Goal: Information Seeking & Learning: Find specific fact

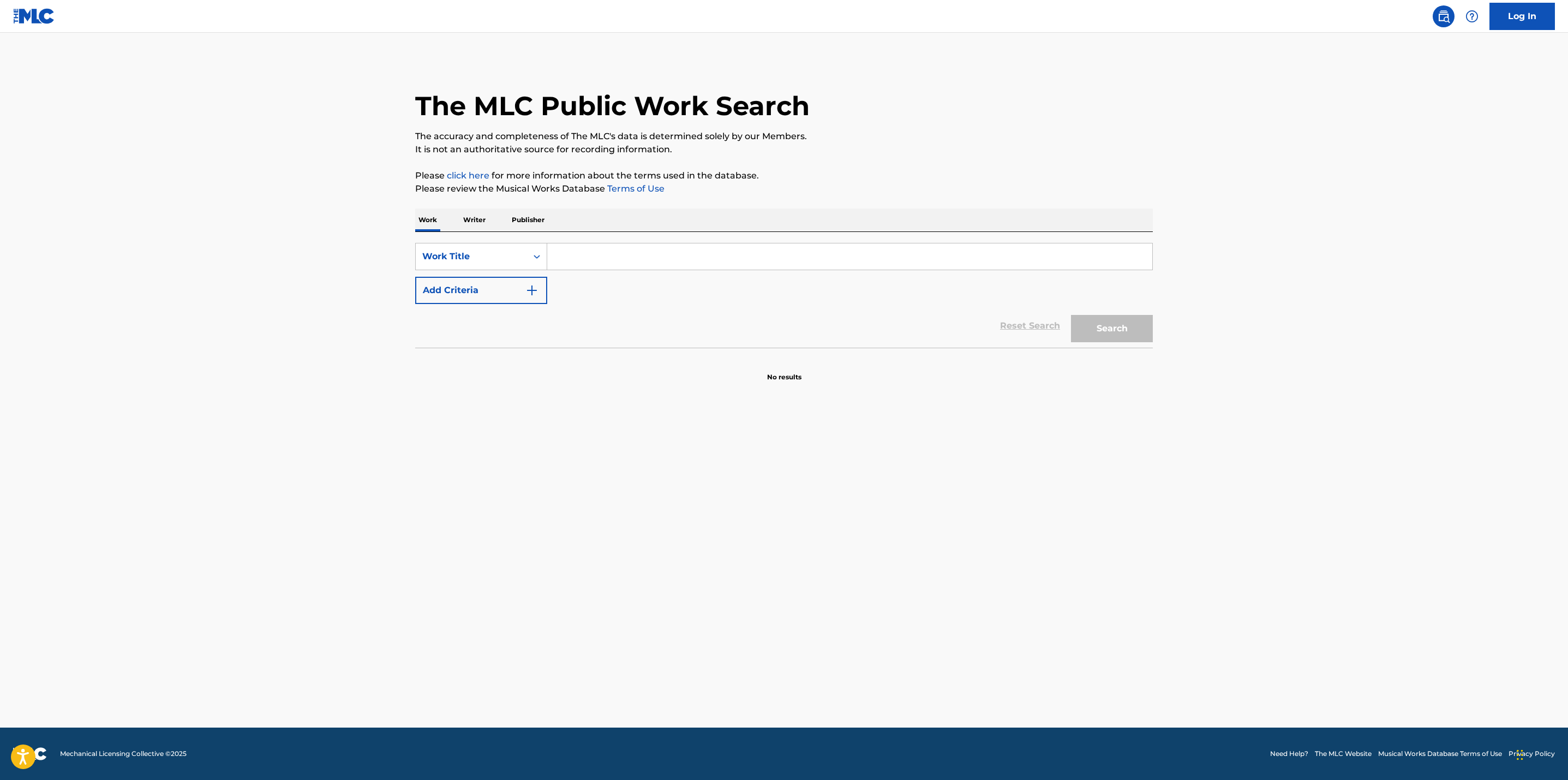
click at [564, 260] on input "Search Form" at bounding box center [849, 256] width 605 height 26
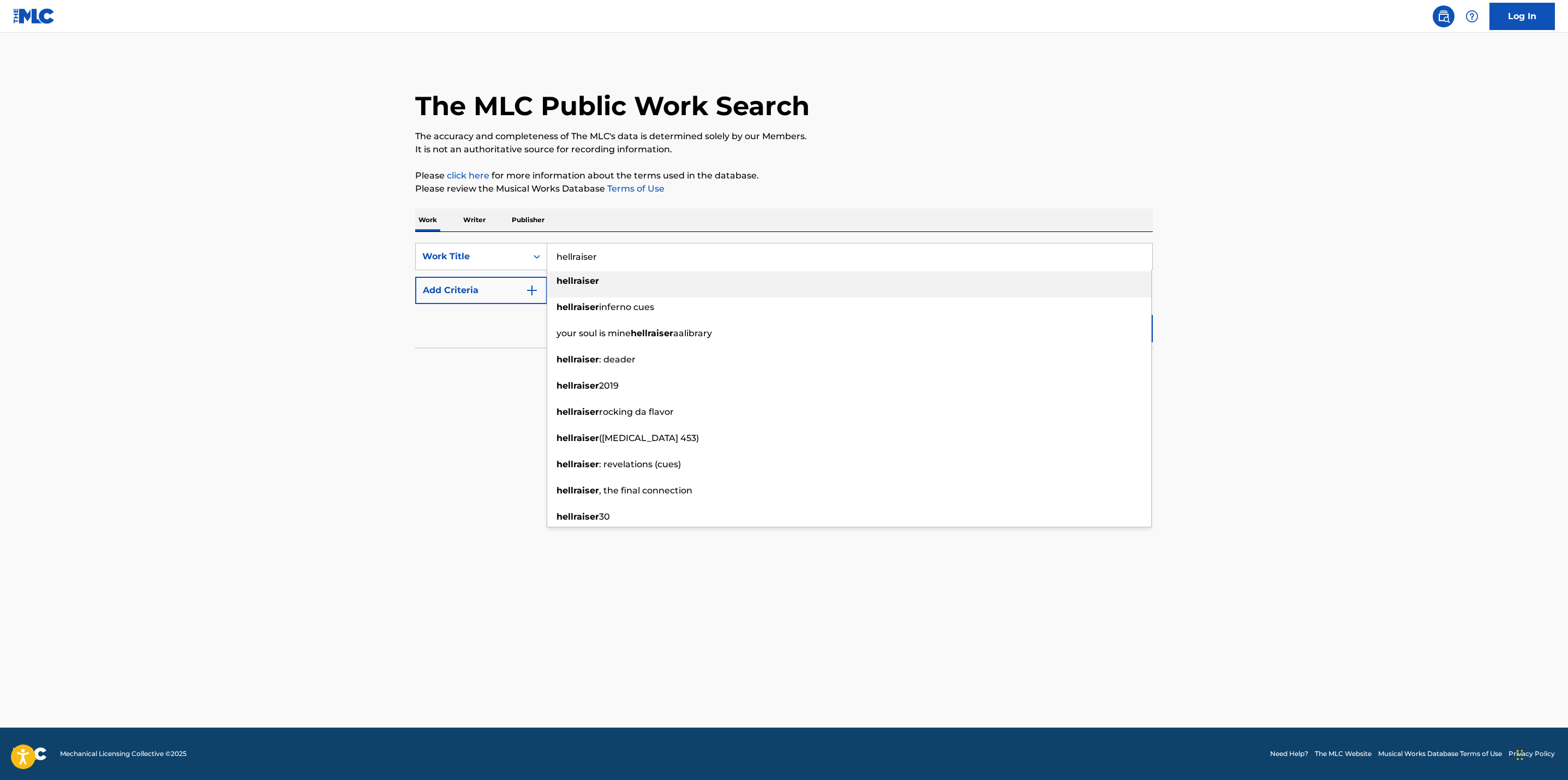
type input "hellraiser"
click at [493, 292] on button "Add Criteria" at bounding box center [481, 290] width 132 height 27
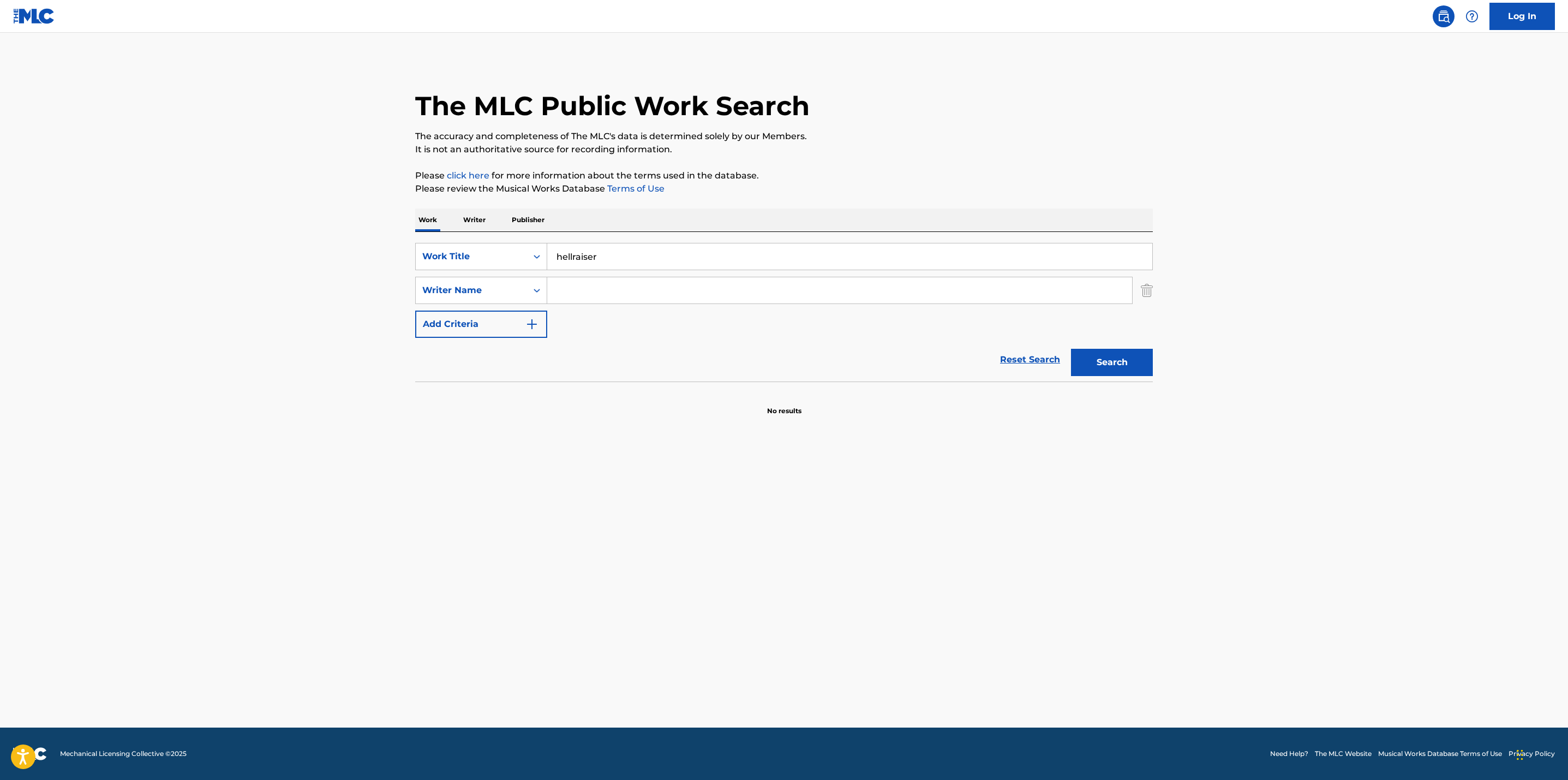
click at [633, 289] on input "Search Form" at bounding box center [839, 290] width 585 height 26
type input "[PERSON_NAME]"
click at [1071, 349] on button "Search" at bounding box center [1112, 362] width 82 height 27
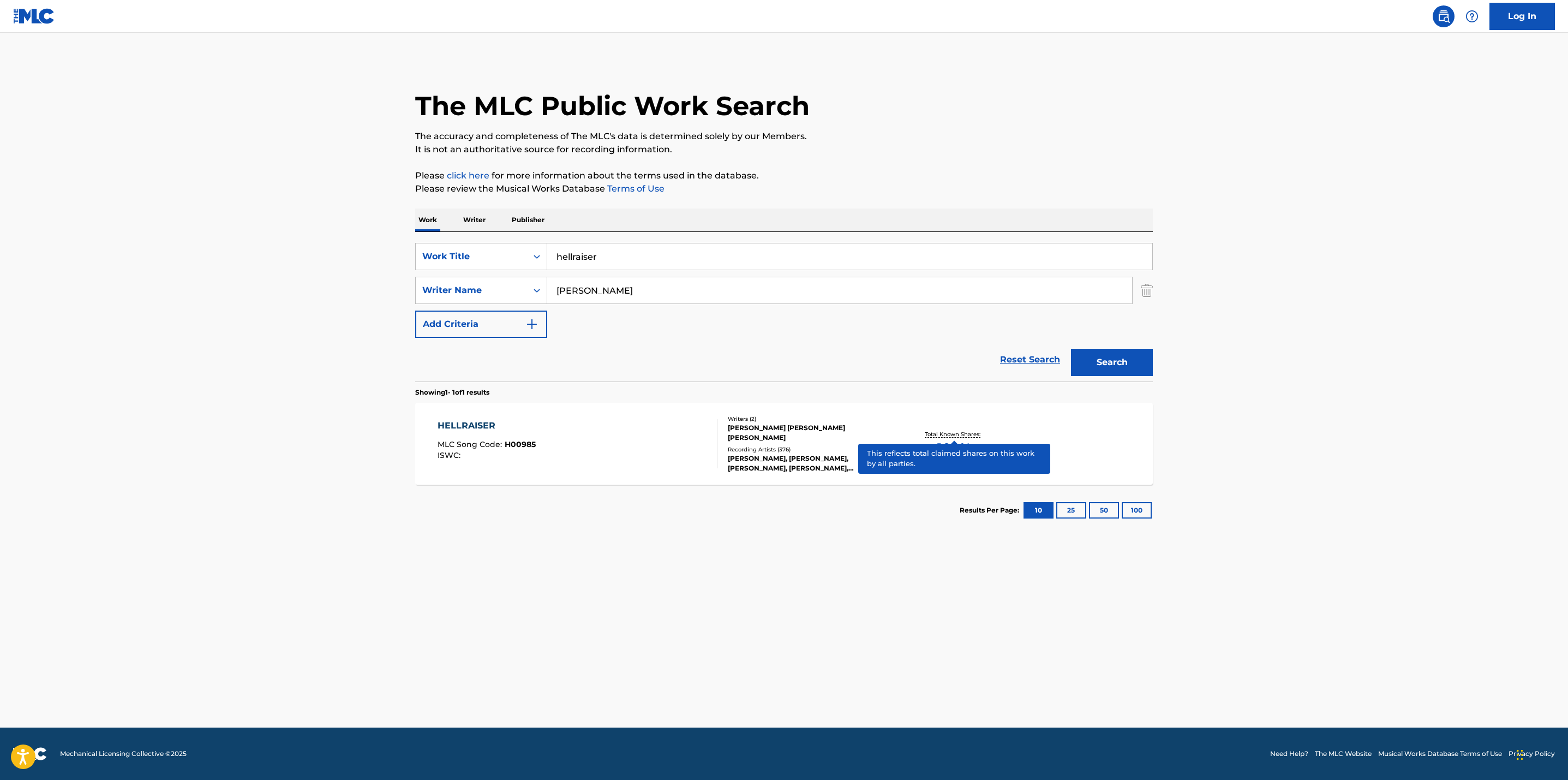
click at [949, 430] on p "Total Known Shares:" at bounding box center [954, 434] width 58 height 8
drag, startPoint x: 614, startPoint y: 253, endPoint x: 367, endPoint y: 228, distance: 248.3
click at [367, 228] on main "The MLC Public Work Search The accuracy and completeness of The MLC's data is d…" at bounding box center [784, 380] width 1568 height 695
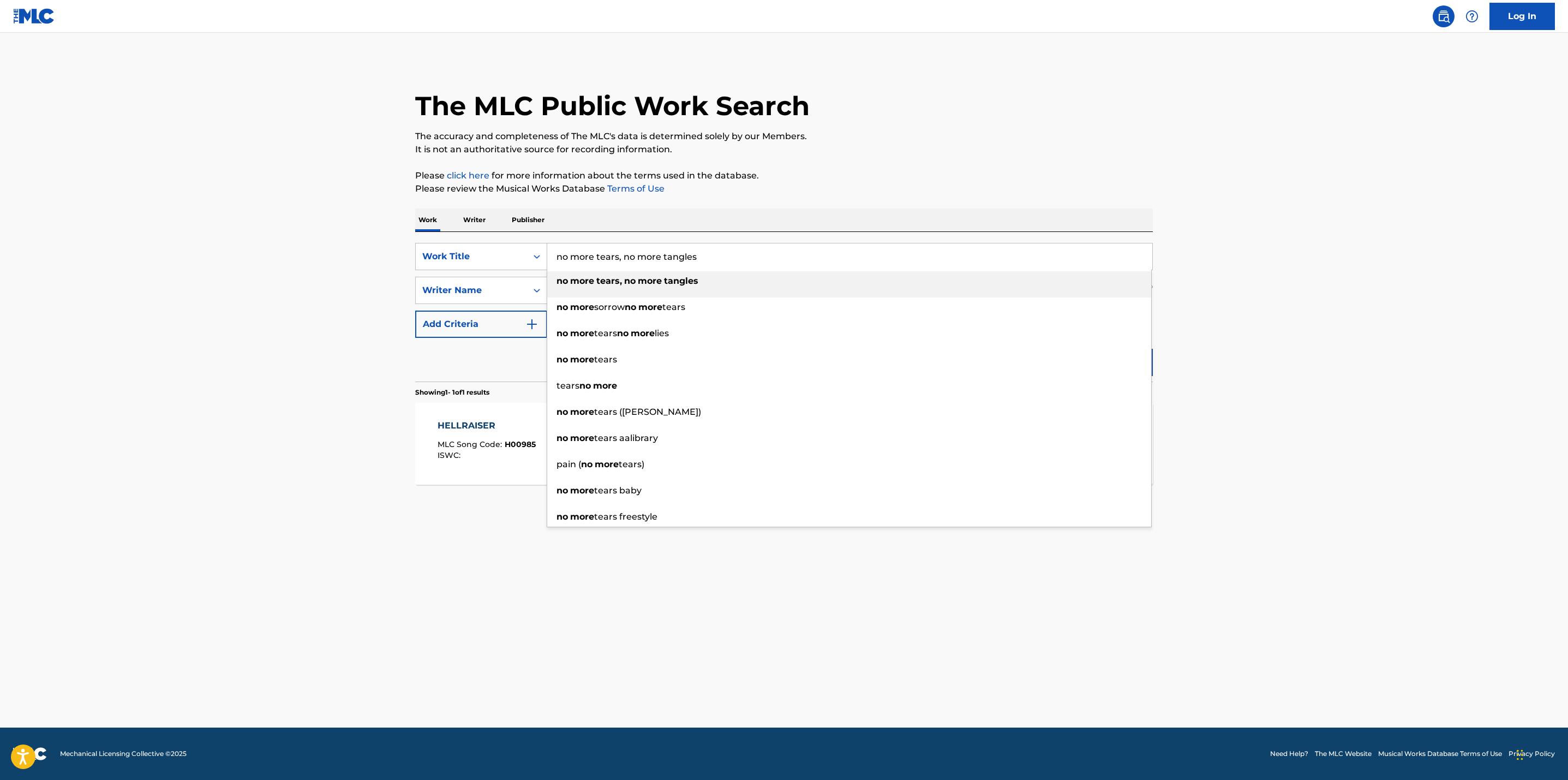
drag, startPoint x: 621, startPoint y: 257, endPoint x: 841, endPoint y: 262, distance: 220.1
click at [841, 262] on input "no more tears, no more tangles" at bounding box center [849, 256] width 605 height 26
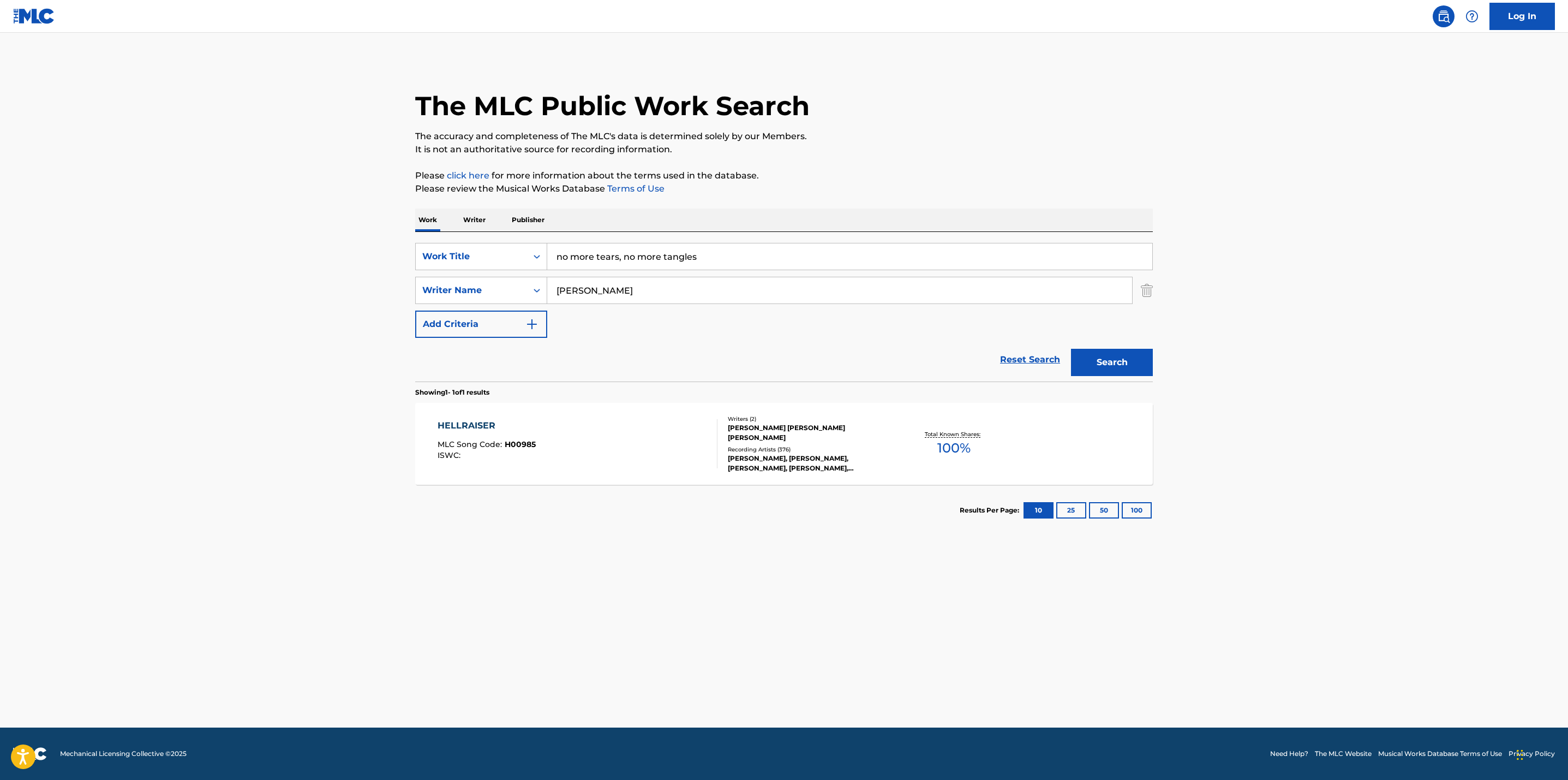
drag, startPoint x: 841, startPoint y: 262, endPoint x: 616, endPoint y: 256, distance: 225.1
click at [616, 256] on input "no more tears, no more tangles" at bounding box center [849, 256] width 605 height 26
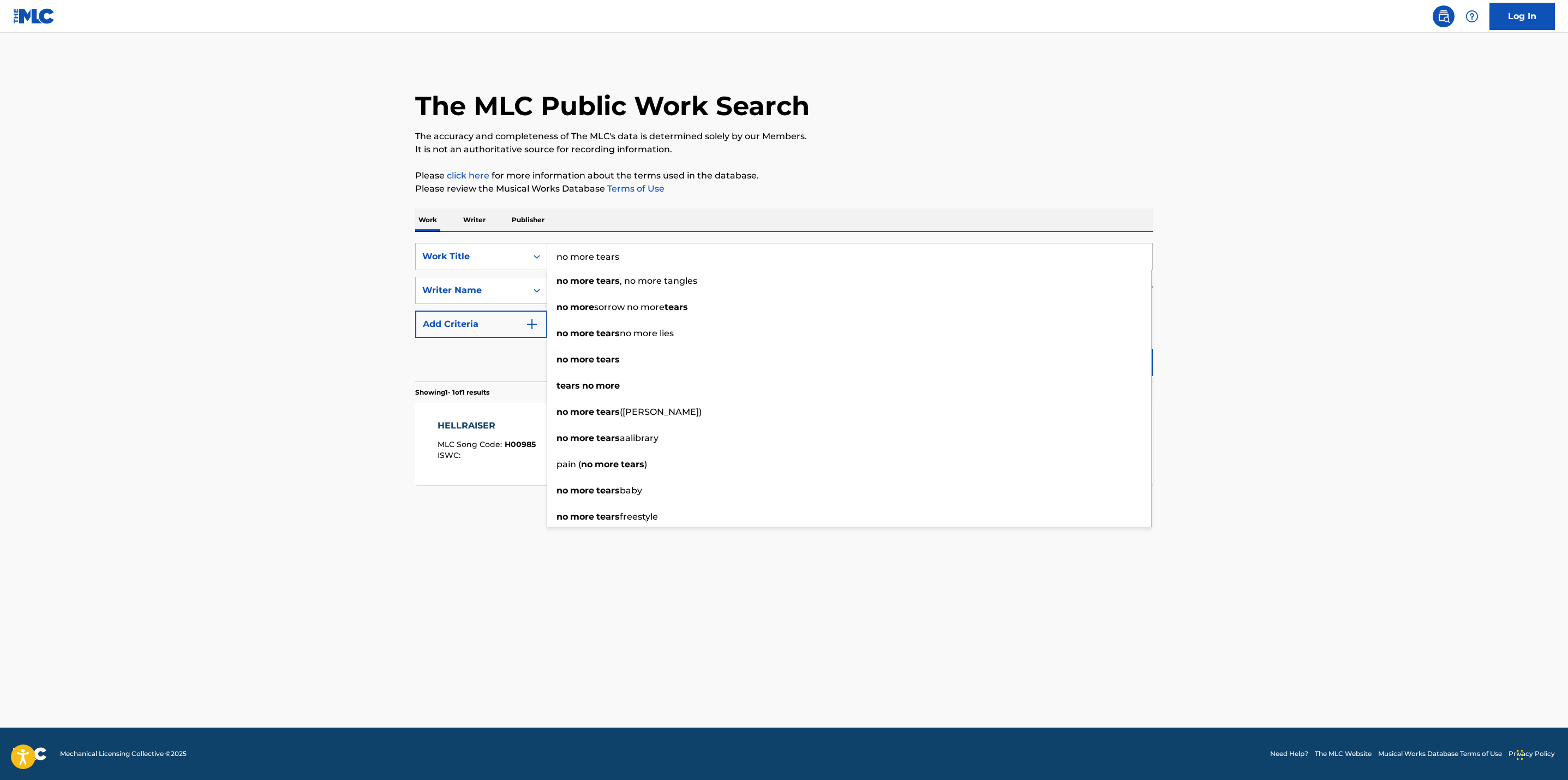
type input "no more tears"
click at [331, 303] on main "The MLC Public Work Search The accuracy and completeness of The MLC's data is d…" at bounding box center [784, 380] width 1568 height 695
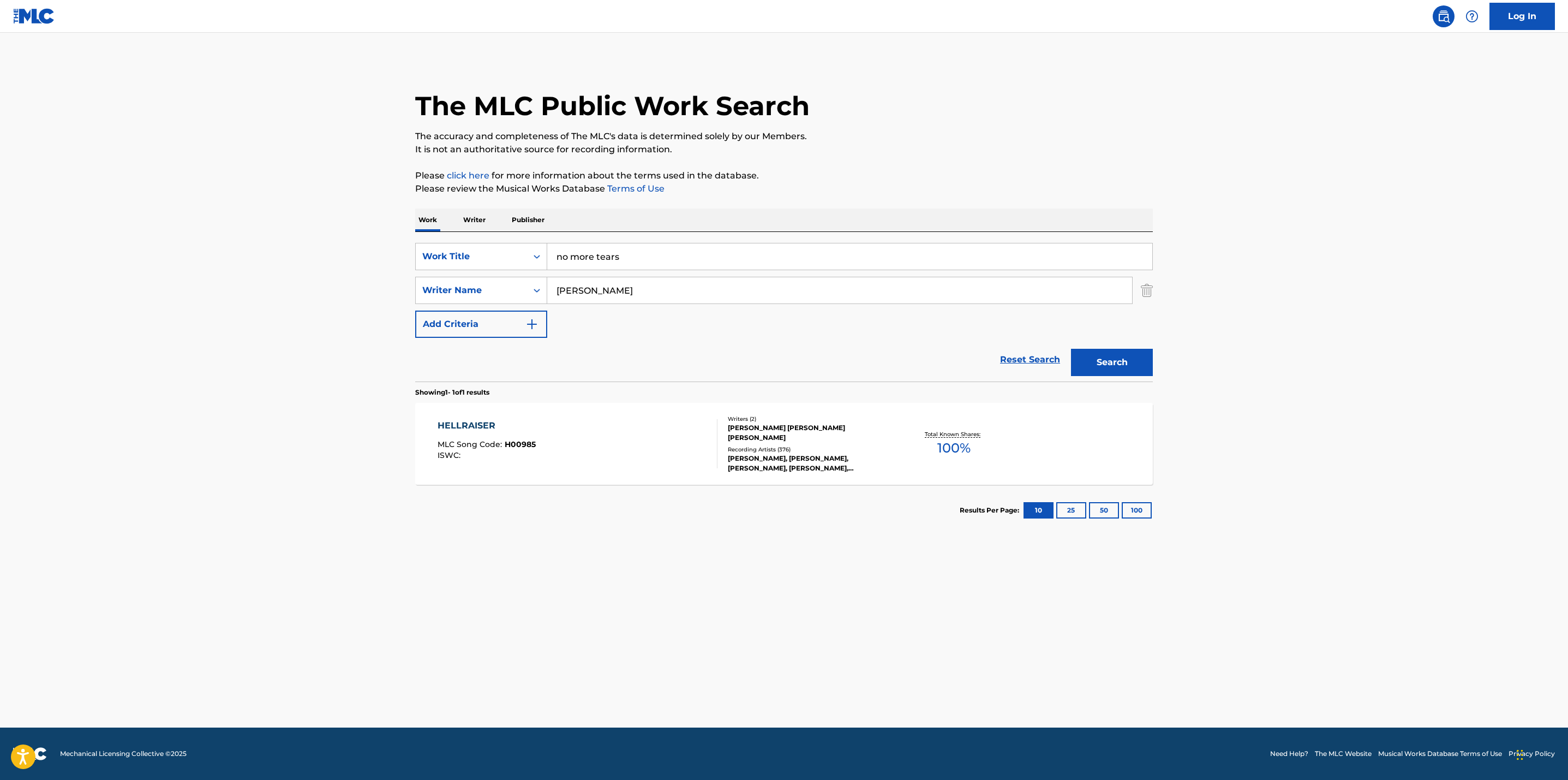
click at [1105, 357] on button "Search" at bounding box center [1112, 362] width 82 height 27
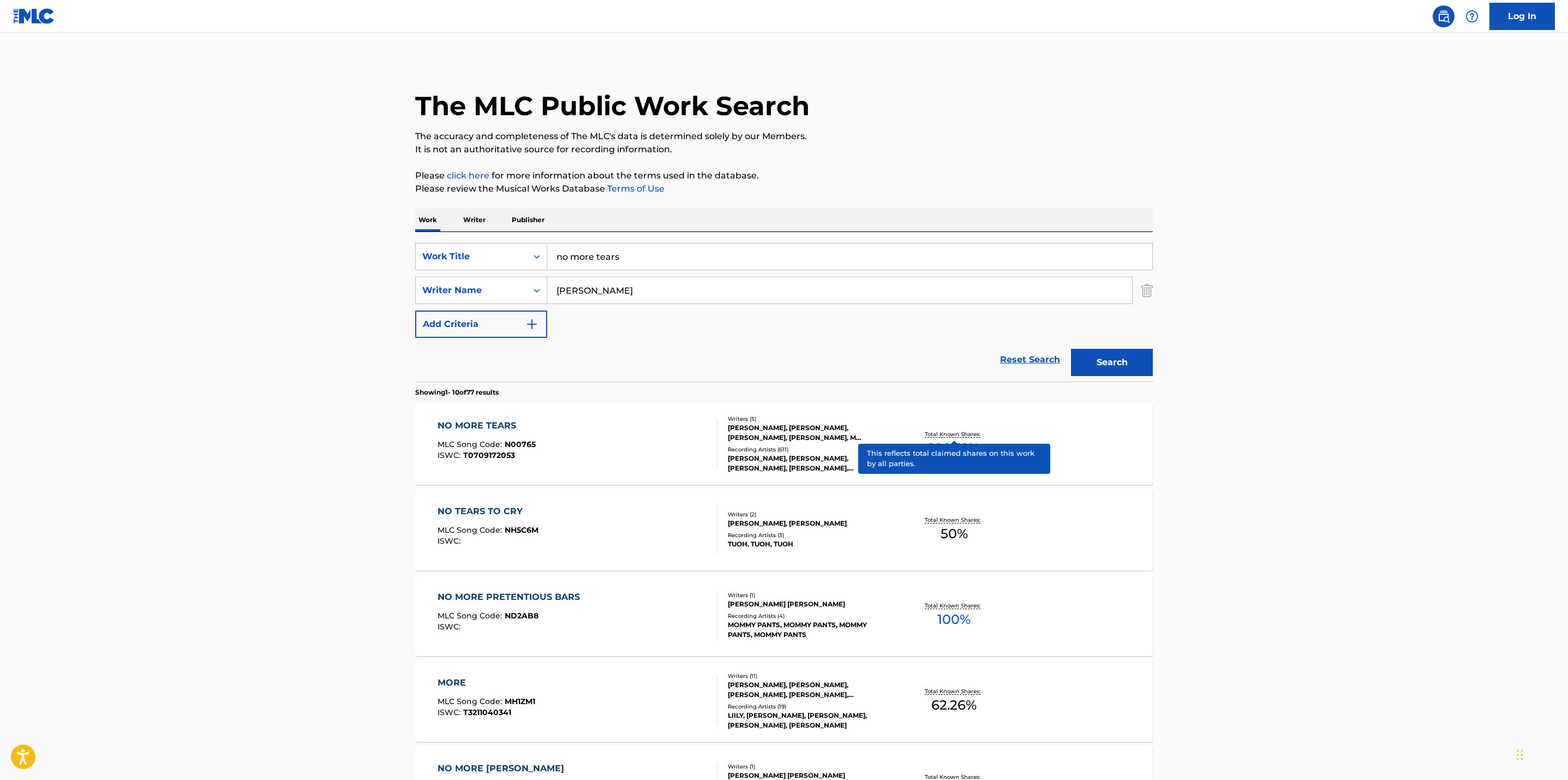
click at [941, 433] on p "Total Known Shares:" at bounding box center [954, 434] width 58 height 8
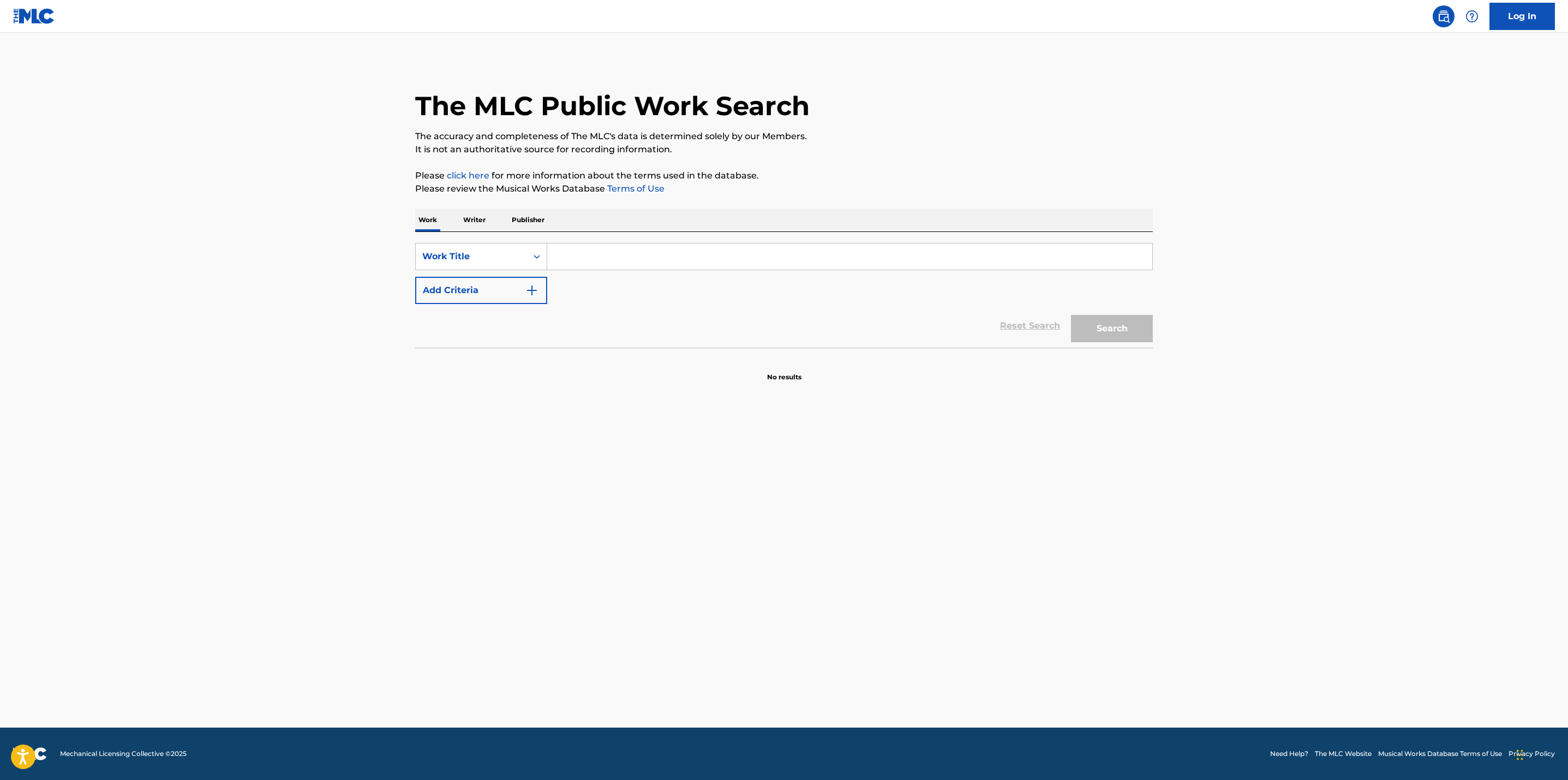
click at [589, 262] on input "Search Form" at bounding box center [849, 256] width 605 height 26
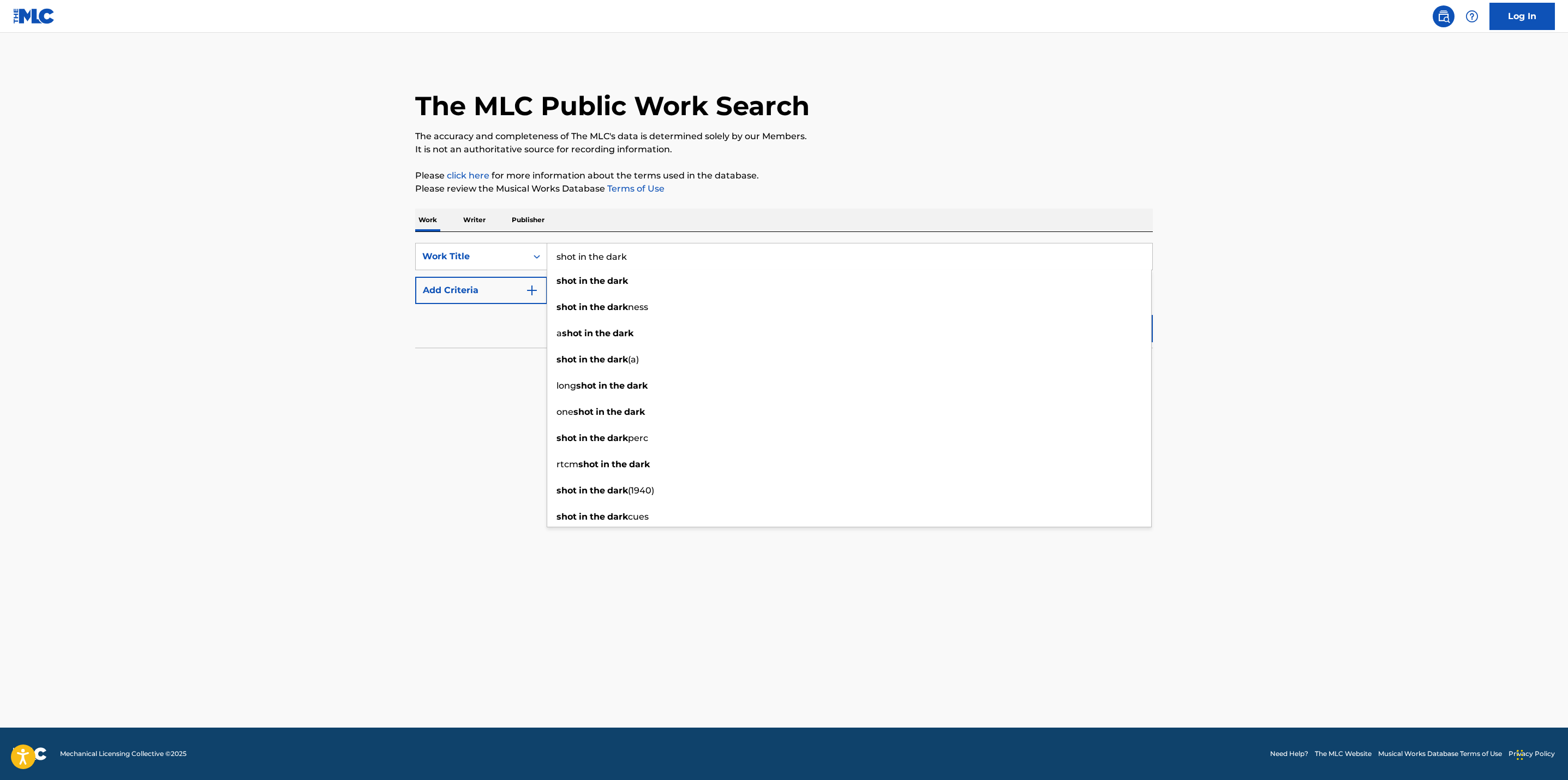
type input "shot in the dark"
click at [529, 292] on img "Search Form" at bounding box center [532, 290] width 13 height 13
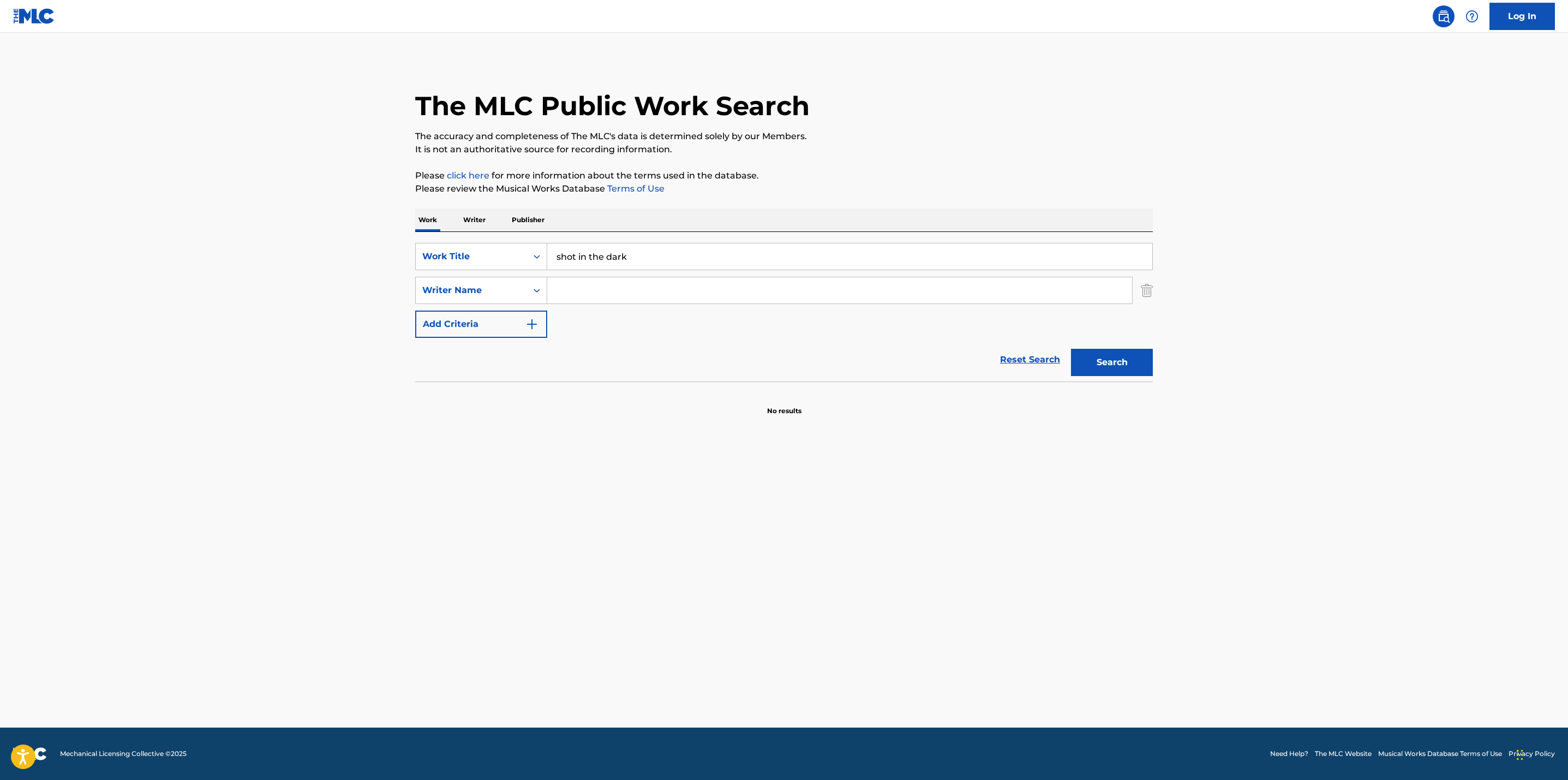
click at [566, 292] on input "Search Form" at bounding box center [839, 290] width 585 height 26
type input "[PERSON_NAME]"
click at [1071, 349] on button "Search" at bounding box center [1112, 362] width 82 height 27
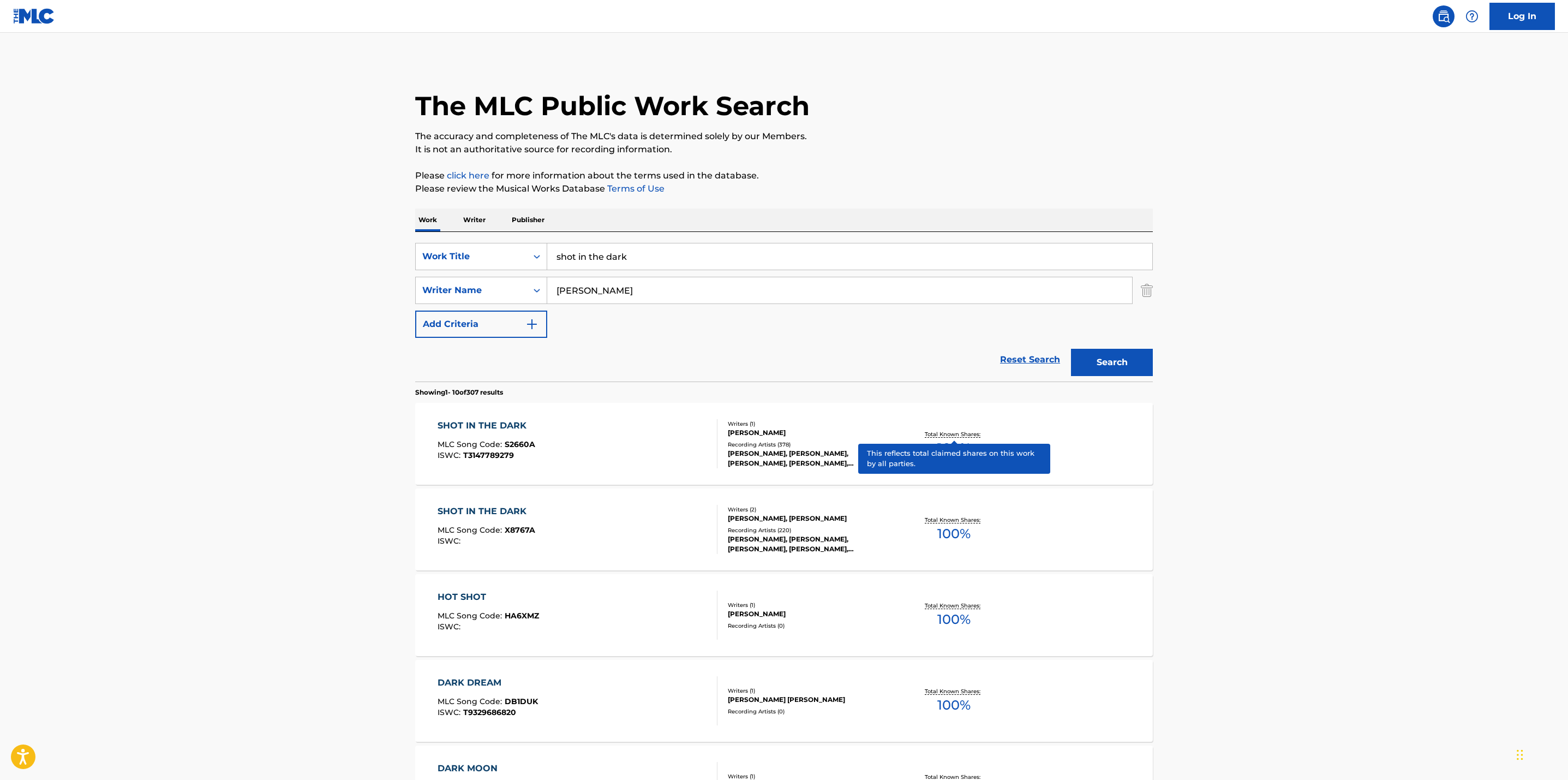
click at [933, 432] on p "Total Known Shares:" at bounding box center [954, 434] width 58 height 8
drag, startPoint x: 641, startPoint y: 255, endPoint x: 483, endPoint y: 236, distance: 159.1
click at [483, 236] on div "SearchWithCriteriae66b897a-b430-43db-bd76-27f340afbf50 Work Title shot in the d…" at bounding box center [784, 307] width 738 height 150
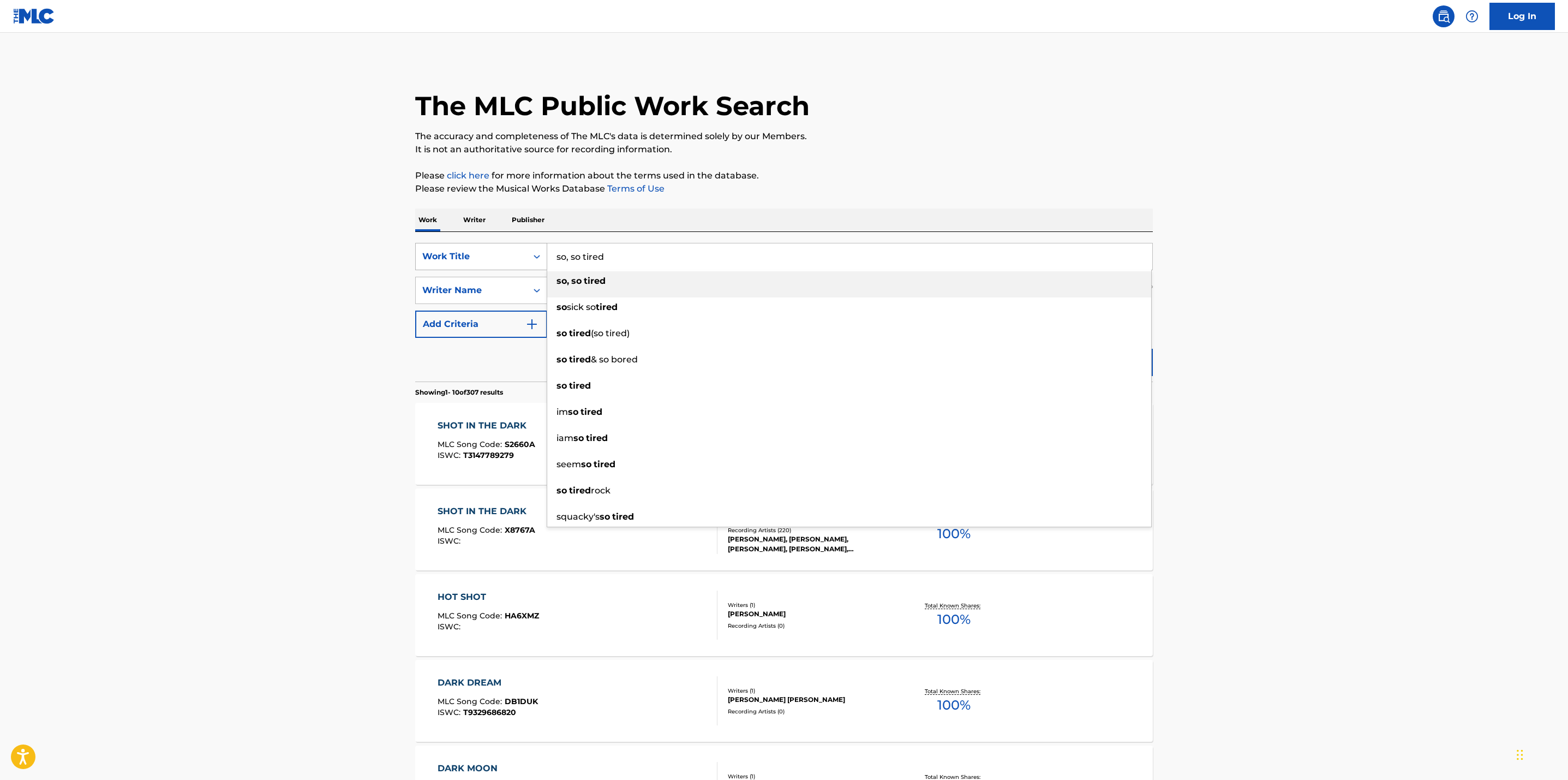
drag, startPoint x: 573, startPoint y: 257, endPoint x: 529, endPoint y: 249, distance: 44.7
click at [529, 249] on div "SearchWithCriteriae66b897a-b430-43db-bd76-27f340afbf50 Work Title so, so tired …" at bounding box center [784, 256] width 738 height 27
type input "so tired"
click at [339, 308] on main "The MLC Public Work Search The accuracy and completeness of The MLC's data is d…" at bounding box center [784, 675] width 1568 height 1284
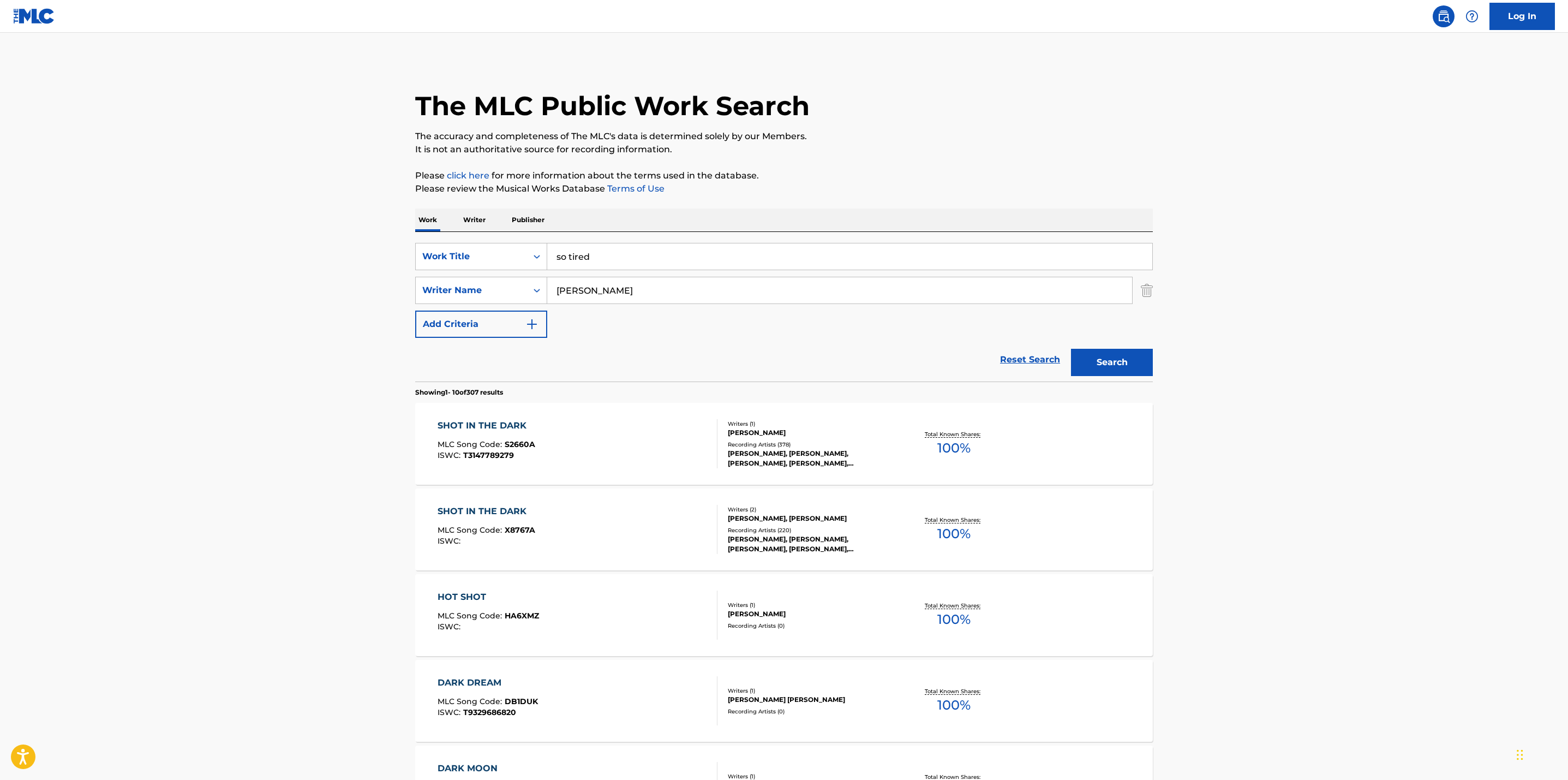
click at [1088, 364] on button "Search" at bounding box center [1112, 362] width 82 height 27
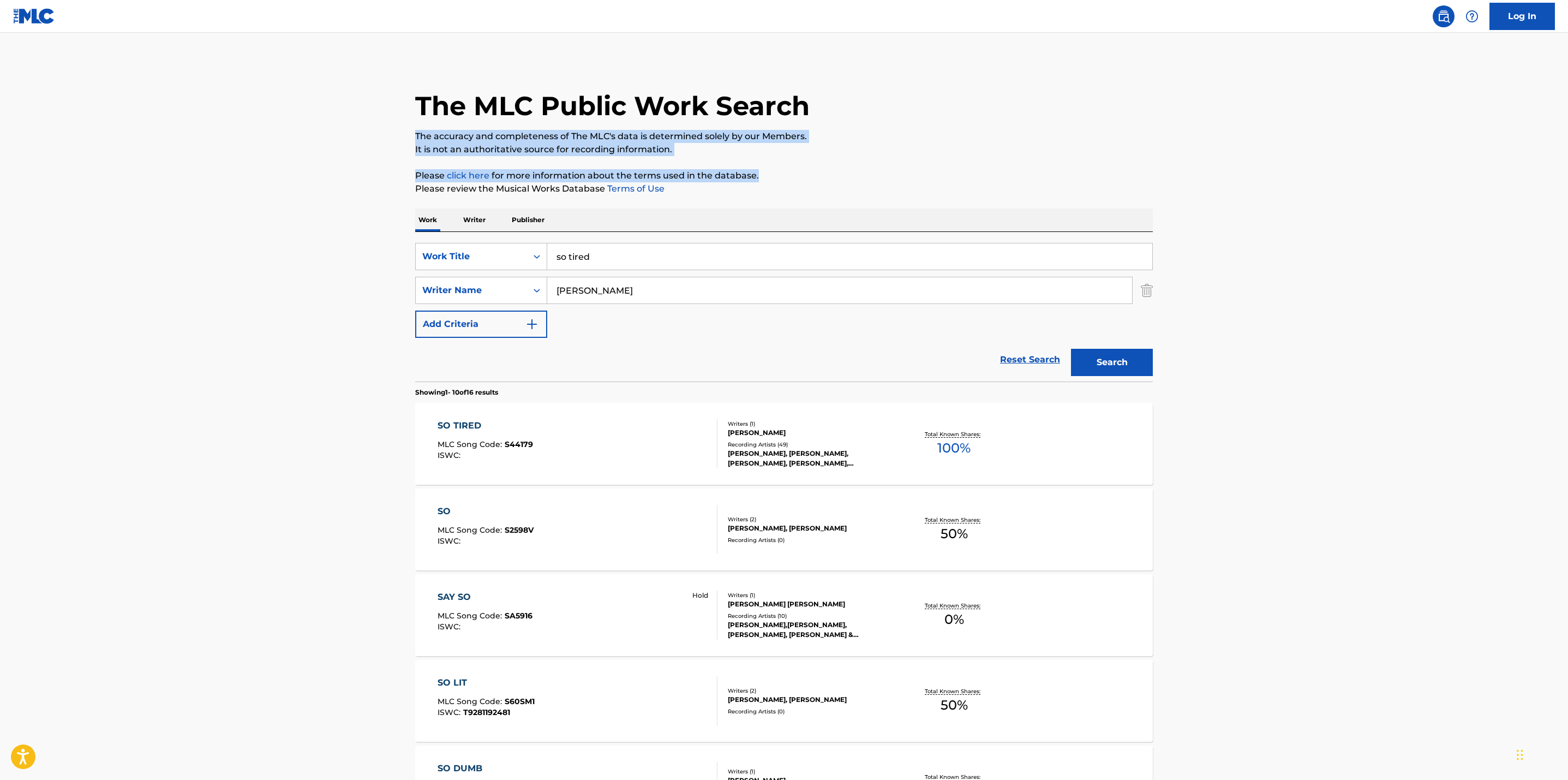
drag, startPoint x: 1565, startPoint y: 121, endPoint x: 1571, endPoint y: 174, distance: 53.3
click at [1567, 174] on html "Accessibility Screen-Reader Guide, Feedback, and Issue Reporting | New window L…" at bounding box center [784, 390] width 1568 height 780
click at [942, 430] on p "Total Known Shares:" at bounding box center [954, 434] width 58 height 8
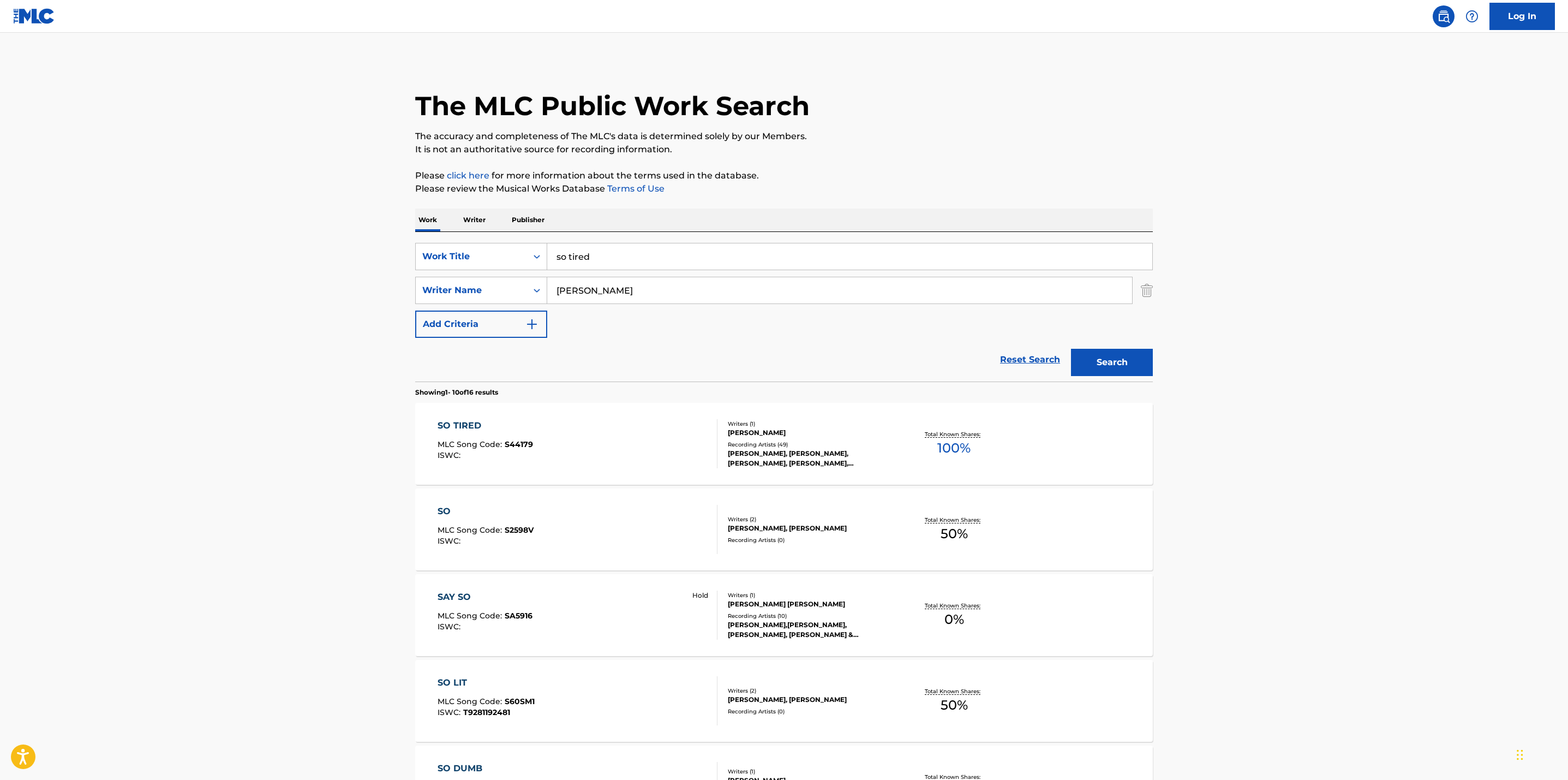
drag, startPoint x: 601, startPoint y: 259, endPoint x: 465, endPoint y: 236, distance: 137.9
click at [465, 236] on div "SearchWithCriteriae66b897a-b430-43db-bd76-27f340afbf50 Work Title so tired Sear…" at bounding box center [784, 307] width 738 height 150
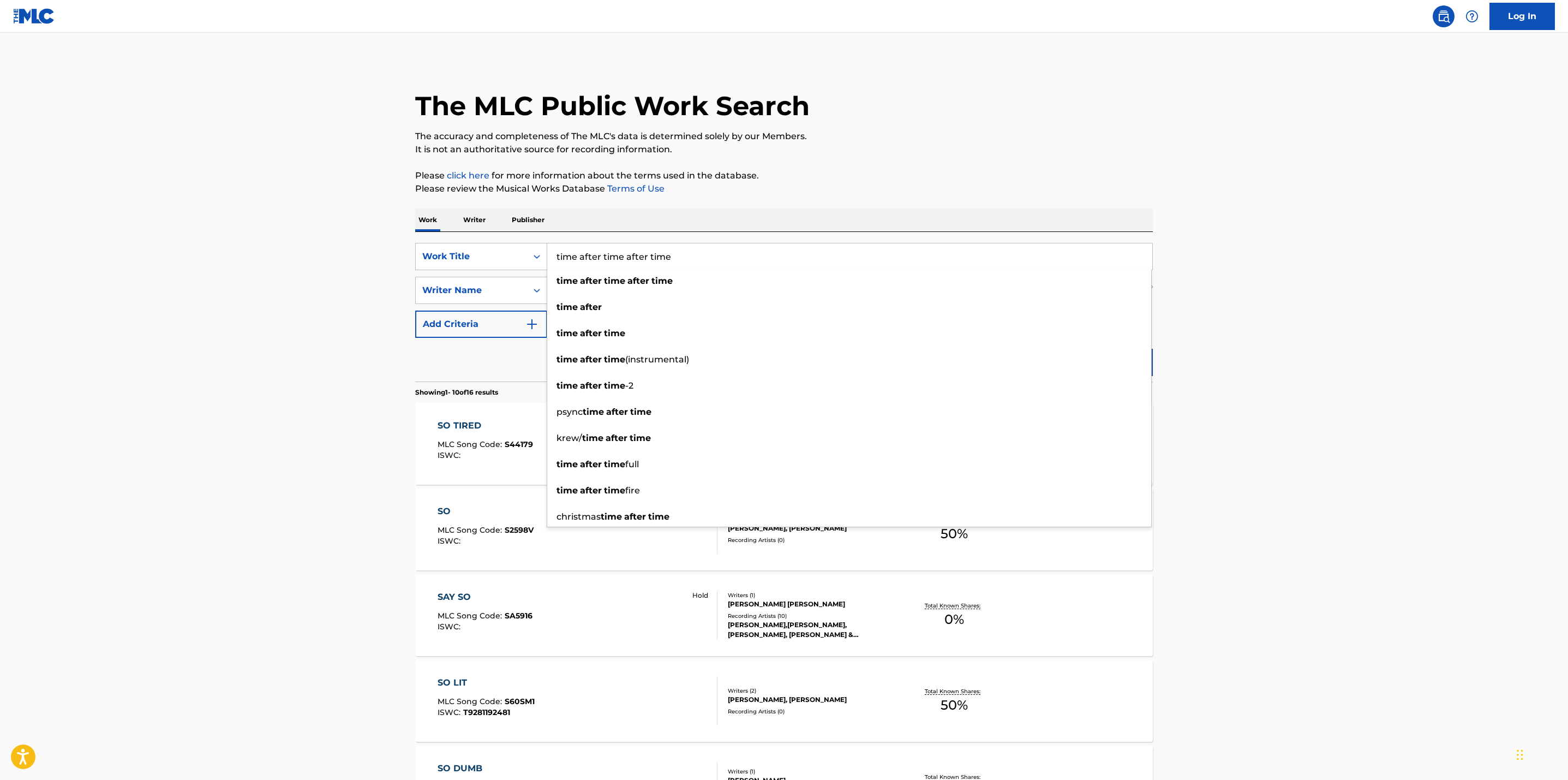
drag, startPoint x: 605, startPoint y: 256, endPoint x: 780, endPoint y: 254, distance: 175.0
click at [780, 254] on input "time after time after time" at bounding box center [849, 256] width 605 height 26
type input "time after time"
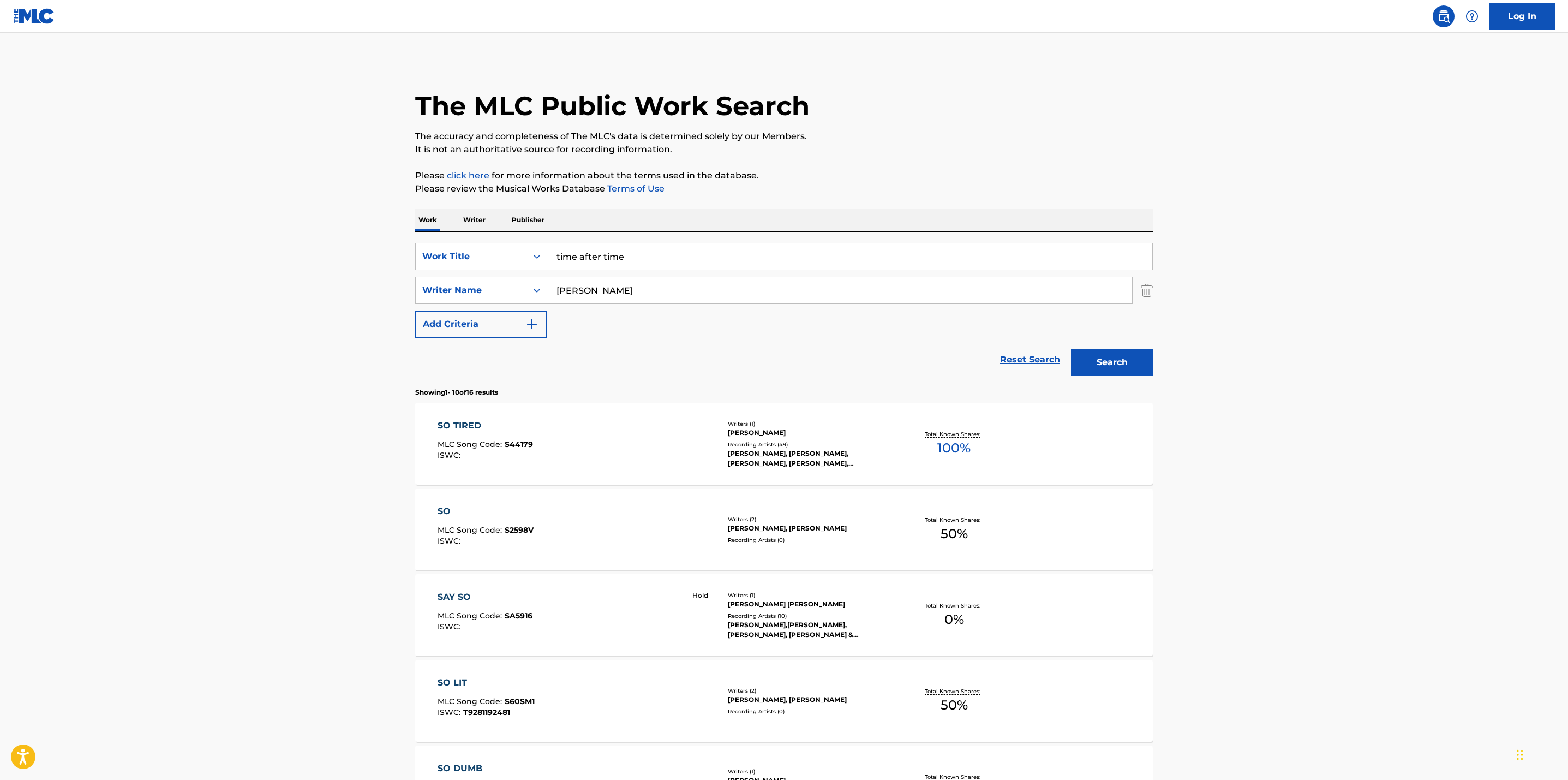
click at [256, 364] on main "The MLC Public Work Search The accuracy and completeness of The MLC's data is d…" at bounding box center [784, 675] width 1568 height 1284
click at [1090, 365] on button "Search" at bounding box center [1112, 362] width 82 height 27
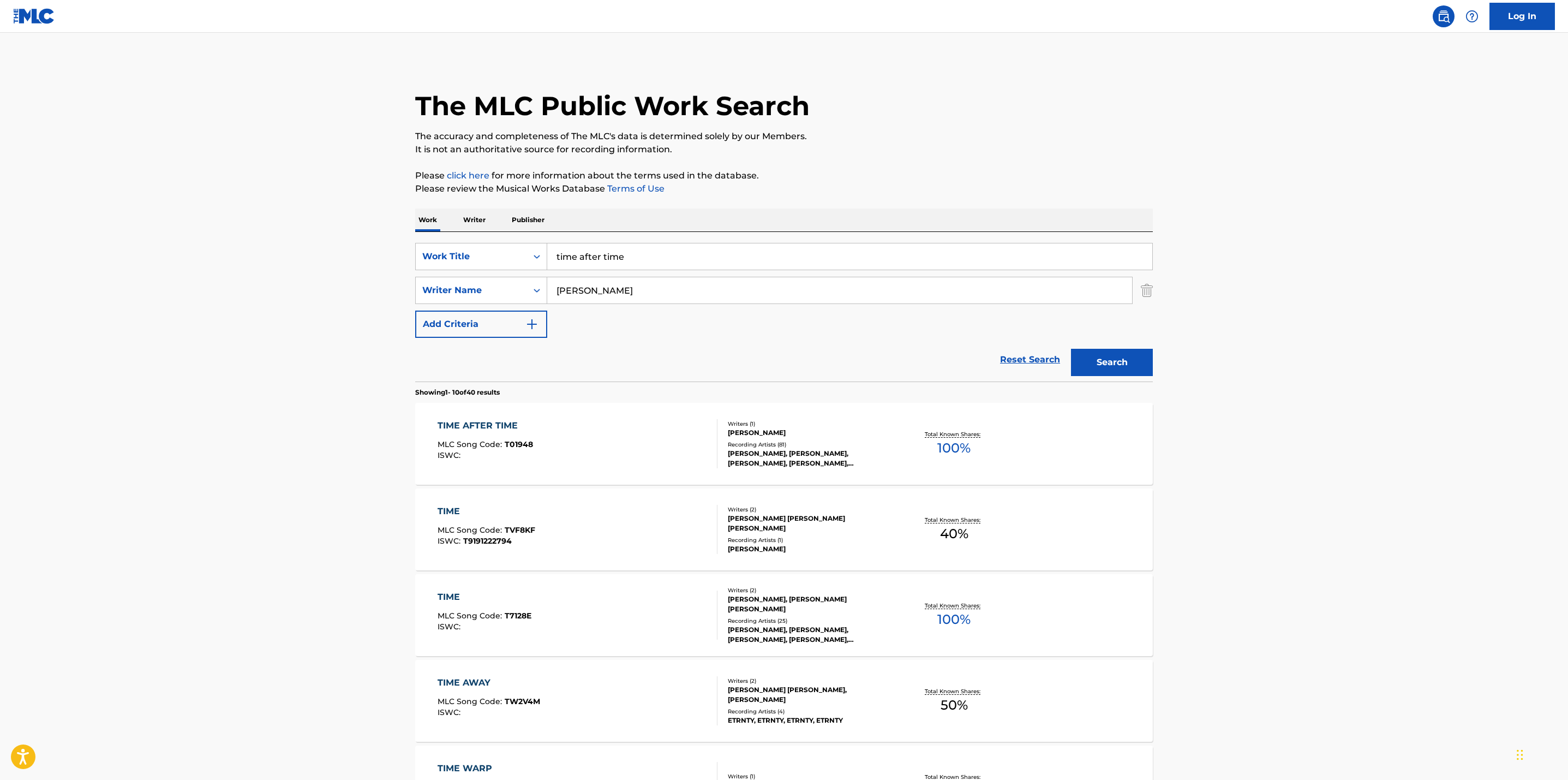
click at [954, 428] on div "Total Known Shares: 100 %" at bounding box center [954, 444] width 123 height 34
drag, startPoint x: 640, startPoint y: 269, endPoint x: 480, endPoint y: 246, distance: 161.6
click at [480, 246] on div "SearchWithCriteriae66b897a-b430-43db-bd76-27f340afbf50 Work Title time after ti…" at bounding box center [784, 256] width 738 height 27
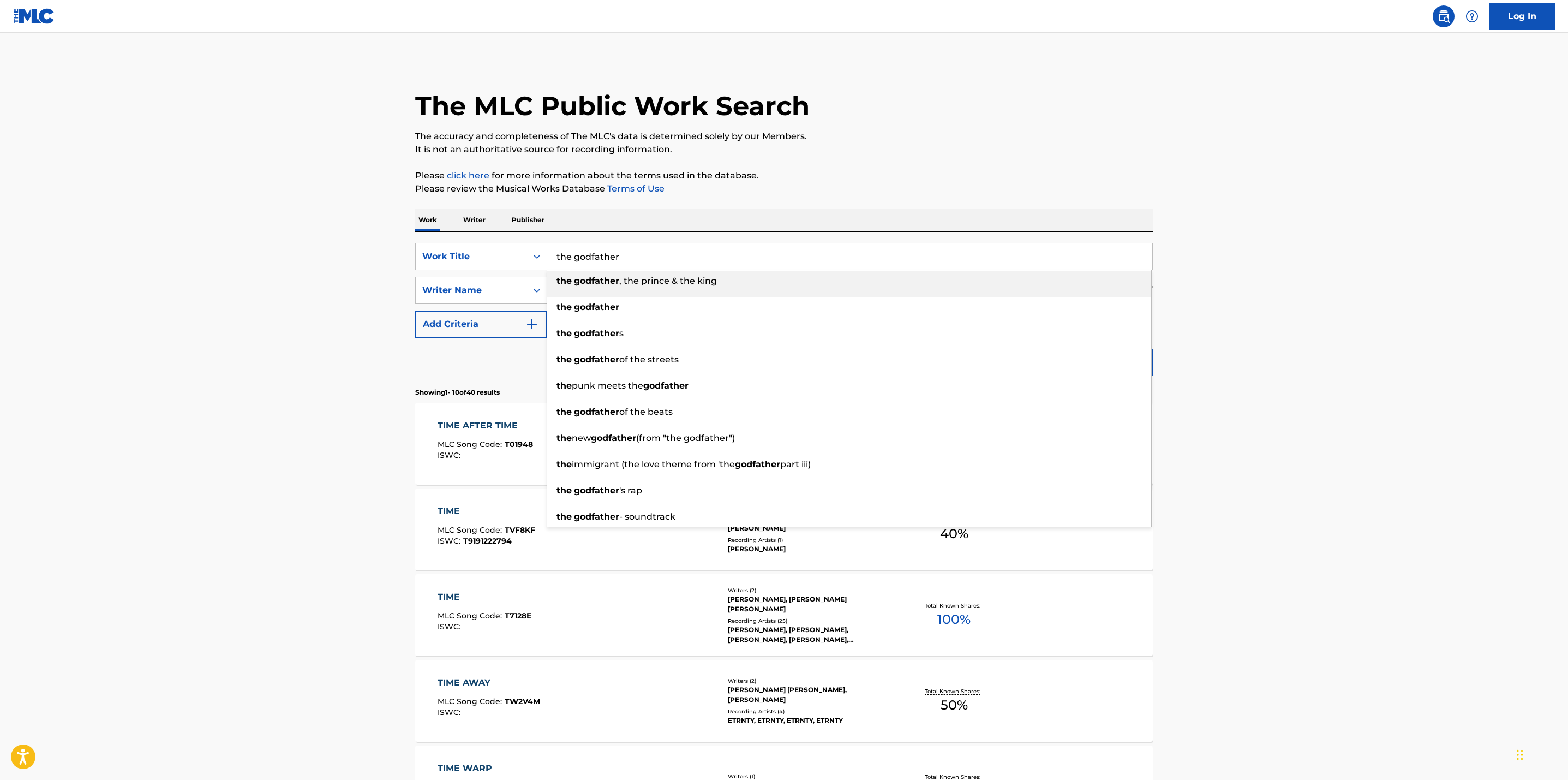
type input "the godfather"
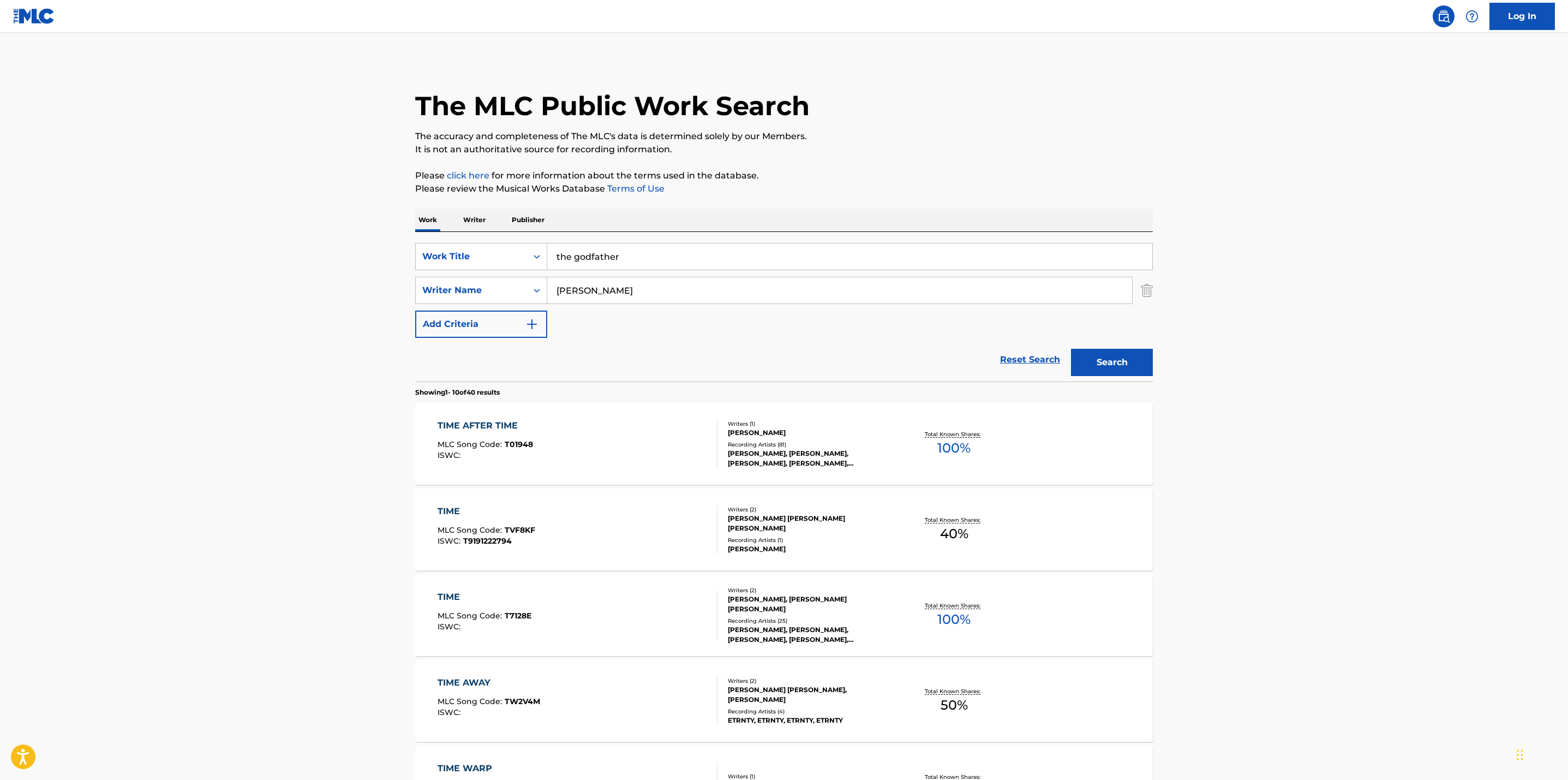
click at [308, 293] on main "The MLC Public Work Search The accuracy and completeness of The MLC's data is d…" at bounding box center [784, 675] width 1568 height 1284
drag, startPoint x: 600, startPoint y: 289, endPoint x: 398, endPoint y: 288, distance: 202.0
click at [398, 288] on main "The MLC Public Work Search The accuracy and completeness of The MLC's data is d…" at bounding box center [784, 675] width 1568 height 1284
type input "[PERSON_NAME]"
click at [1071, 349] on button "Search" at bounding box center [1112, 362] width 82 height 27
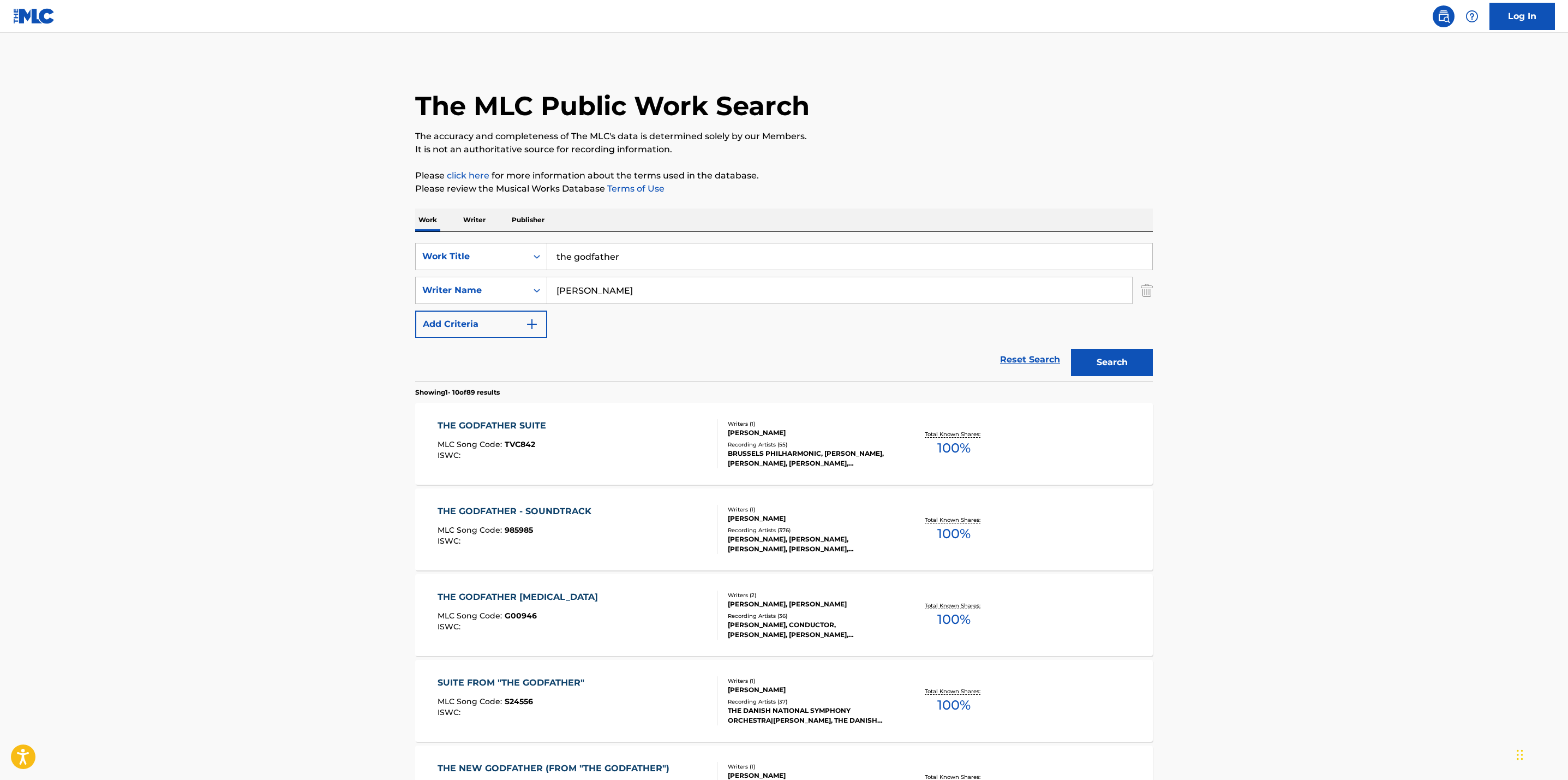
click at [945, 514] on div "Total Known Shares: 100 %" at bounding box center [954, 530] width 123 height 34
drag, startPoint x: 645, startPoint y: 265, endPoint x: 564, endPoint y: 257, distance: 81.4
click at [564, 257] on input "the godfather" at bounding box center [849, 256] width 605 height 26
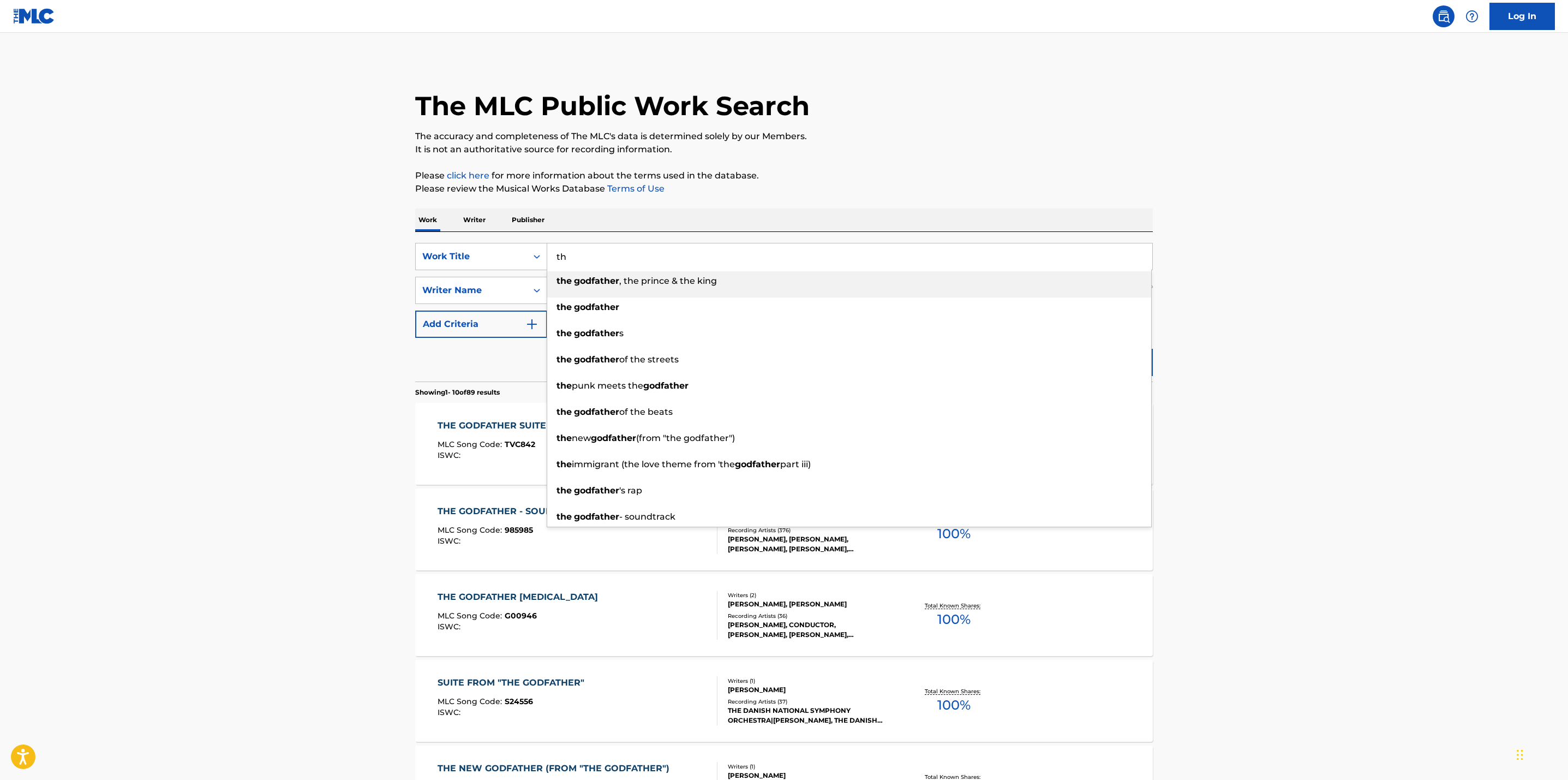
type input "t"
type input "breaking bad"
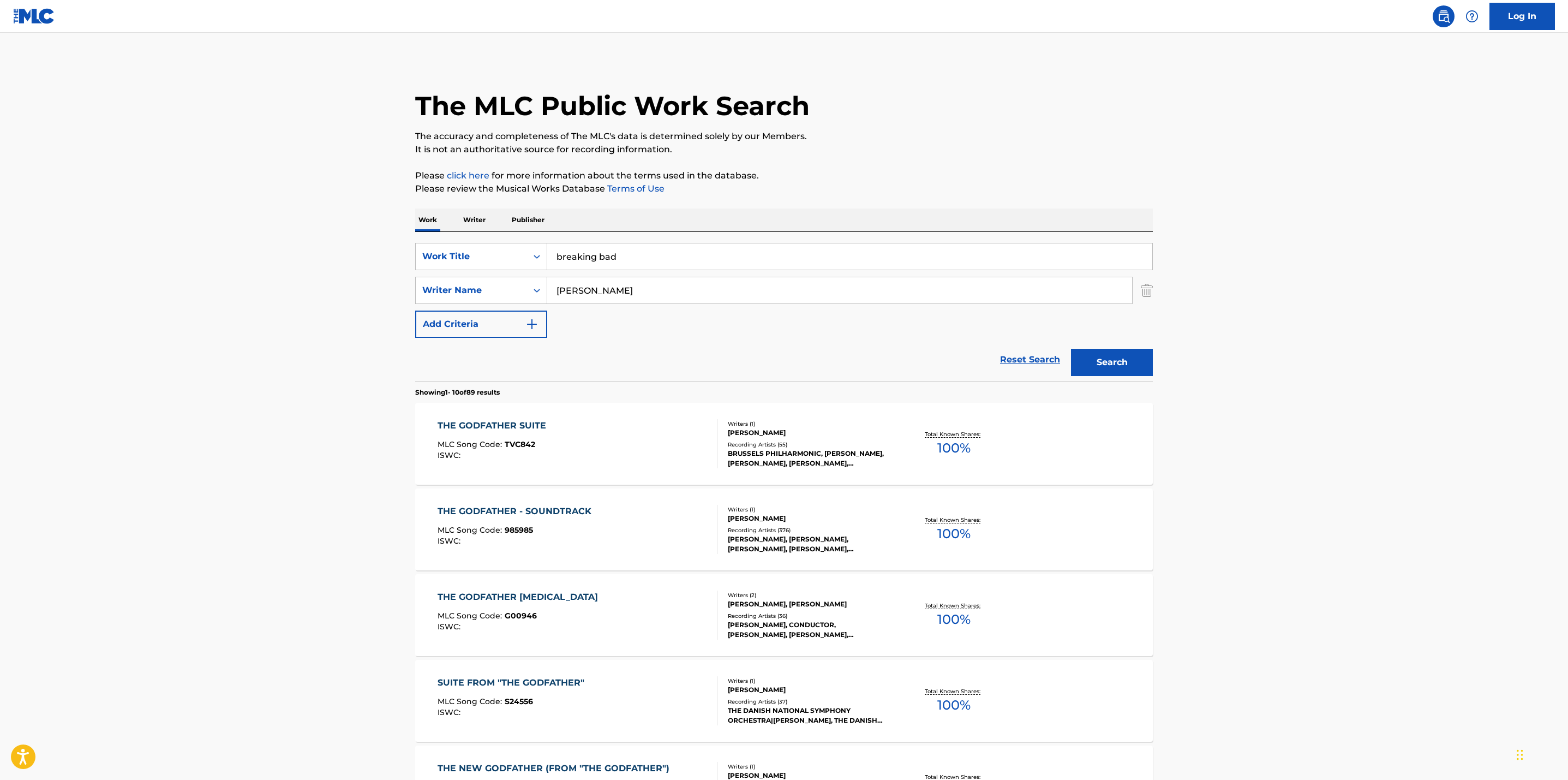
click at [318, 310] on main "The MLC Public Work Search The accuracy and completeness of The MLC's data is d…" at bounding box center [784, 675] width 1568 height 1284
drag, startPoint x: 523, startPoint y: 289, endPoint x: 442, endPoint y: 274, distance: 82.4
click at [442, 274] on div "SearchWithCriteriae66b897a-b430-43db-bd76-27f340afbf50 Work Title breaking bad …" at bounding box center [784, 290] width 738 height 95
type input "[PERSON_NAME]"
click at [1071, 349] on button "Search" at bounding box center [1112, 362] width 82 height 27
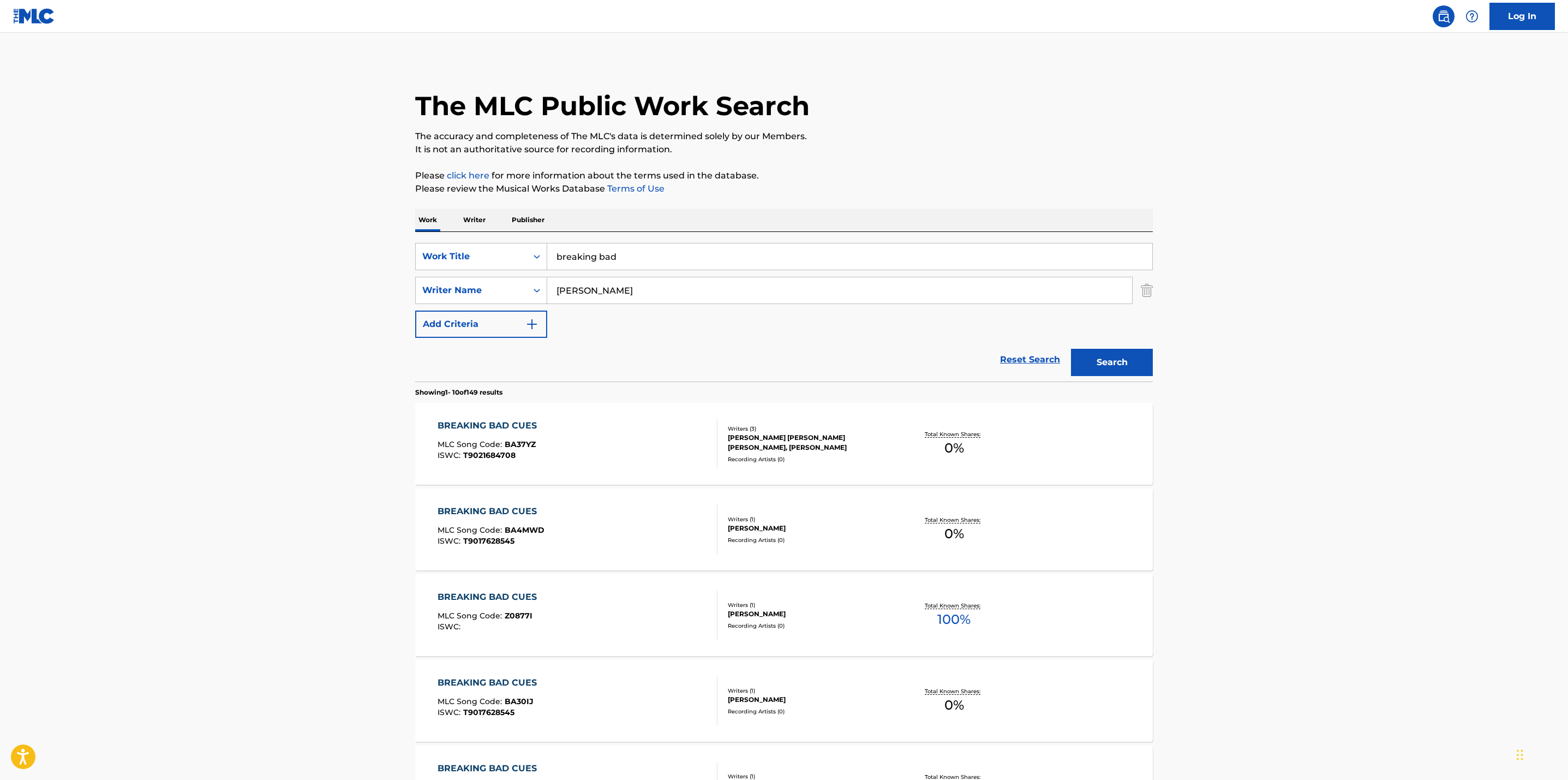
drag, startPoint x: 1571, startPoint y: 214, endPoint x: 672, endPoint y: 257, distance: 900.0
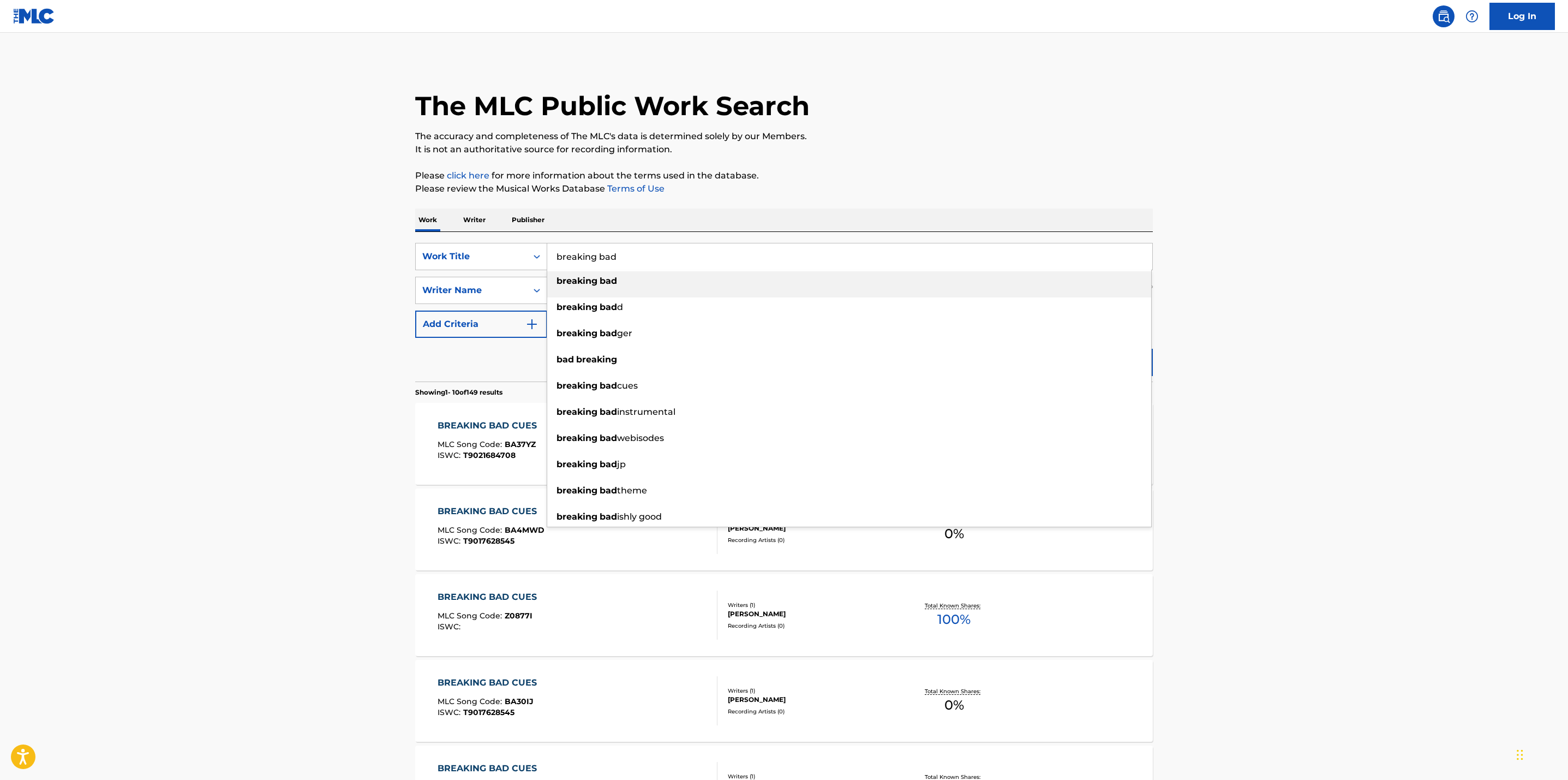
click at [672, 257] on input "breaking bad" at bounding box center [849, 256] width 605 height 26
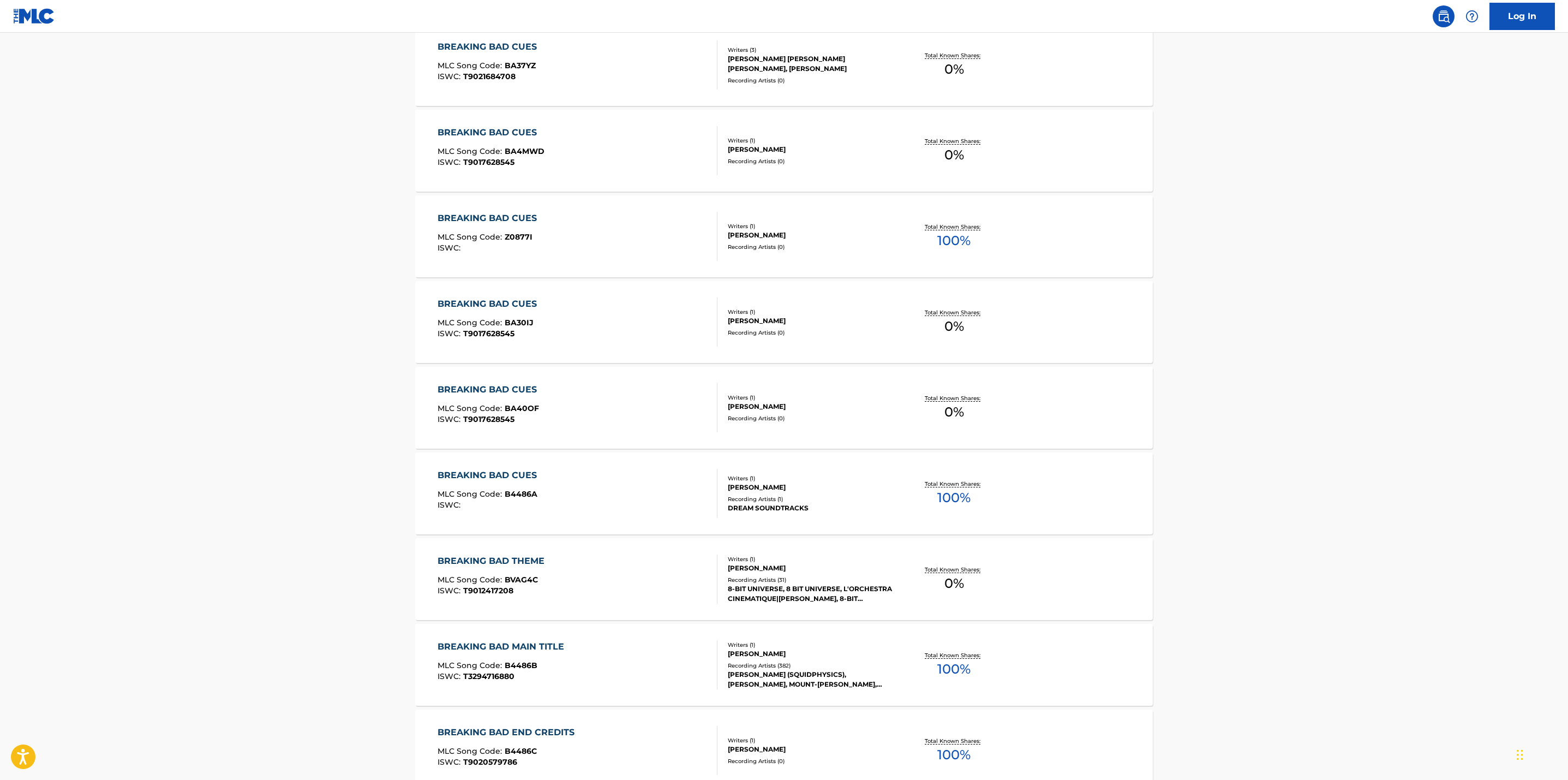
scroll to position [380, 0]
type input "breaking bad theme"
click at [948, 655] on p "Total Known Shares:" at bounding box center [954, 654] width 58 height 8
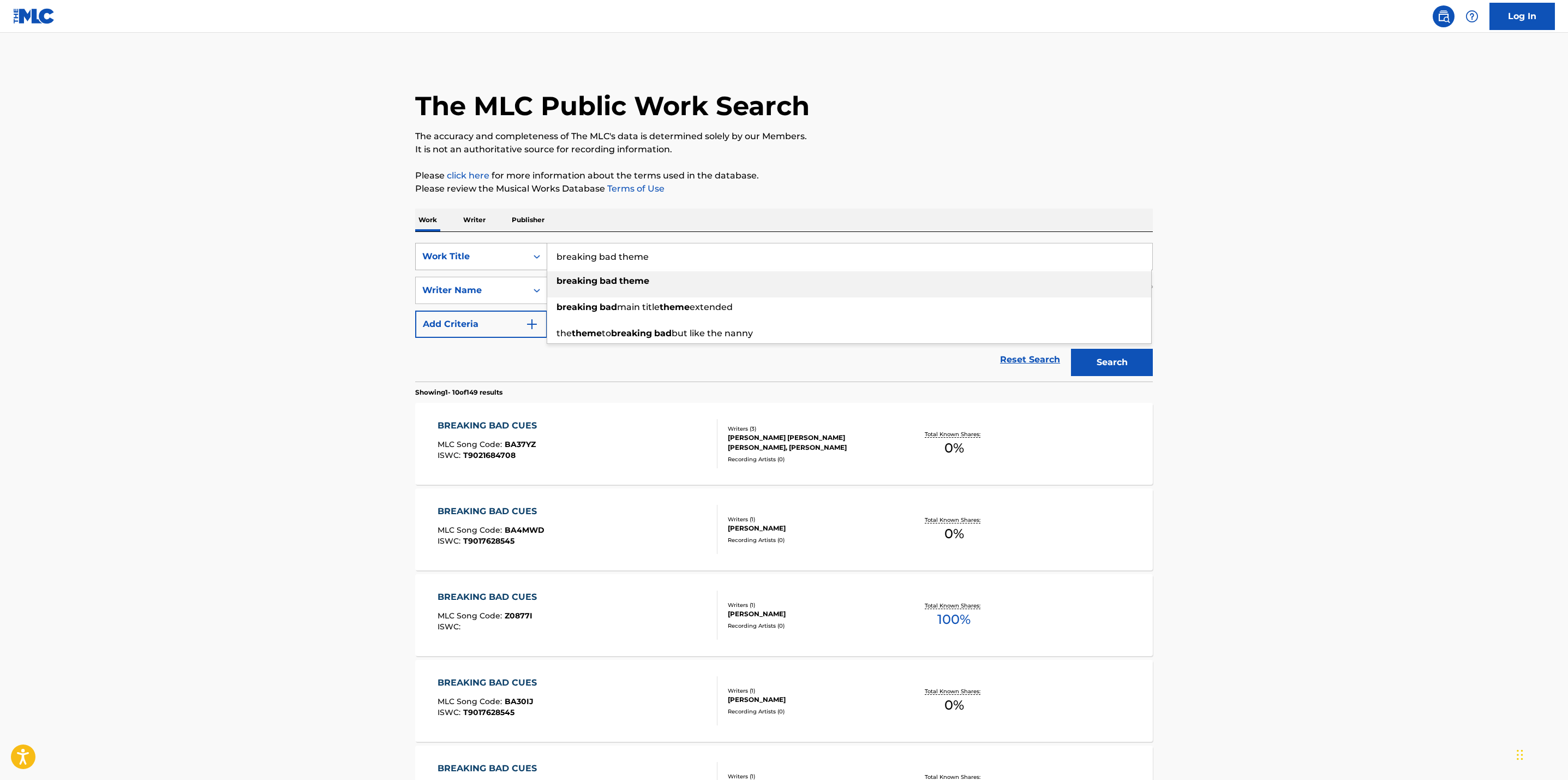
drag, startPoint x: 745, startPoint y: 261, endPoint x: 473, endPoint y: 244, distance: 272.5
click at [473, 244] on div "SearchWithCriteriae66b897a-b430-43db-bd76-27f340afbf50 Work Title breaking bad …" at bounding box center [784, 256] width 738 height 27
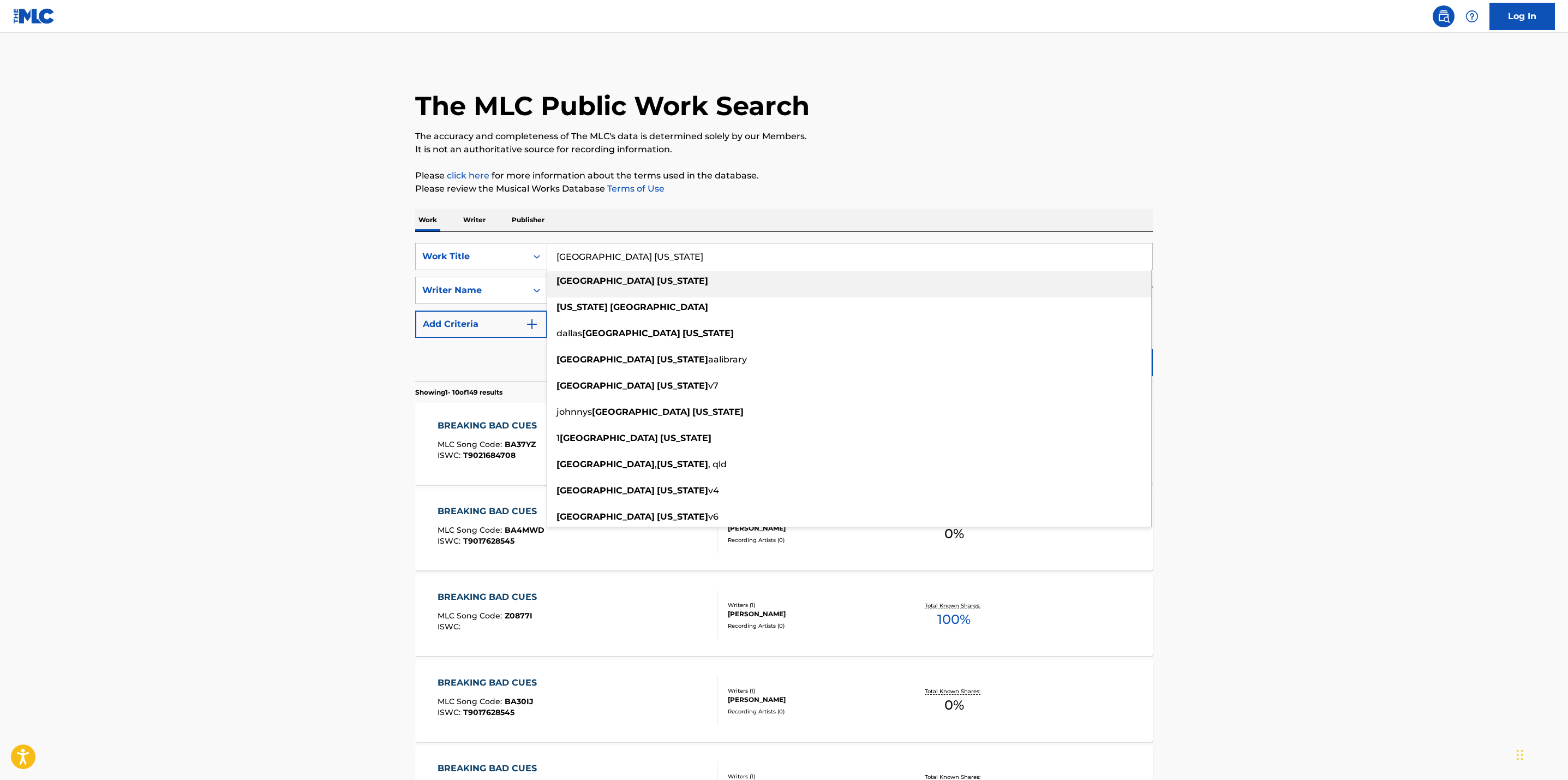
type input "[GEOGRAPHIC_DATA] [US_STATE]"
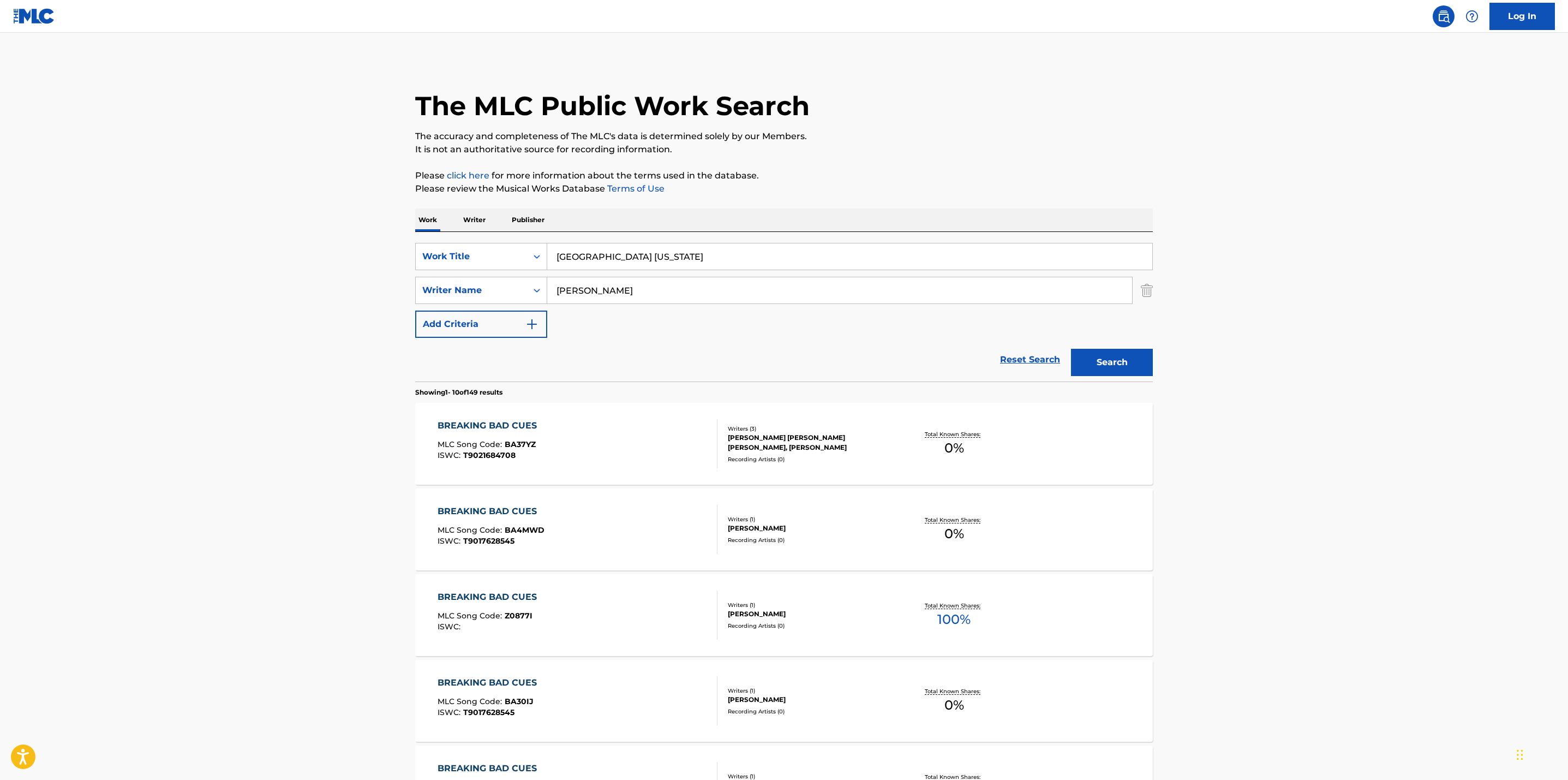
click at [327, 300] on main "The MLC Public Work Search The accuracy and completeness of The MLC's data is d…" at bounding box center [784, 675] width 1568 height 1284
drag, startPoint x: 641, startPoint y: 298, endPoint x: 455, endPoint y: 286, distance: 186.4
click at [455, 286] on div "SearchWithCriteriaaafb45cb-9325-4085-bef5-cd084f86b394 Writer Name [PERSON_NAME]" at bounding box center [784, 290] width 738 height 27
type input "[PERSON_NAME]"
click at [1071, 349] on button "Search" at bounding box center [1112, 362] width 82 height 27
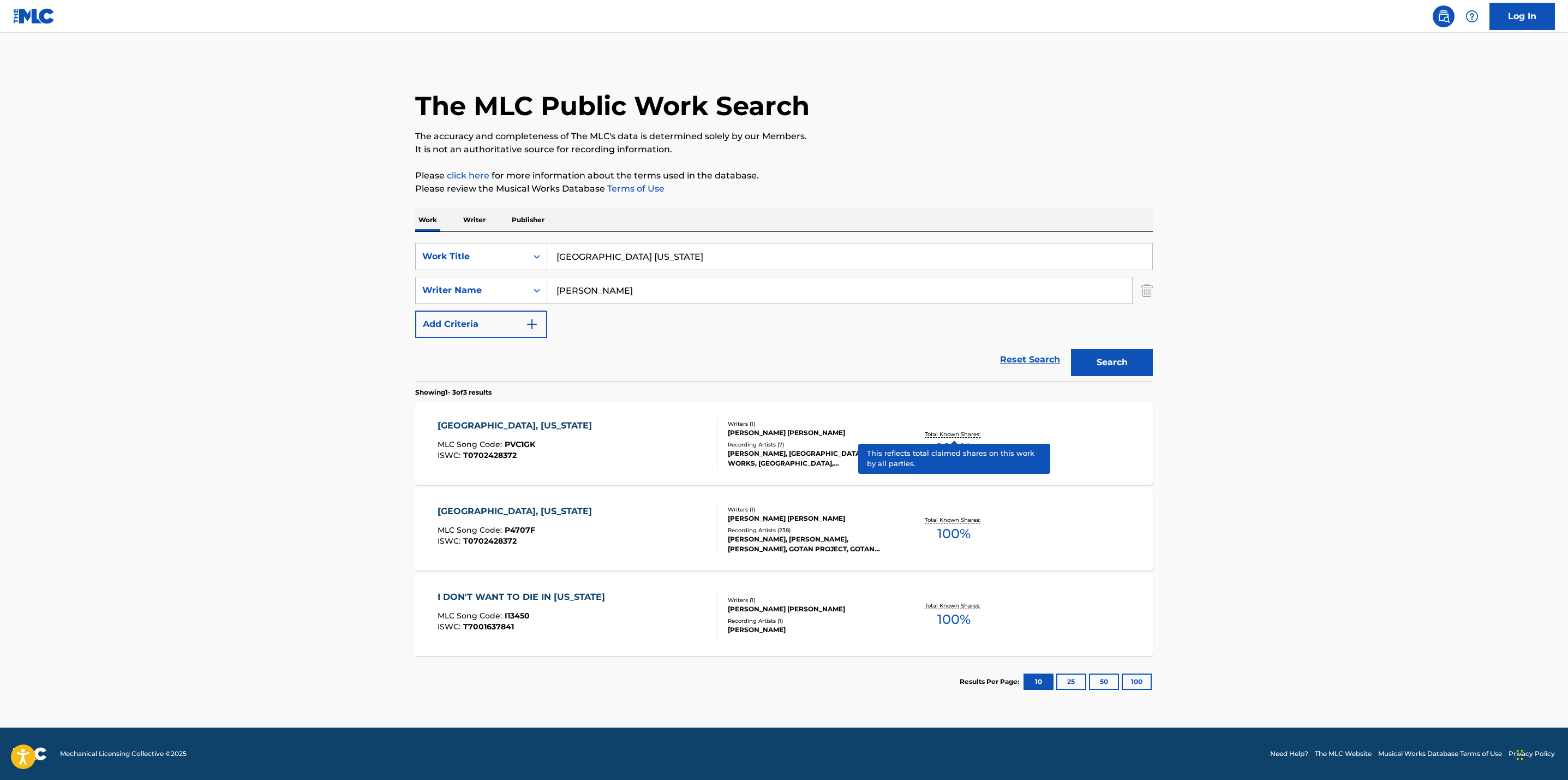
click at [945, 429] on div "Total Known Shares: 100 %" at bounding box center [954, 444] width 123 height 34
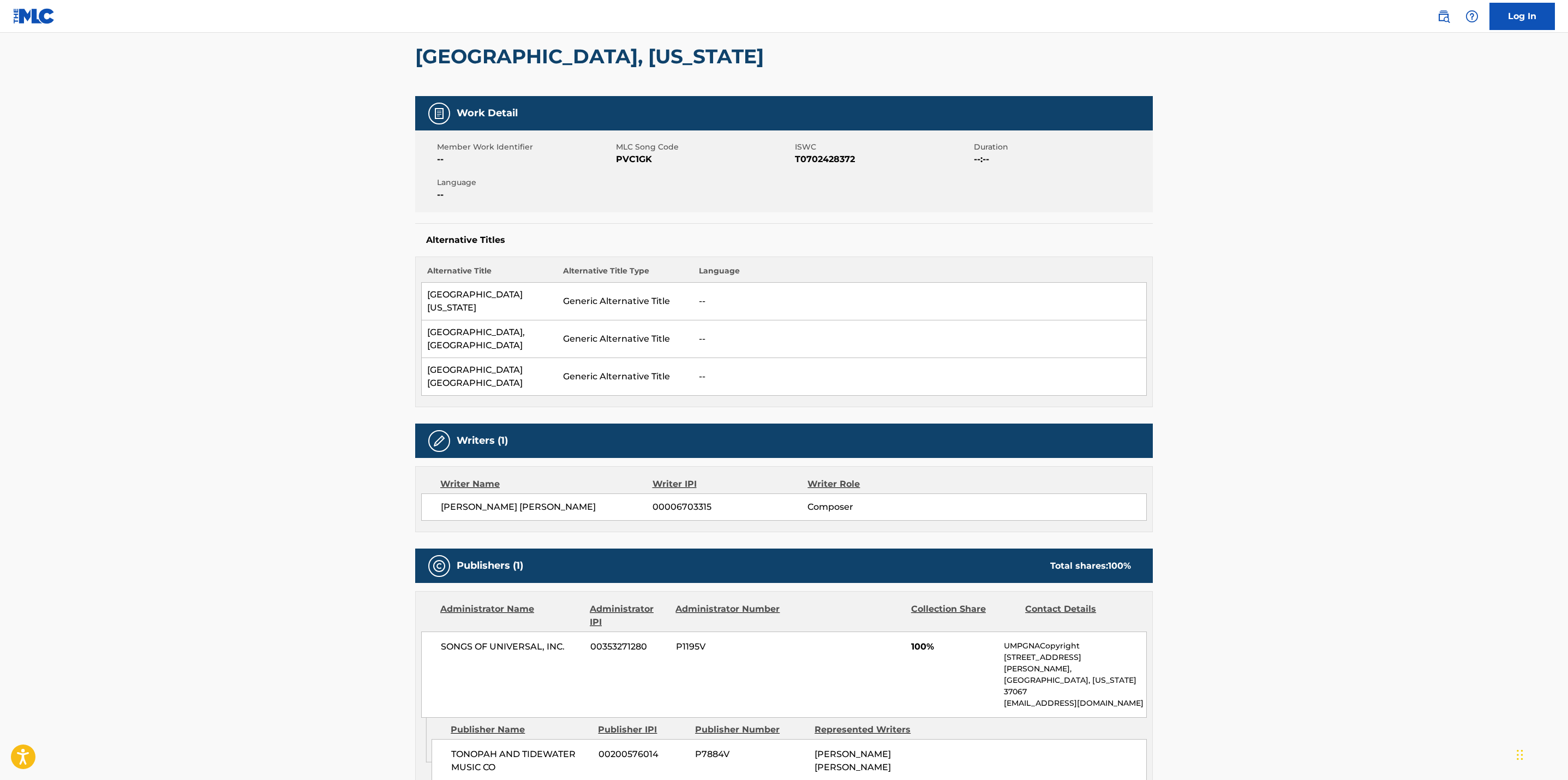
scroll to position [123, 0]
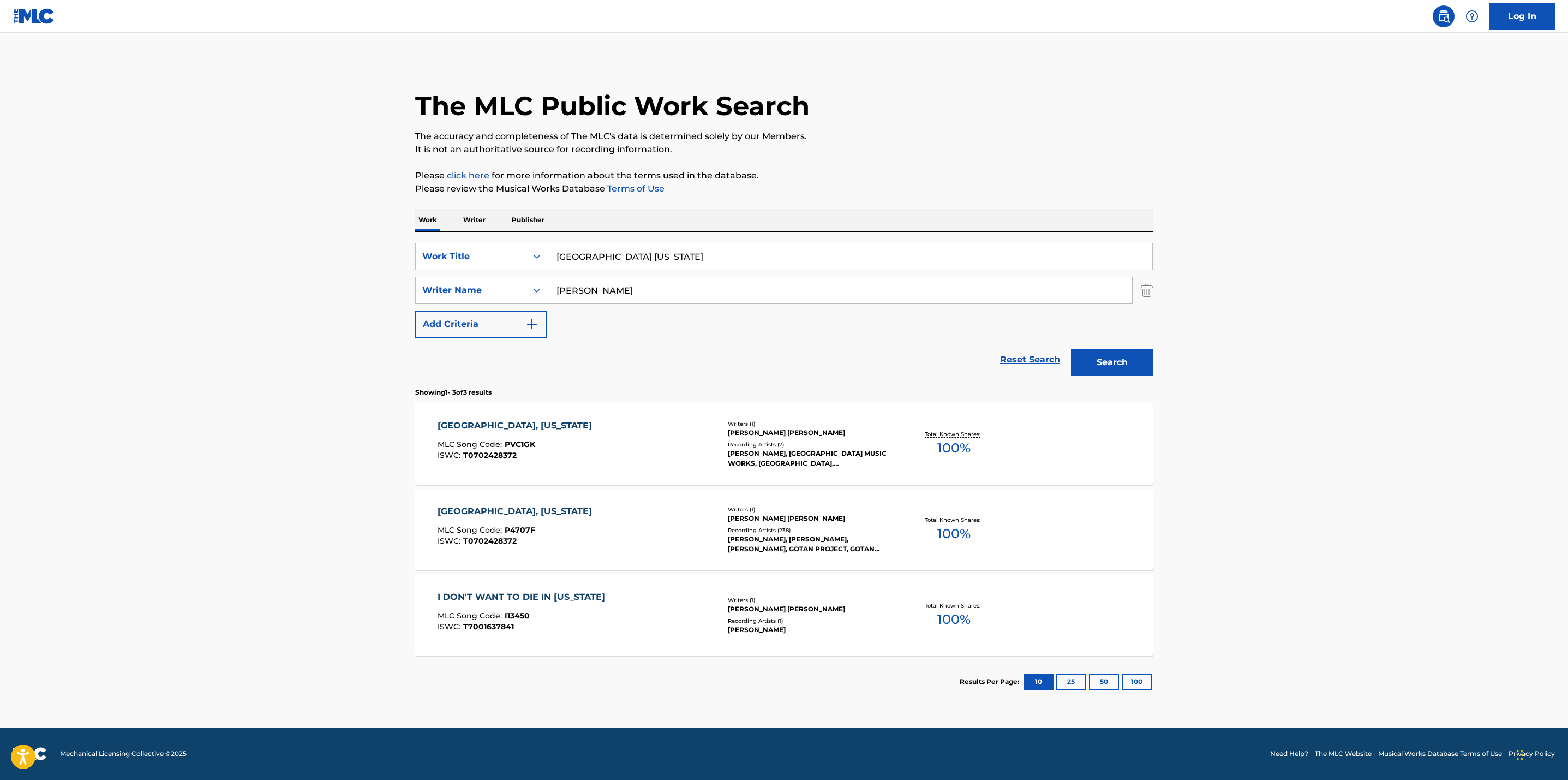
drag, startPoint x: 581, startPoint y: 244, endPoint x: 497, endPoint y: 236, distance: 84.4
click at [497, 236] on div "SearchWithCriteriae66b897a-b430-43db-bd76-27f340afbf50 Work Title [GEOGRAPHIC_D…" at bounding box center [784, 307] width 738 height 150
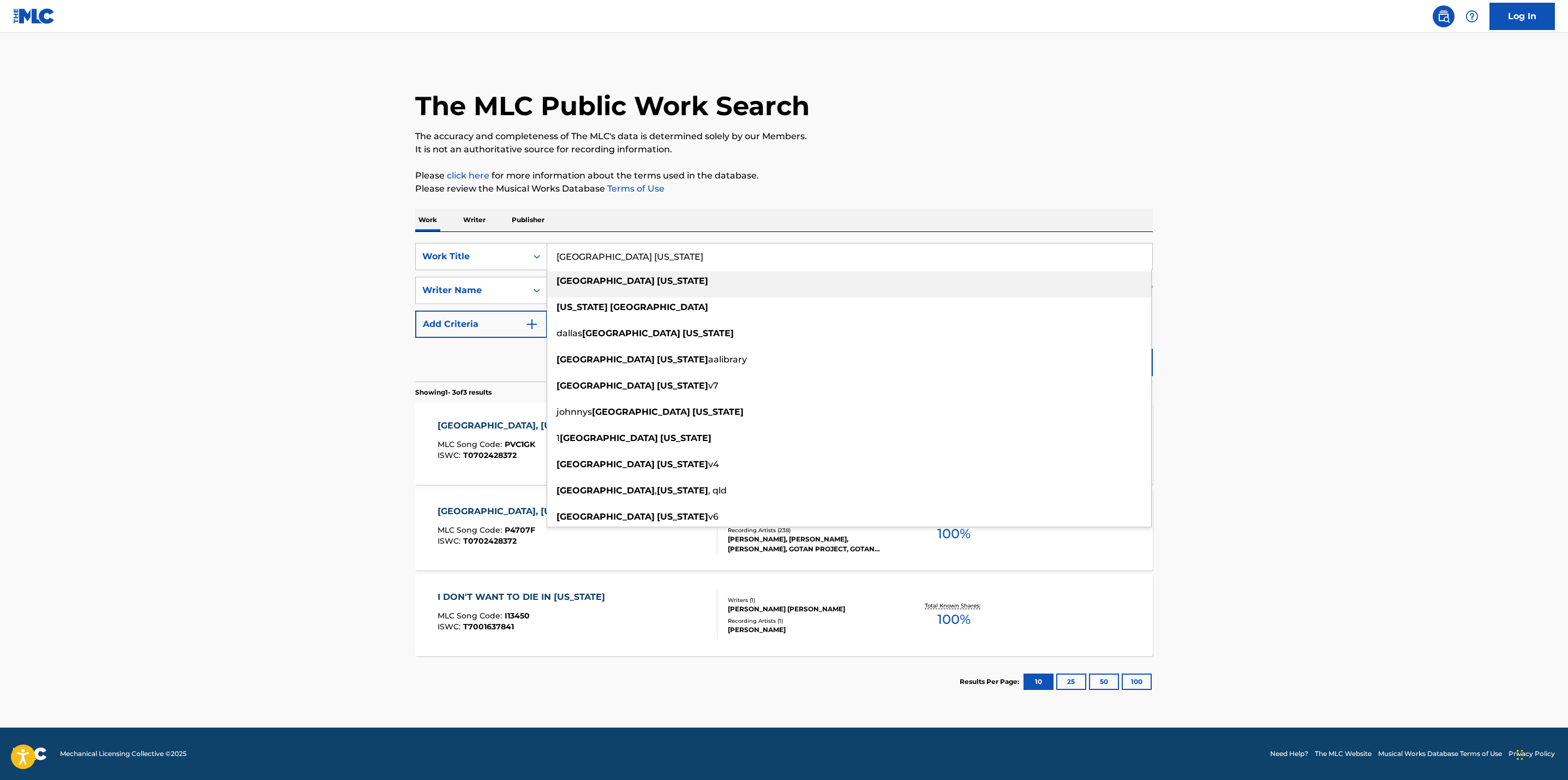
paste input "I Am a Man Of Constant Sorrow"
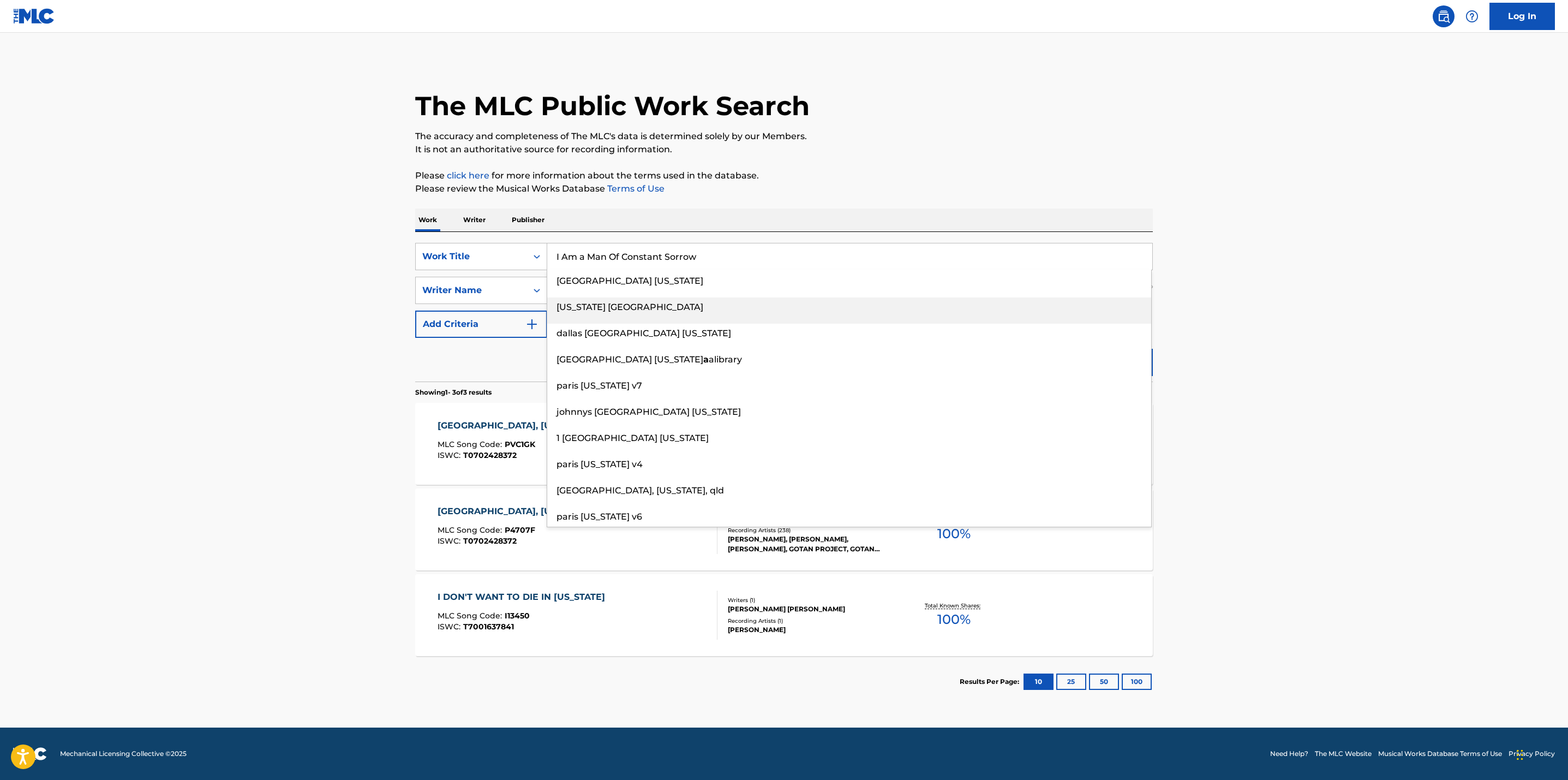
type input "I Am a Man Of Constant Sorrow"
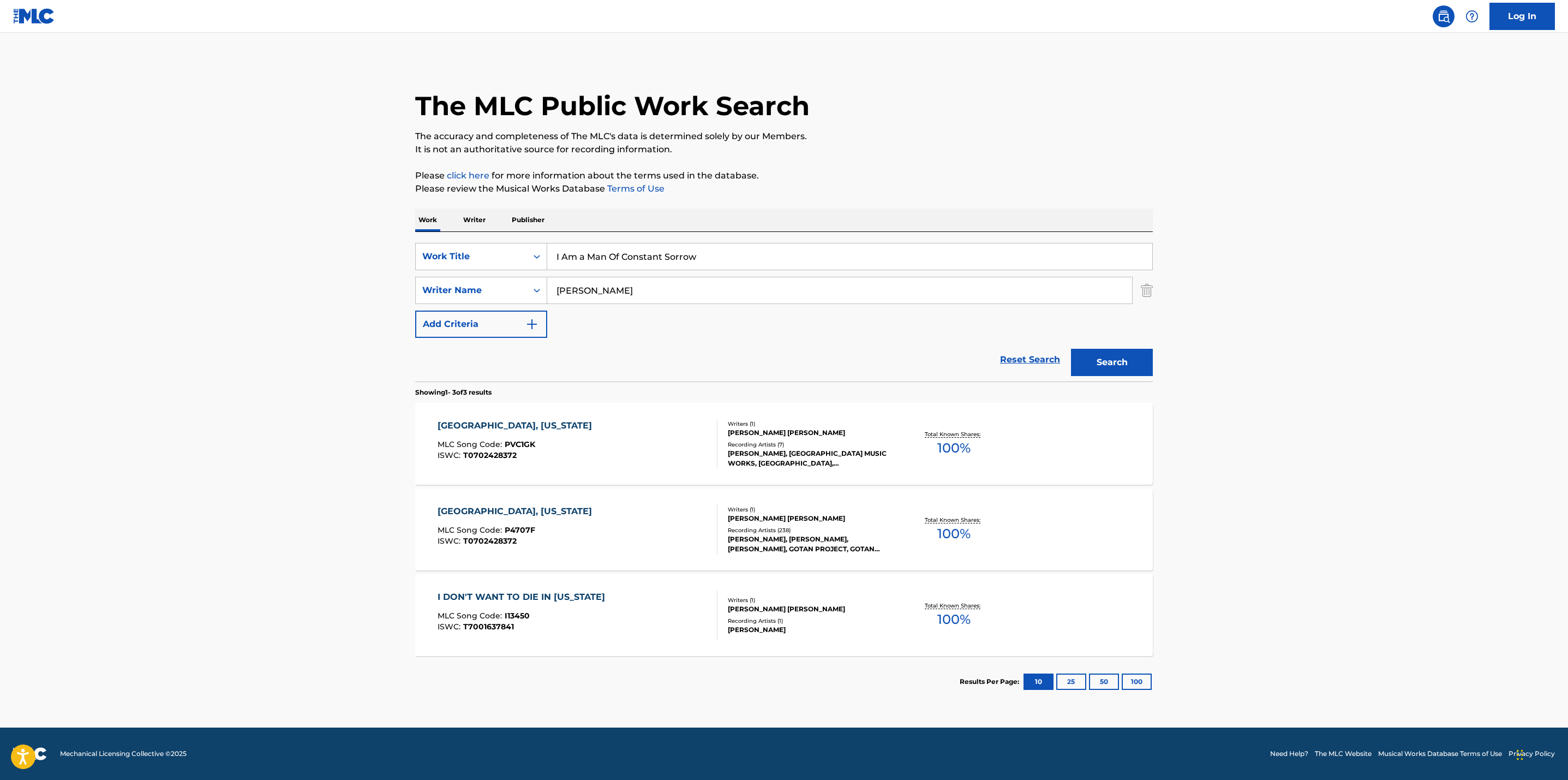
click at [337, 297] on main "The MLC Public Work Search The accuracy and completeness of The MLC's data is d…" at bounding box center [784, 380] width 1568 height 695
drag, startPoint x: 538, startPoint y: 287, endPoint x: 493, endPoint y: 277, distance: 46.1
click at [493, 277] on div "SearchWithCriteriaaafb45cb-9325-4085-bef5-cd084f86b394 Writer Name [PERSON_NAME]" at bounding box center [784, 290] width 738 height 27
click at [1071, 349] on button "Search" at bounding box center [1112, 362] width 82 height 27
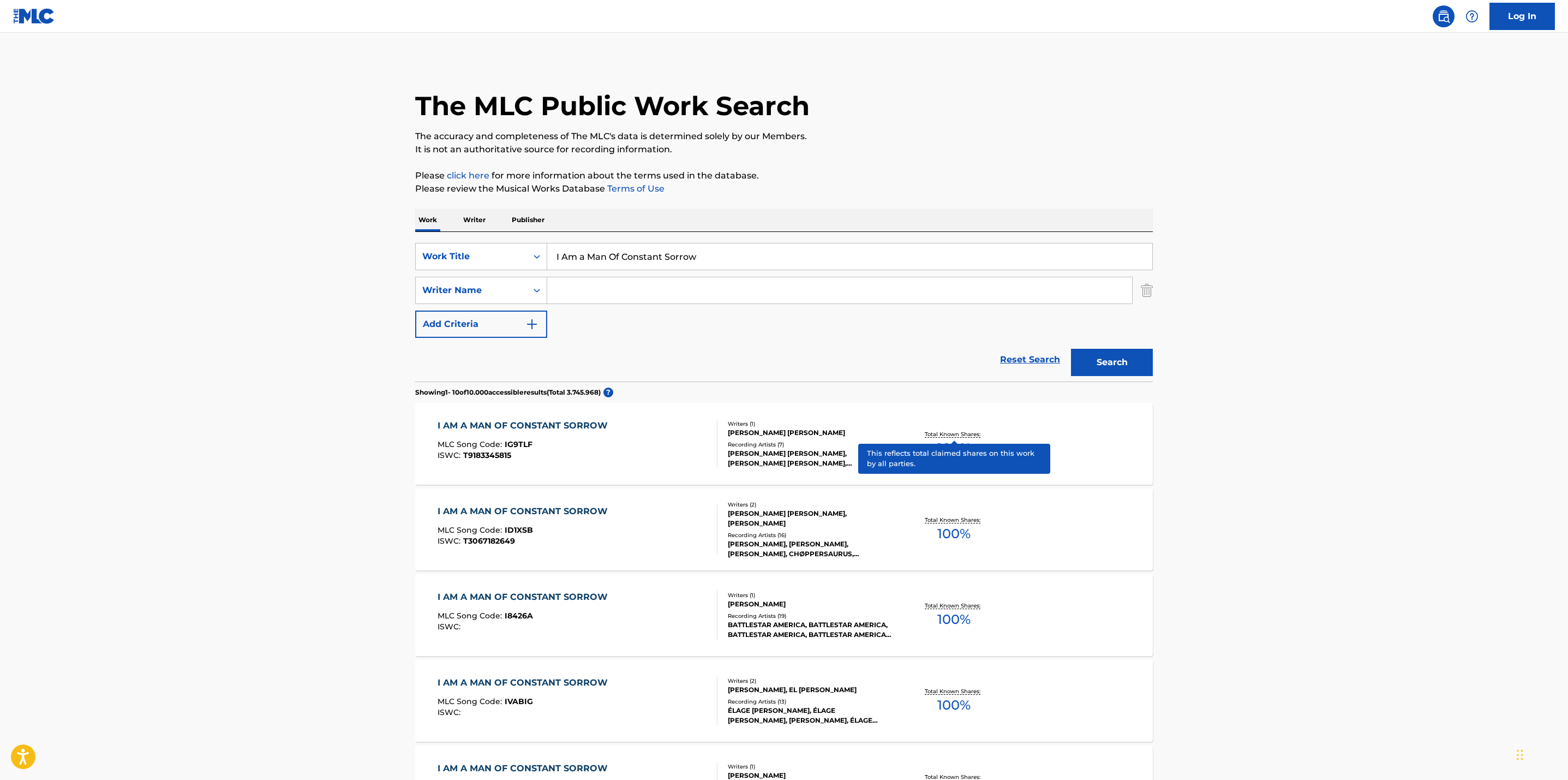
click at [953, 434] on p "Total Known Shares:" at bounding box center [954, 434] width 58 height 8
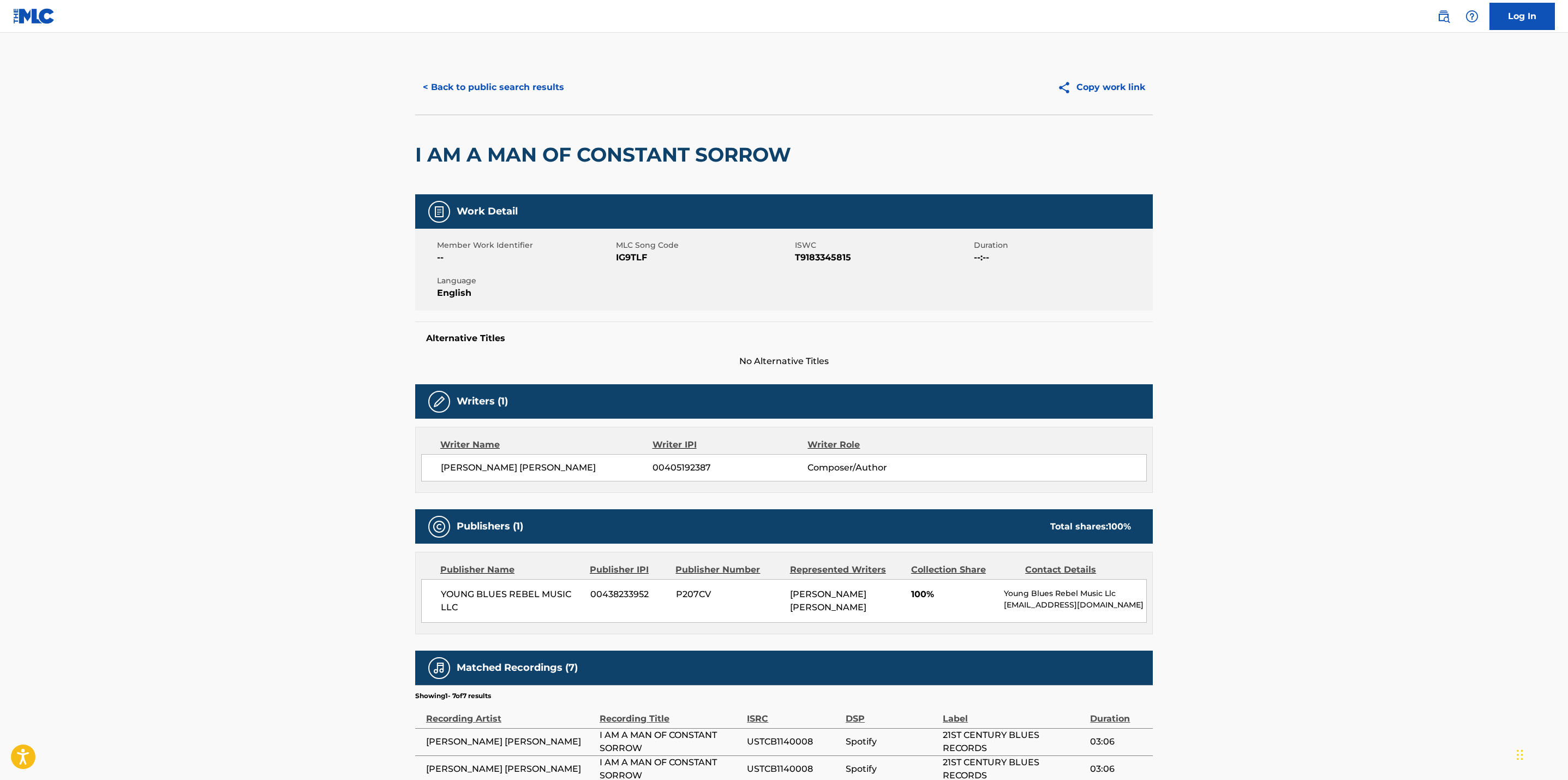
scroll to position [54, 0]
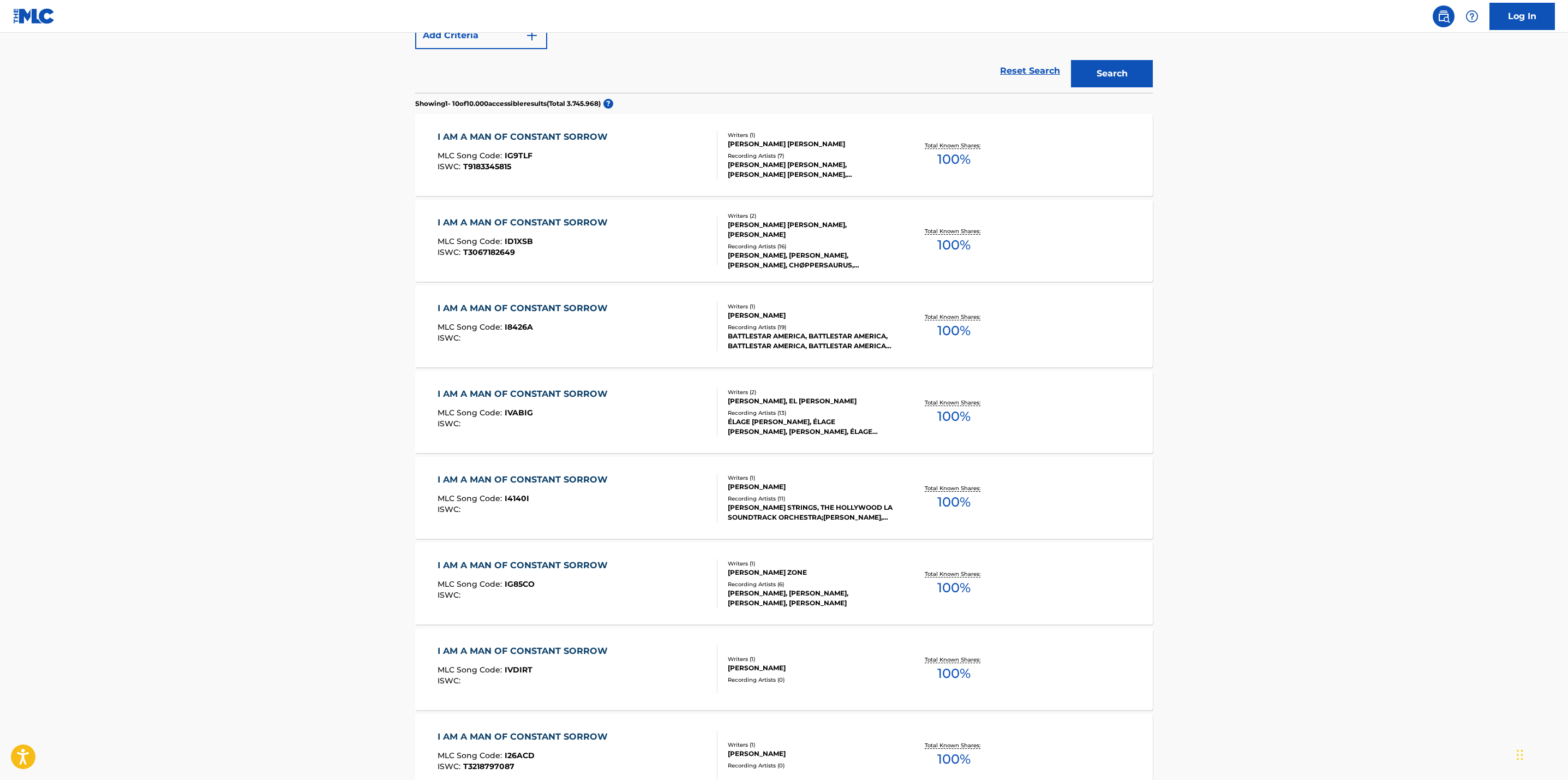
scroll to position [286, 0]
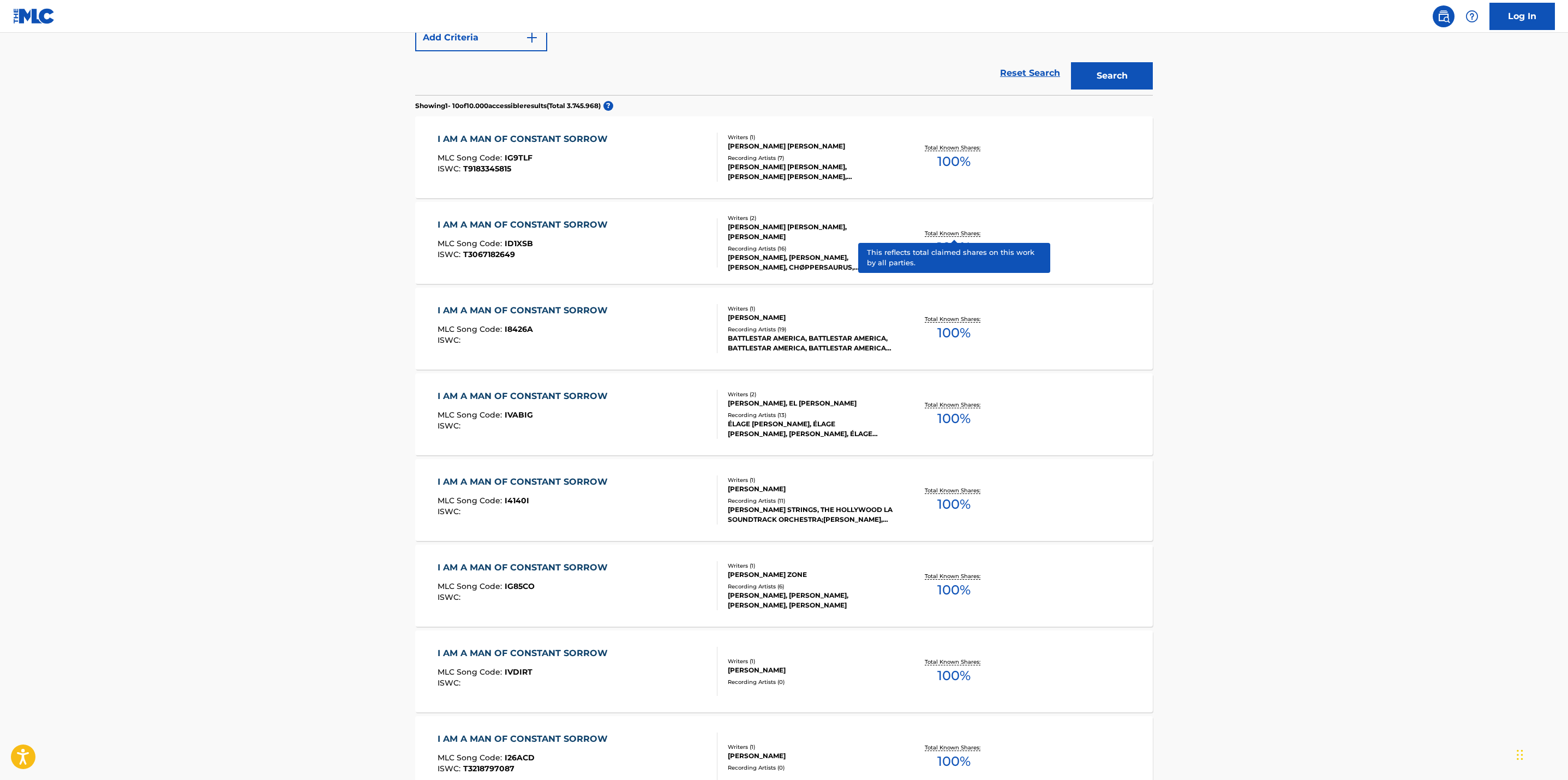
click at [960, 234] on p "Total Known Shares:" at bounding box center [954, 233] width 58 height 8
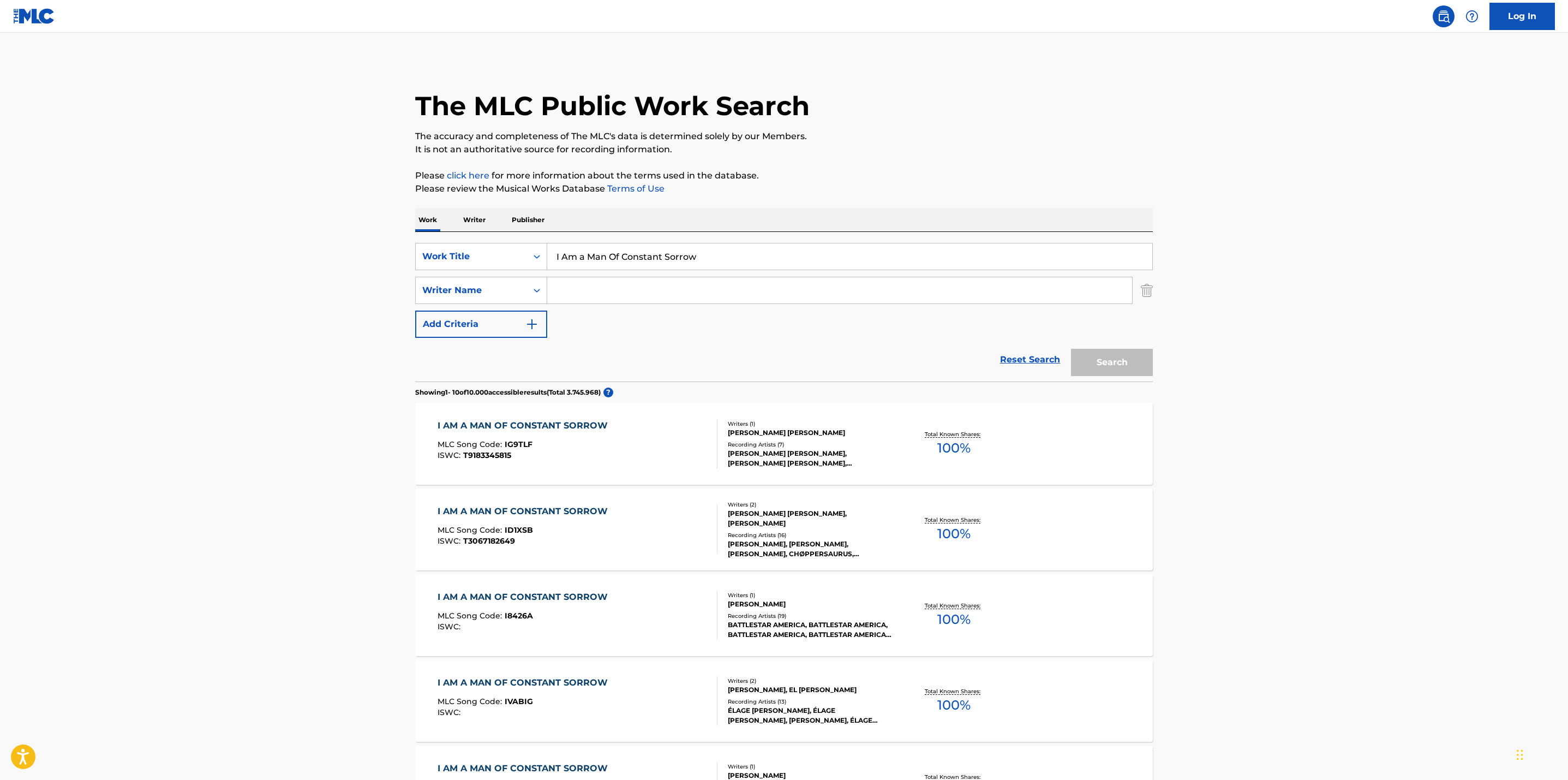
scroll to position [349, 0]
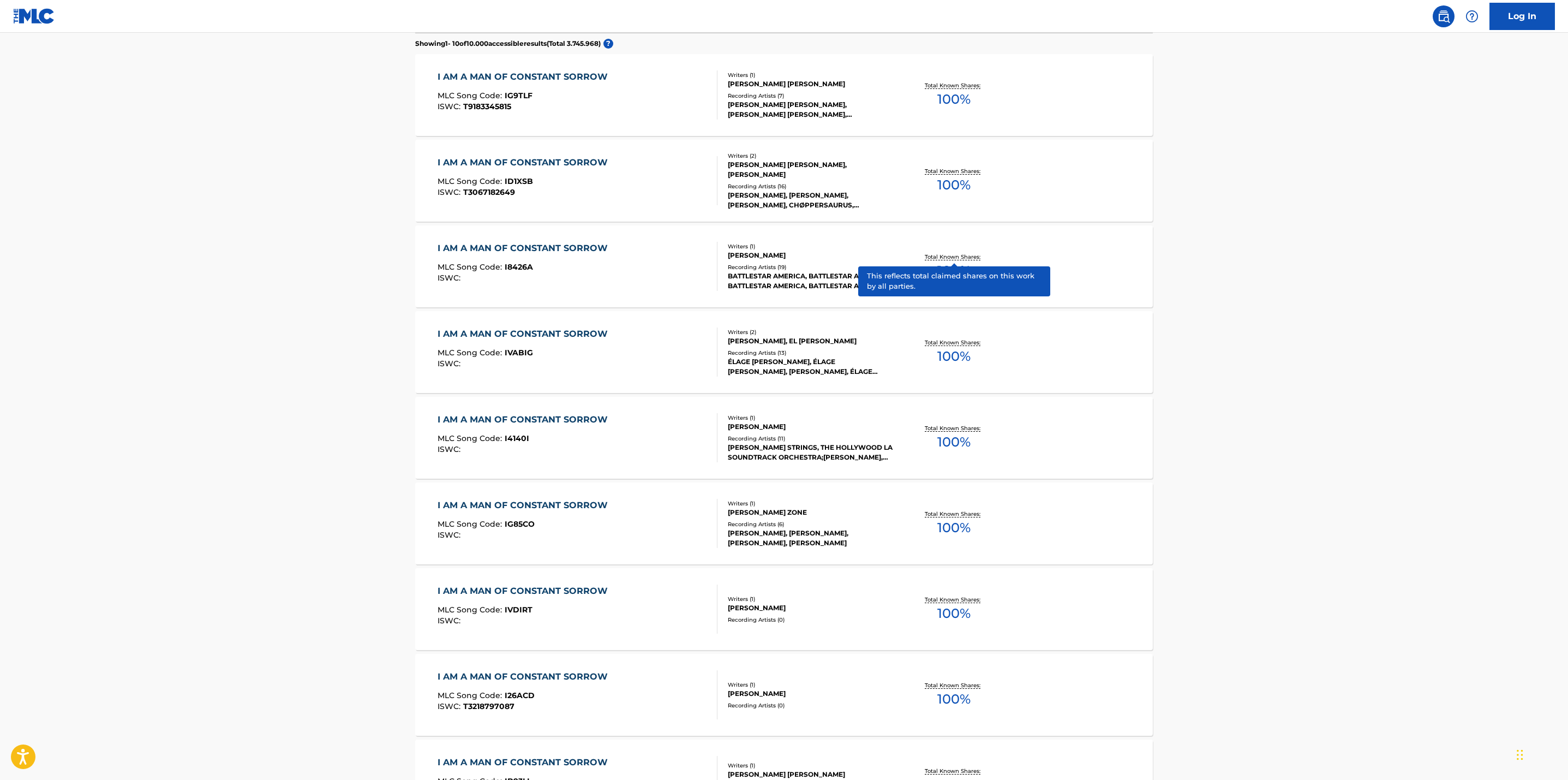
click at [949, 253] on p "Total Known Shares:" at bounding box center [954, 257] width 58 height 8
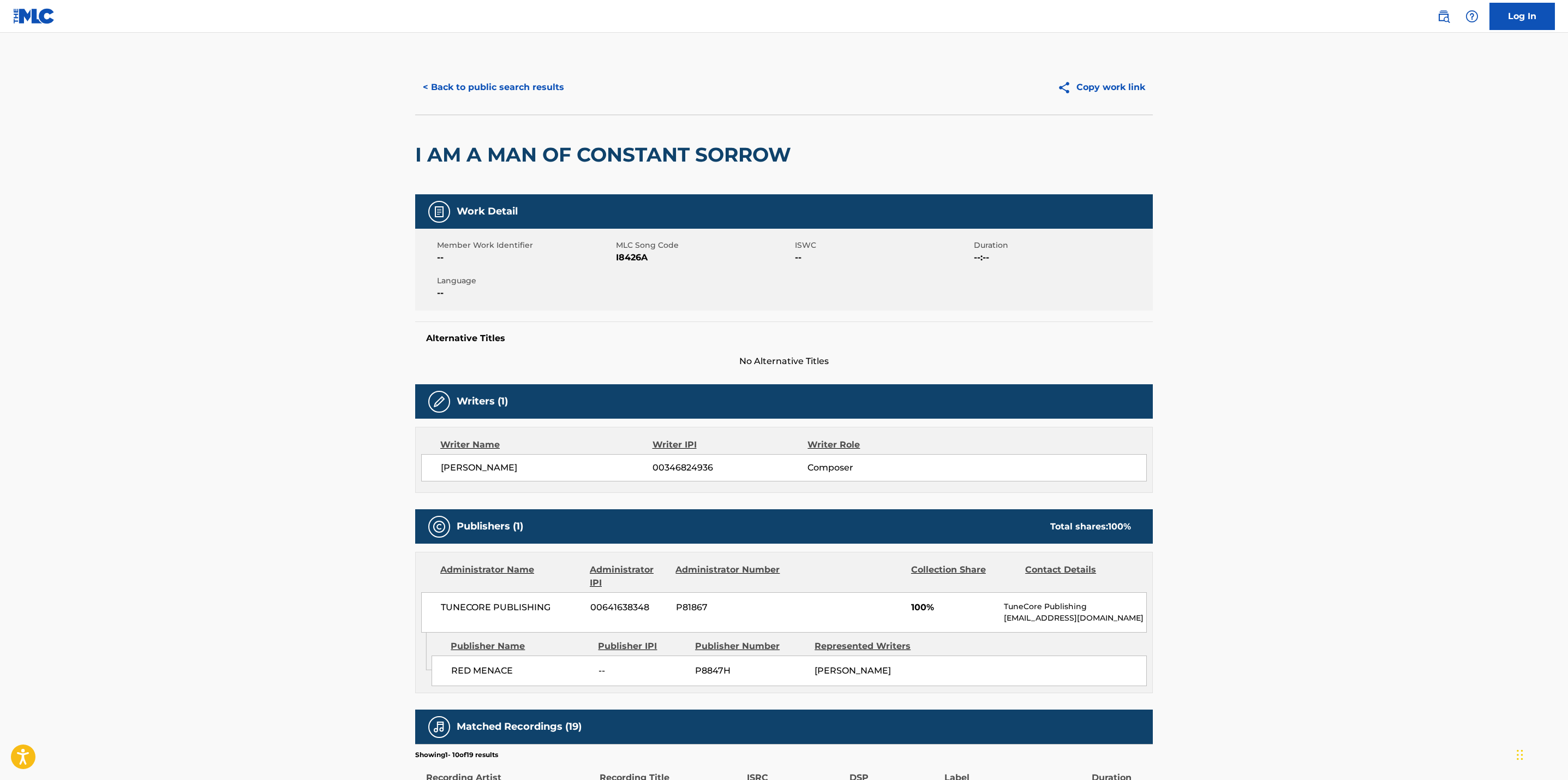
scroll to position [411, 0]
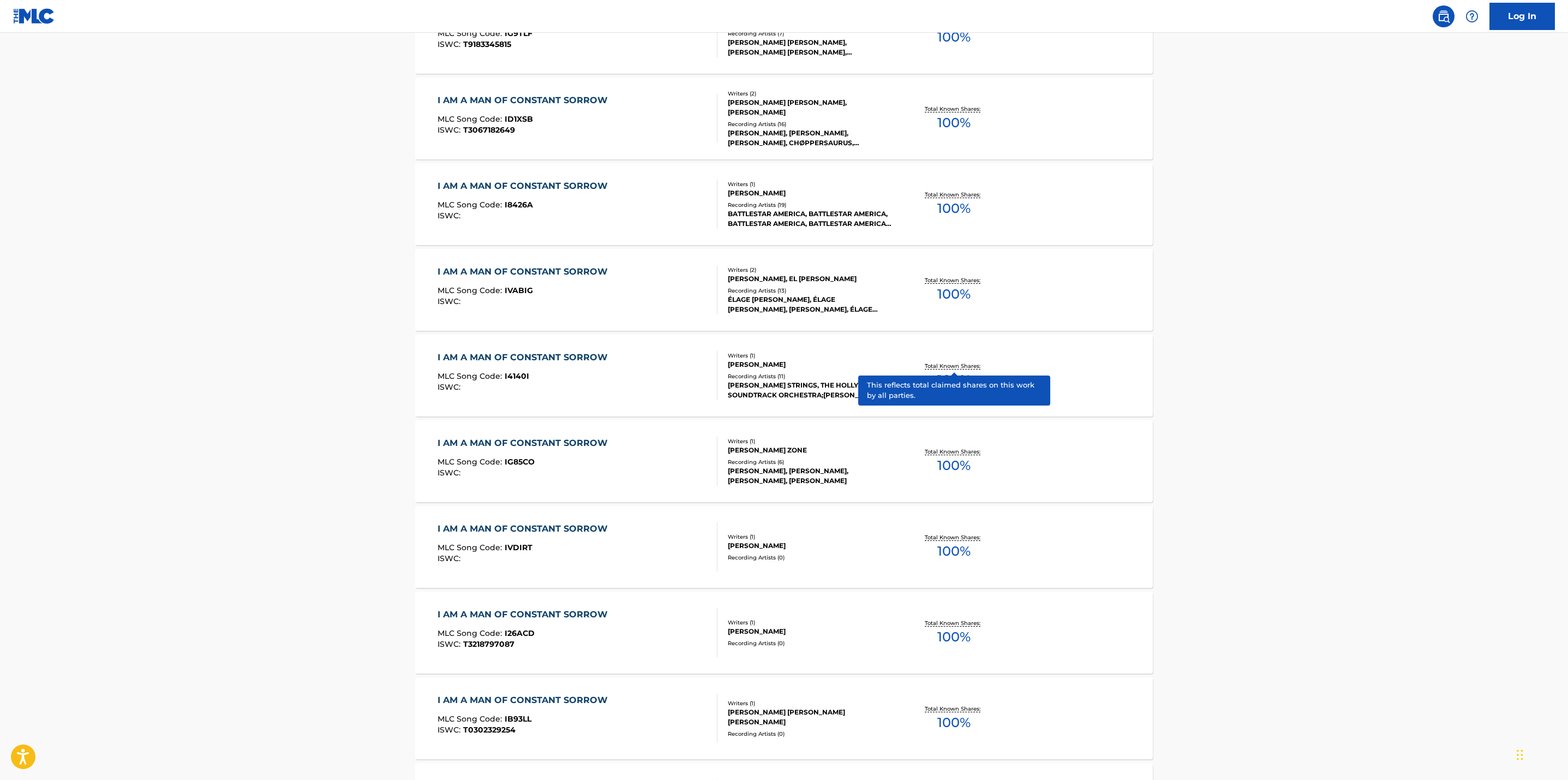
click at [933, 365] on p "Total Known Shares:" at bounding box center [954, 365] width 58 height 8
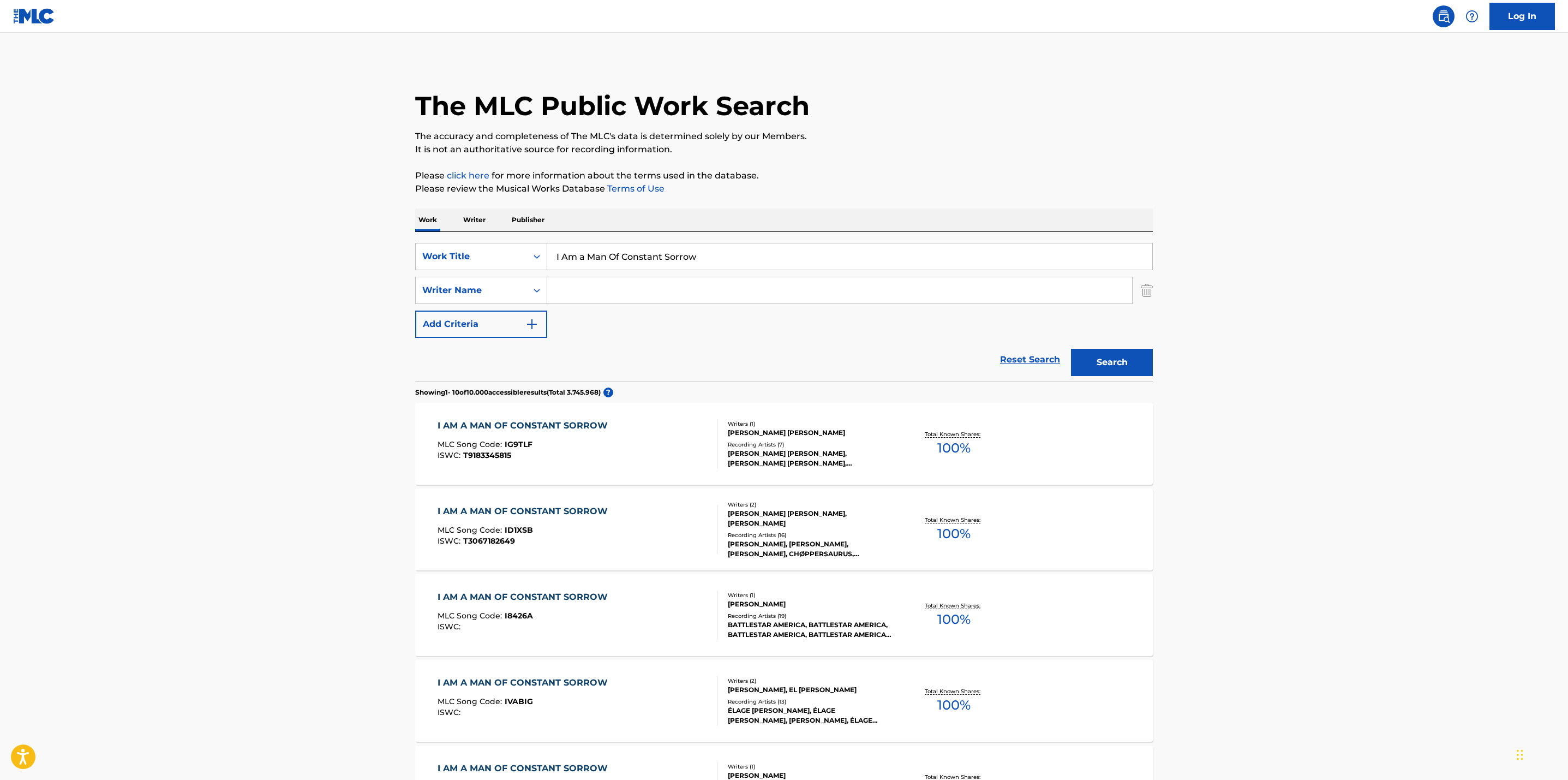
click at [563, 295] on input "Search Form" at bounding box center [839, 290] width 585 height 26
click at [1071, 349] on button "Search" at bounding box center [1112, 362] width 82 height 27
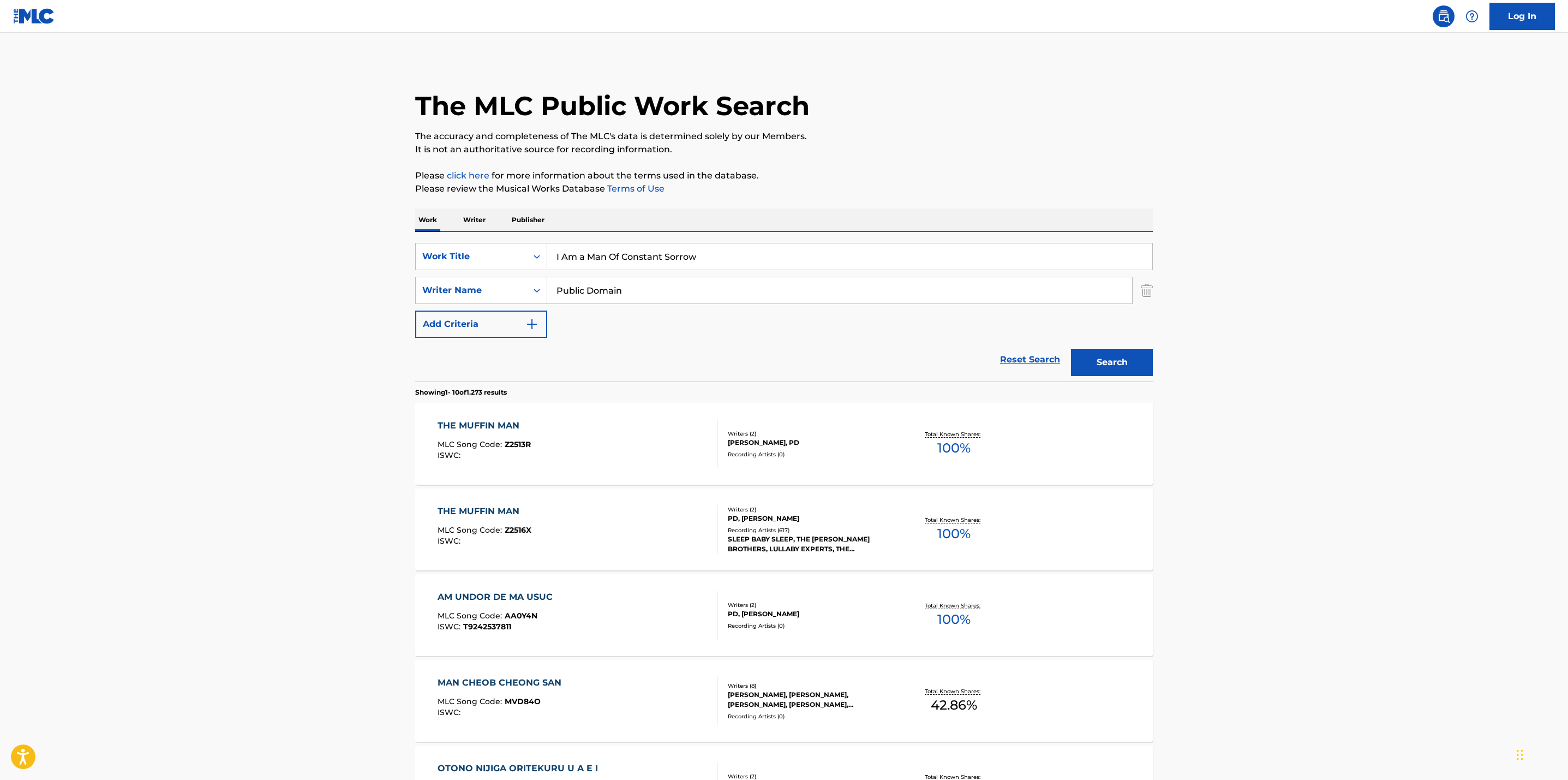
type input "Public Domain"
click at [1071, 349] on button "Search" at bounding box center [1112, 362] width 82 height 27
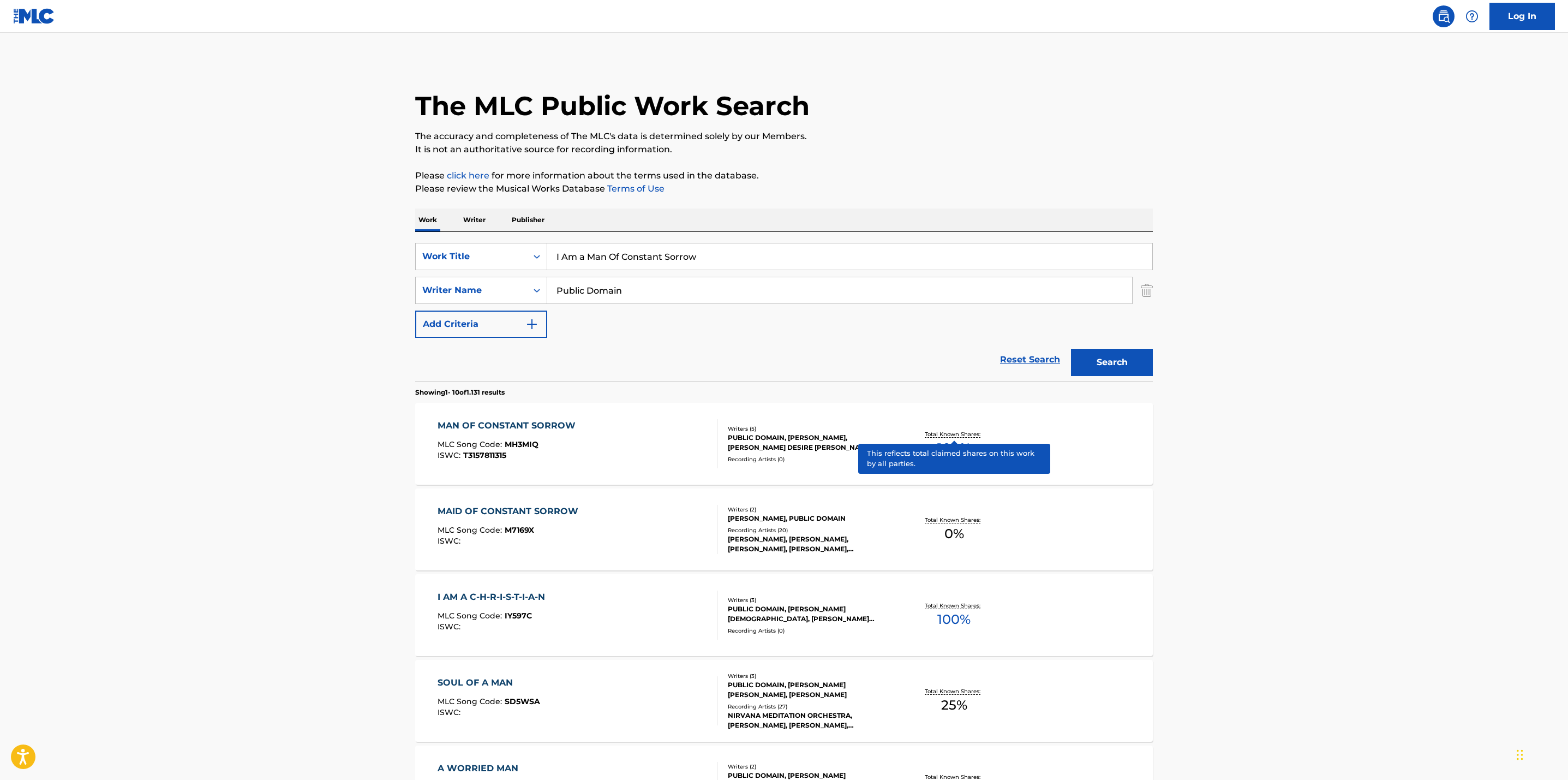
click at [954, 431] on p "Total Known Shares:" at bounding box center [954, 434] width 58 height 8
drag, startPoint x: 675, startPoint y: 287, endPoint x: 472, endPoint y: 269, distance: 203.8
click at [472, 269] on div "SearchWithCriteriae66b897a-b430-43db-bd76-27f340afbf50 Work Title I Am a Man Of…" at bounding box center [784, 290] width 738 height 95
click at [1071, 349] on button "Search" at bounding box center [1112, 362] width 82 height 27
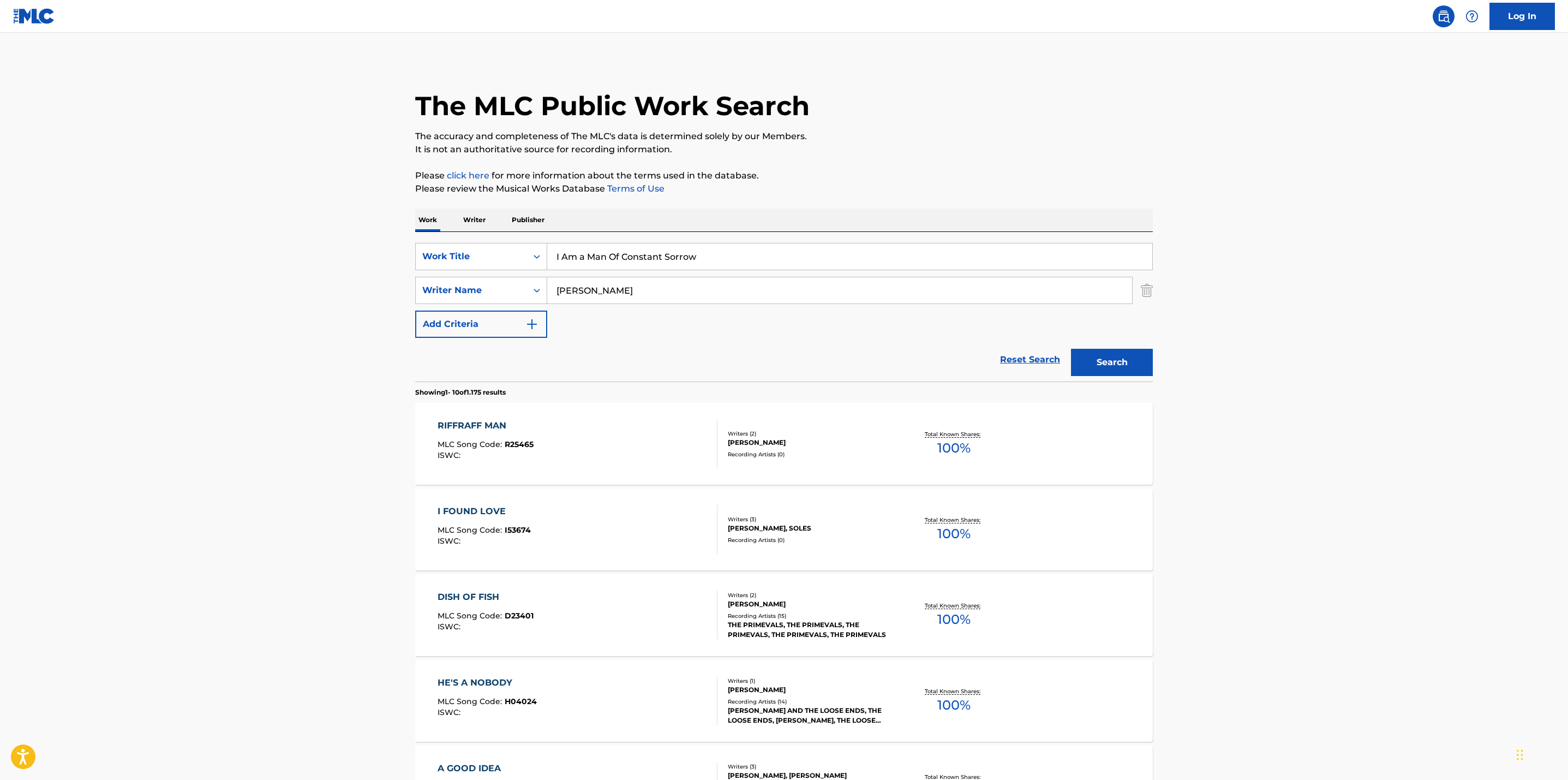
click at [557, 292] on input "[PERSON_NAME]" at bounding box center [839, 290] width 585 height 26
type input "[PERSON_NAME]"
click at [1071, 349] on button "Search" at bounding box center [1112, 362] width 82 height 27
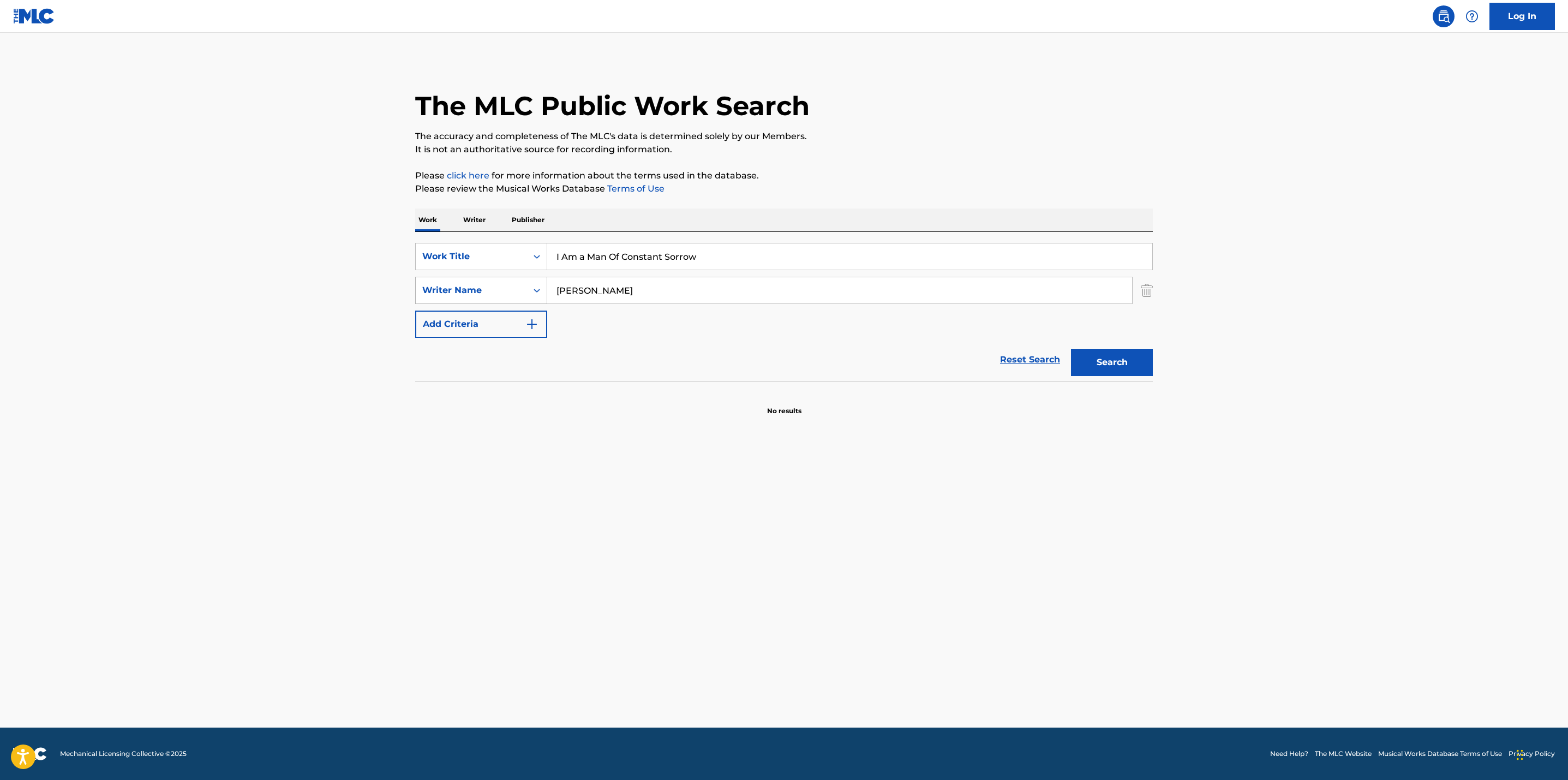
drag, startPoint x: 640, startPoint y: 286, endPoint x: 517, endPoint y: 277, distance: 123.3
click at [517, 277] on div "SearchWithCriteriaaafb45cb-9325-4085-bef5-cd084f86b394 Writer Name [PERSON_NAME]" at bounding box center [784, 290] width 738 height 27
click at [1114, 365] on button "Search" at bounding box center [1112, 362] width 82 height 27
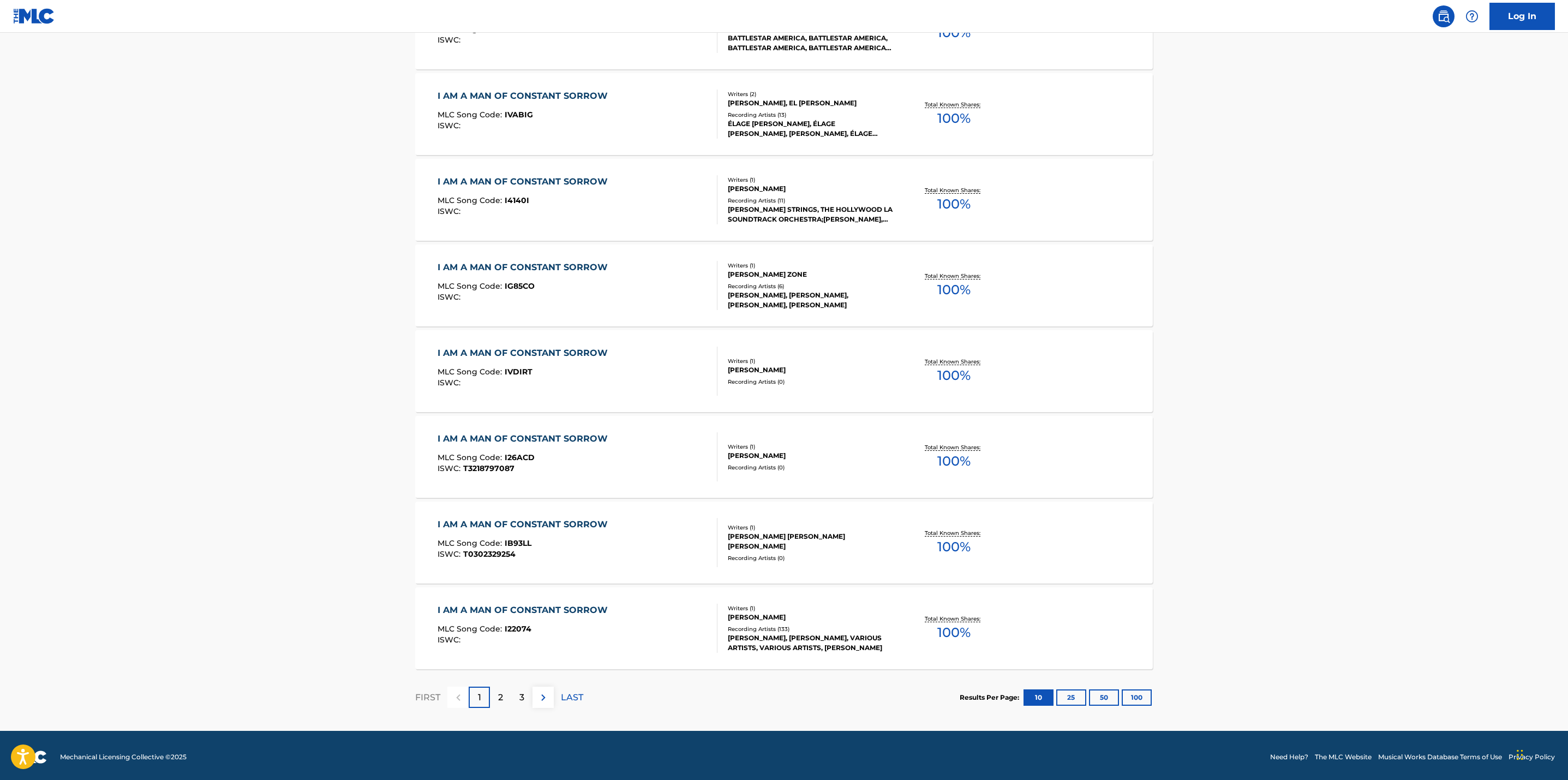
scroll to position [588, 0]
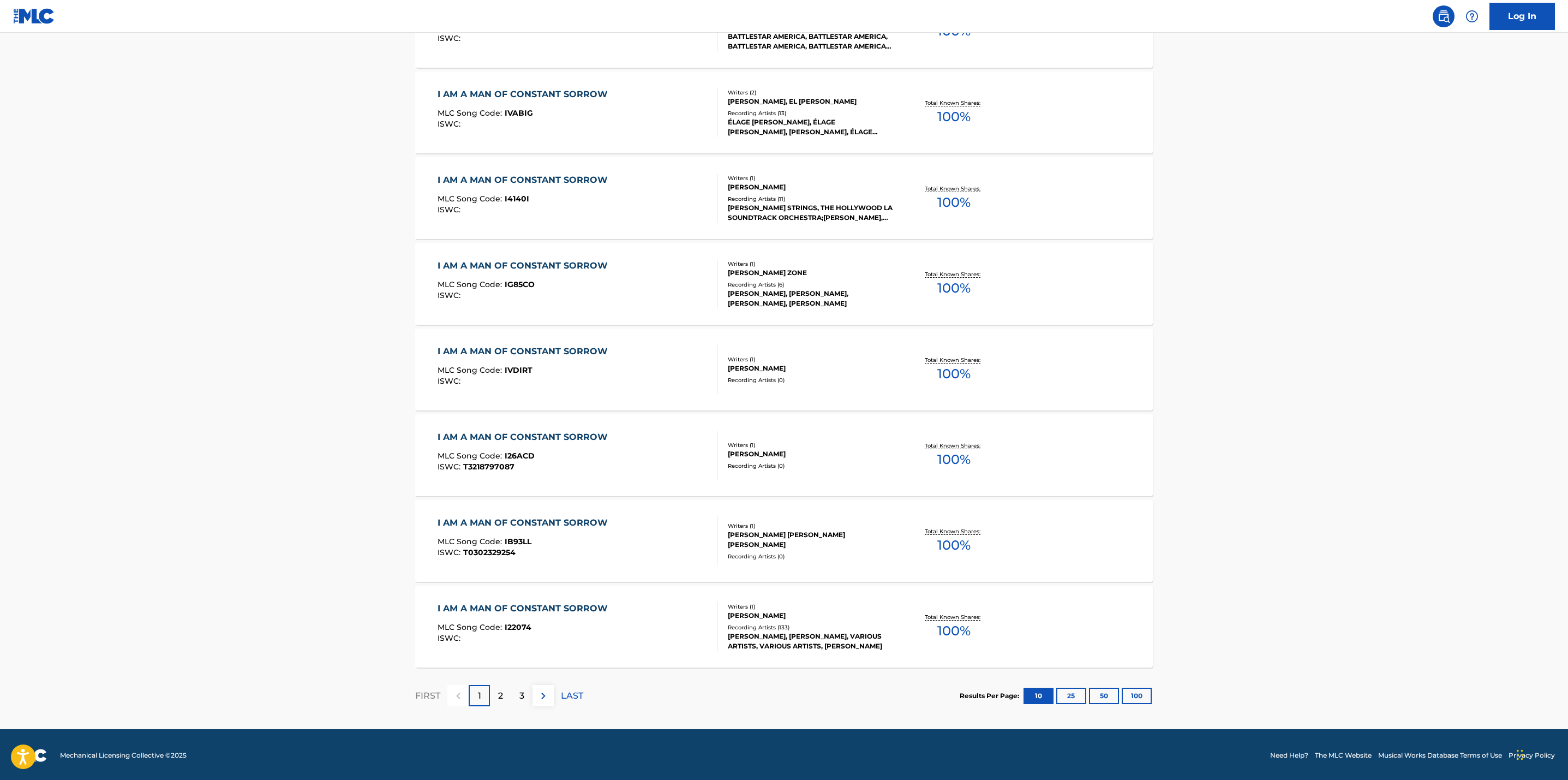
click at [498, 693] on p "2" at bounding box center [501, 695] width 5 height 13
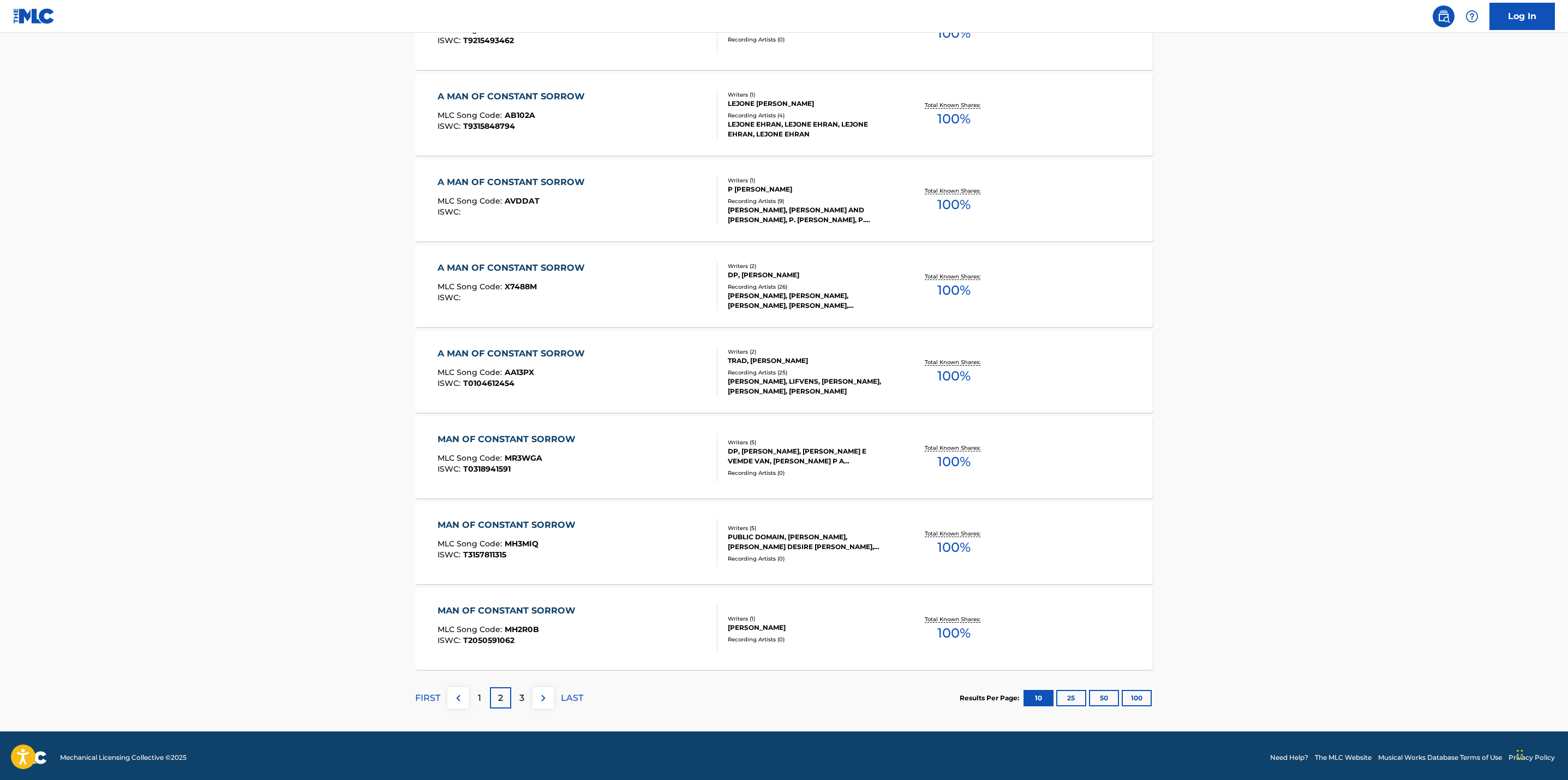
scroll to position [590, 0]
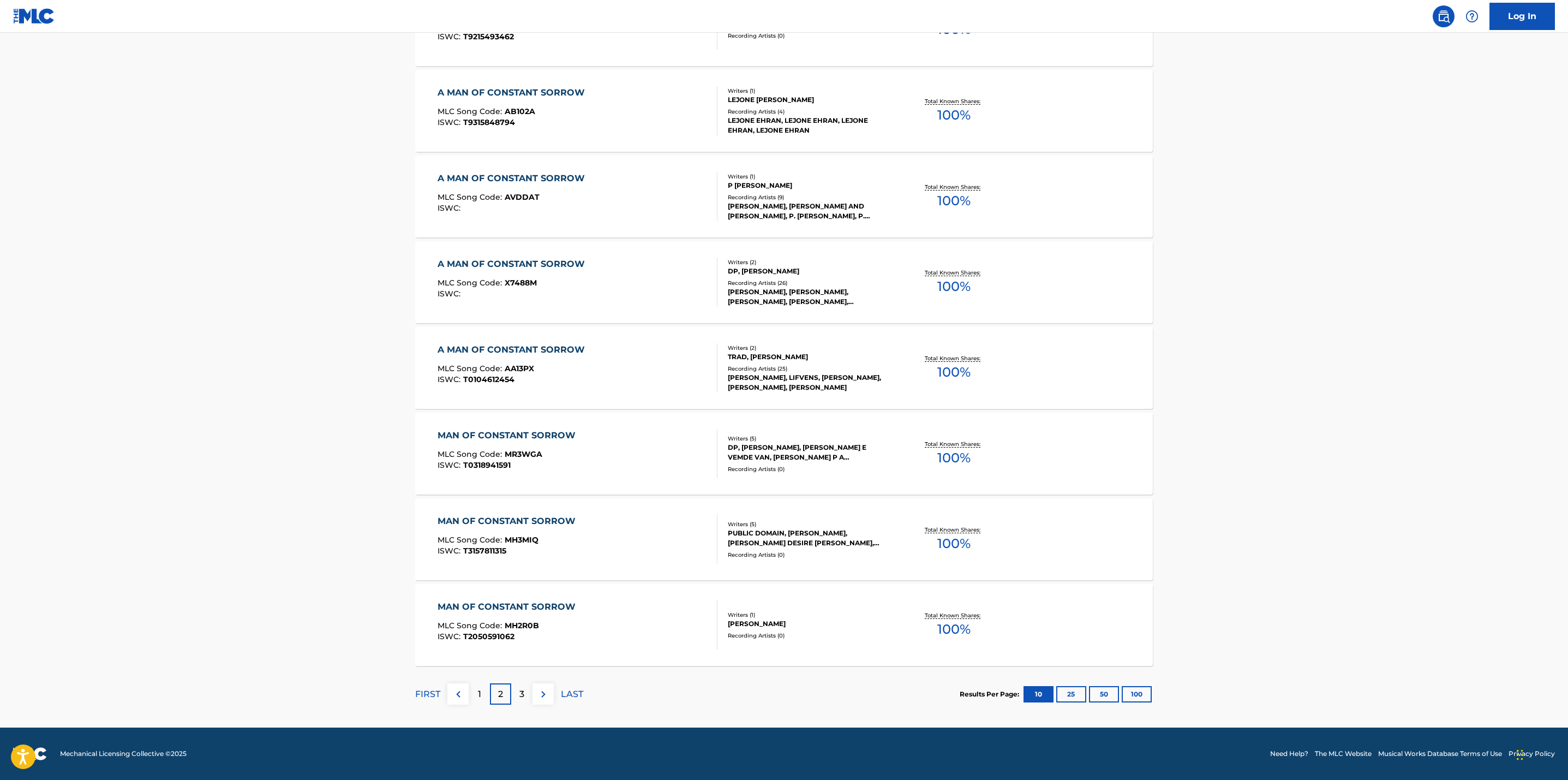
click at [521, 697] on p "3" at bounding box center [522, 694] width 5 height 13
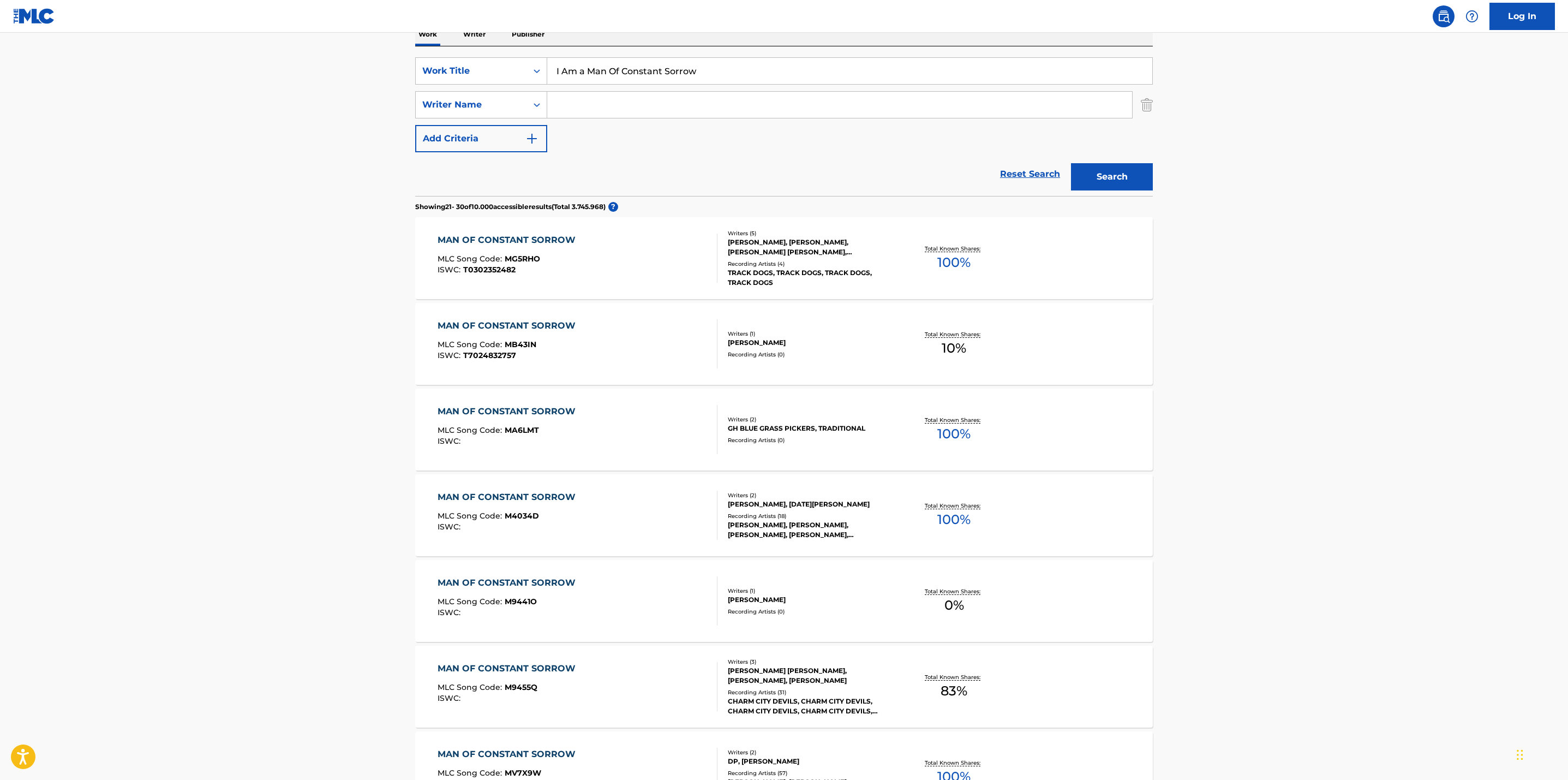
scroll to position [195, 0]
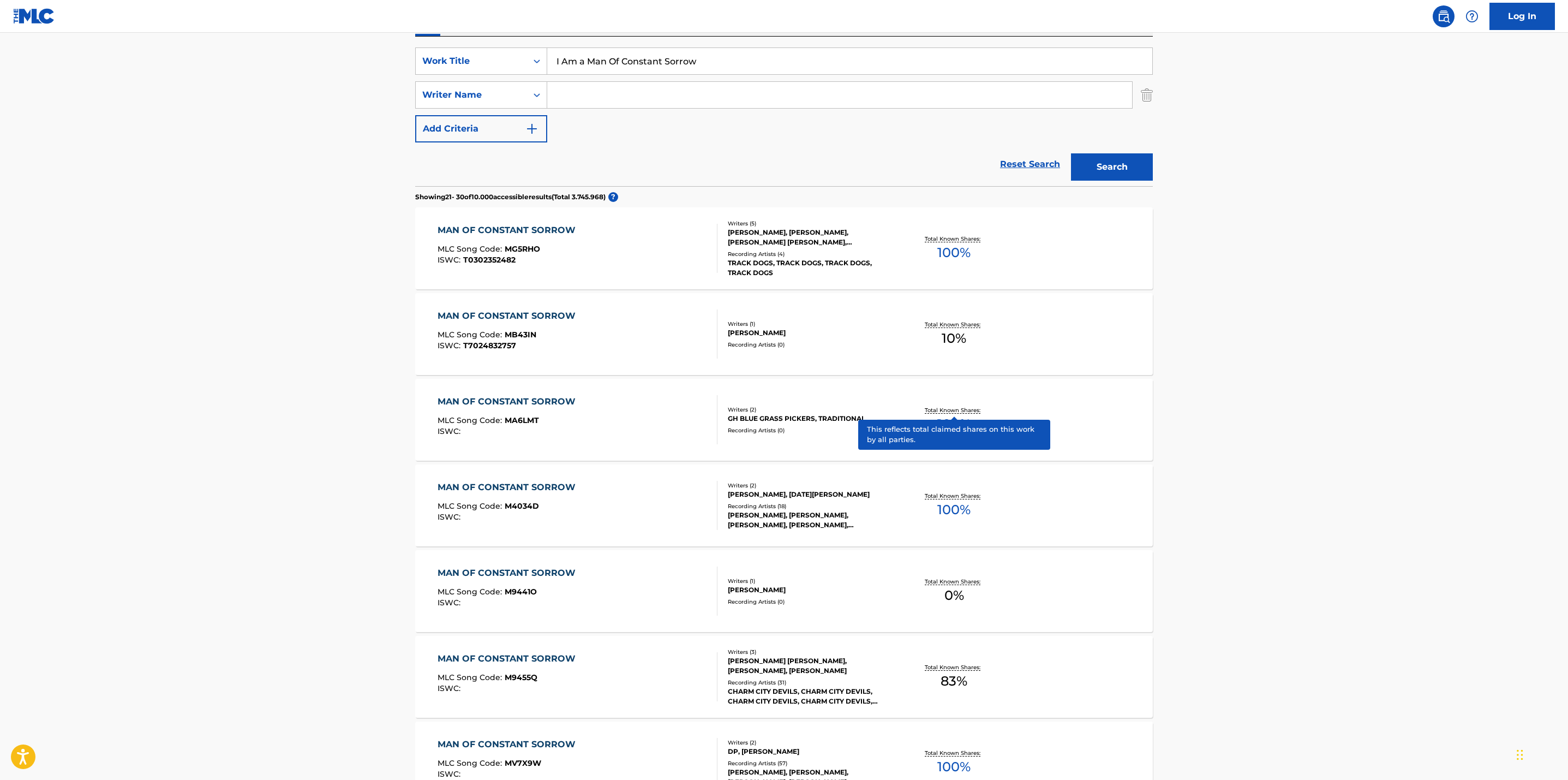
click at [952, 408] on p "Total Known Shares:" at bounding box center [954, 410] width 58 height 8
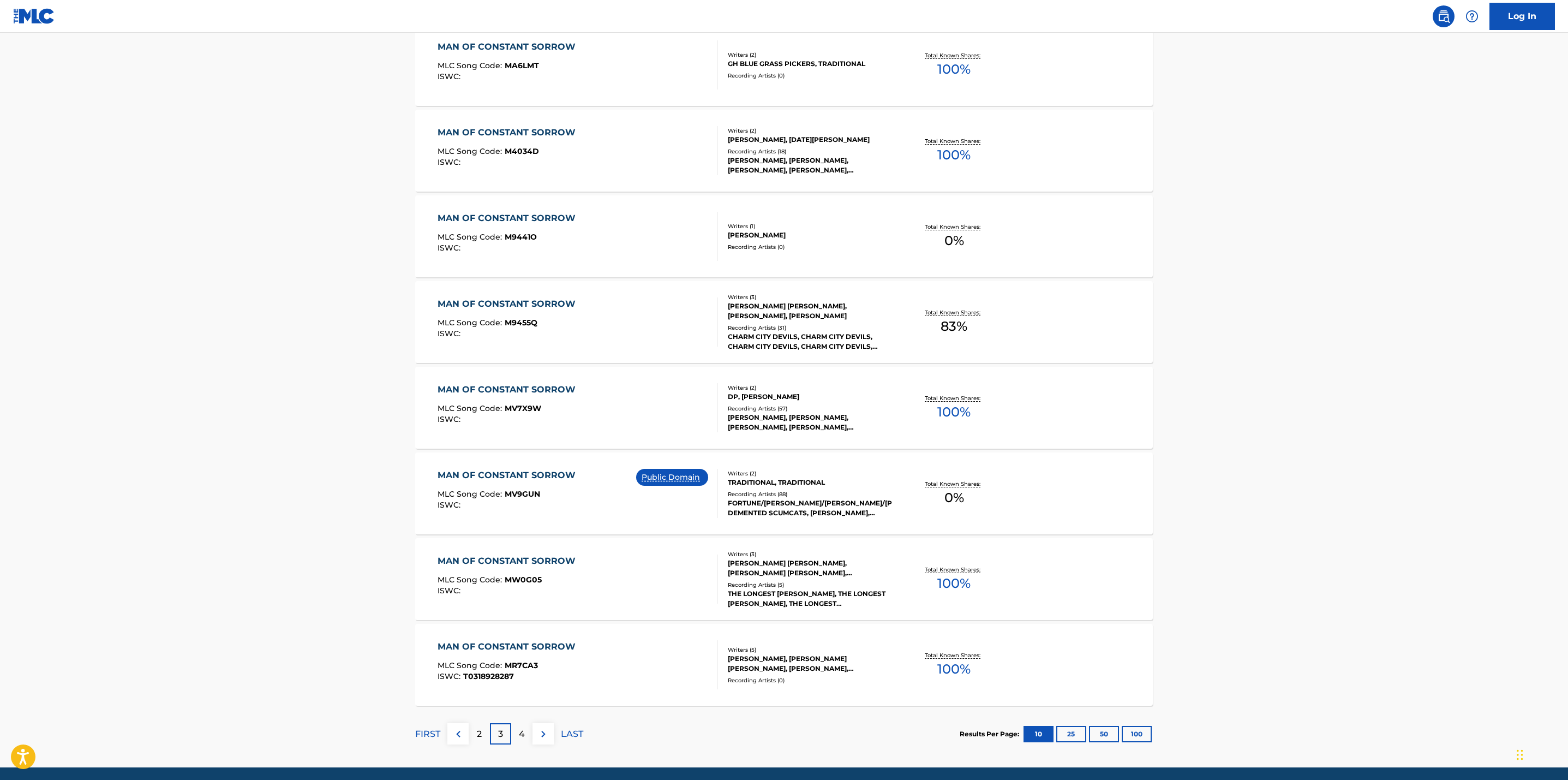
scroll to position [556, 0]
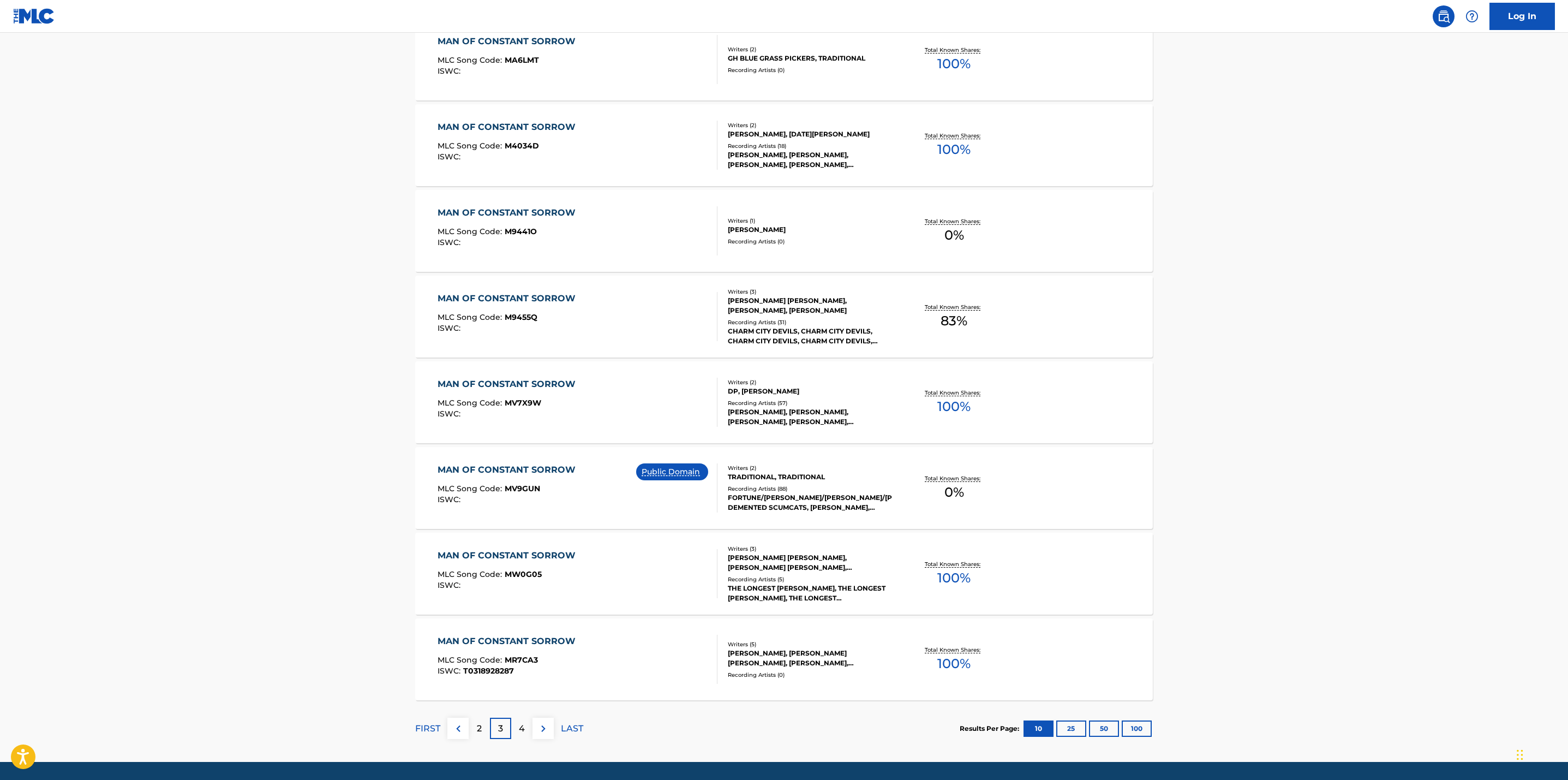
click at [516, 727] on div "4" at bounding box center [522, 728] width 21 height 21
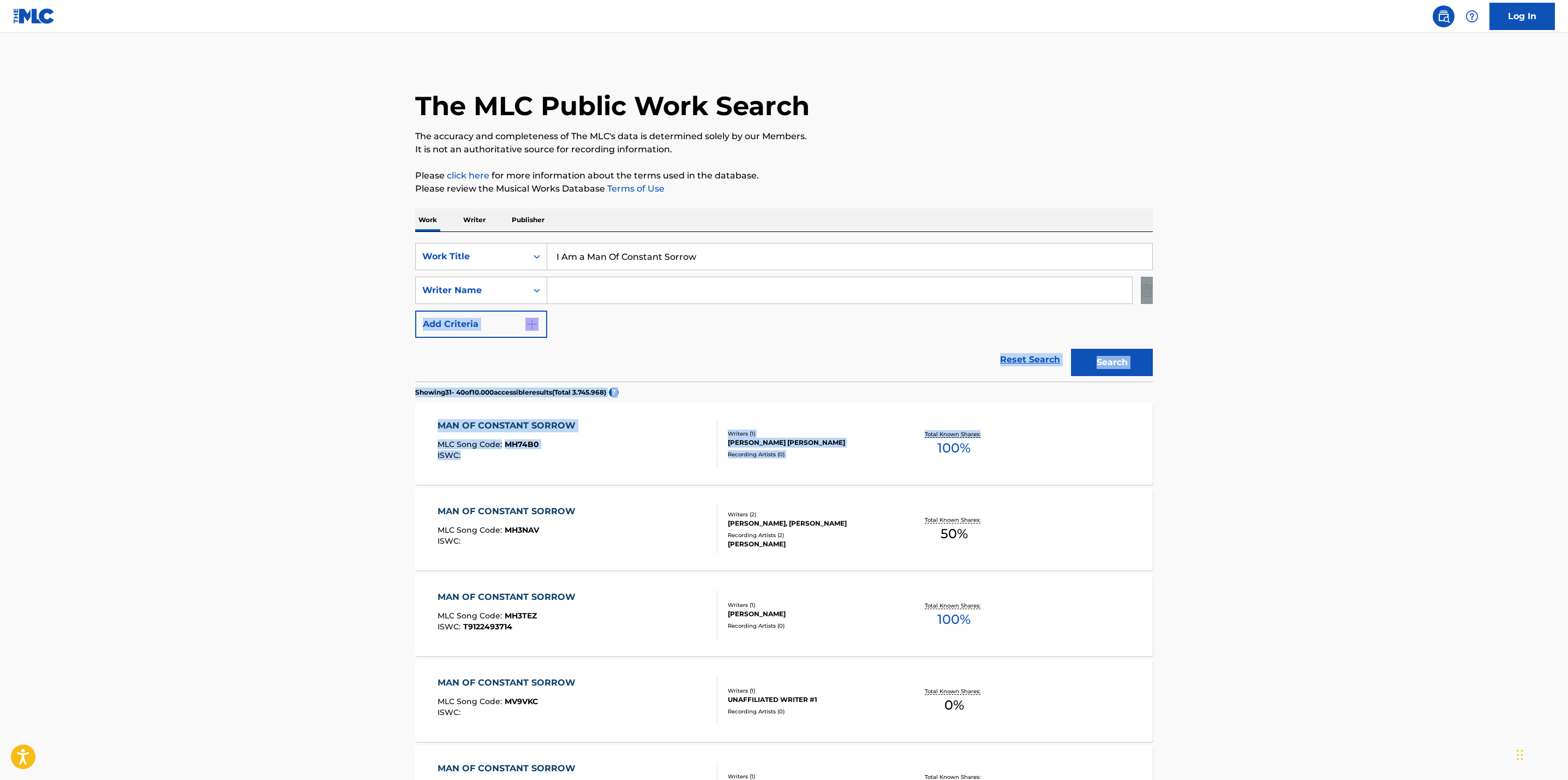
drag, startPoint x: 1567, startPoint y: 298, endPoint x: 1568, endPoint y: 485, distance: 187.0
click at [1567, 485] on html "Accessibility Screen-Reader Guide, Feedback, and Issue Reporting | New window L…" at bounding box center [784, 390] width 1568 height 780
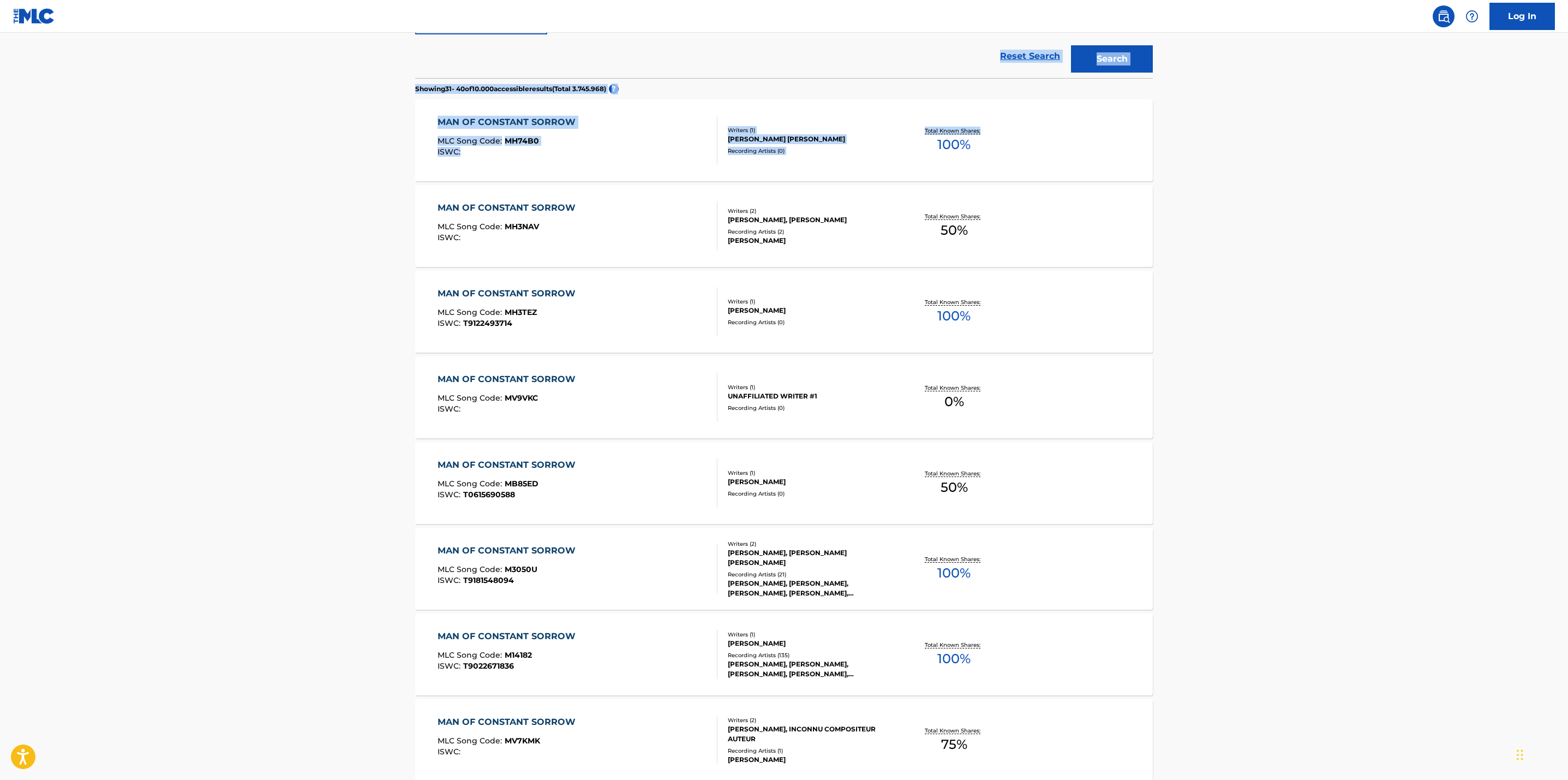
scroll to position [300, 0]
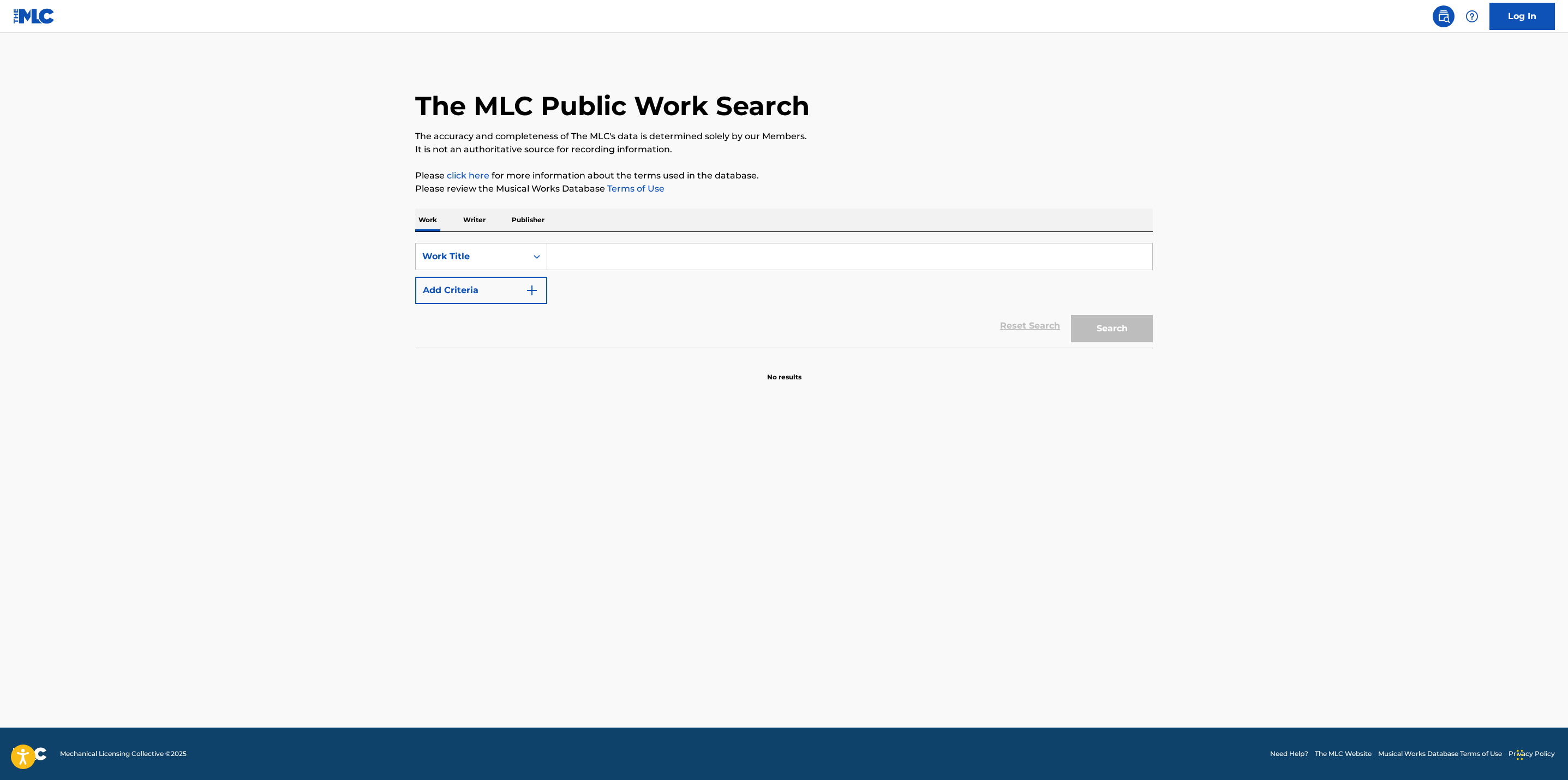
click at [644, 259] on input "Search Form" at bounding box center [849, 256] width 605 height 26
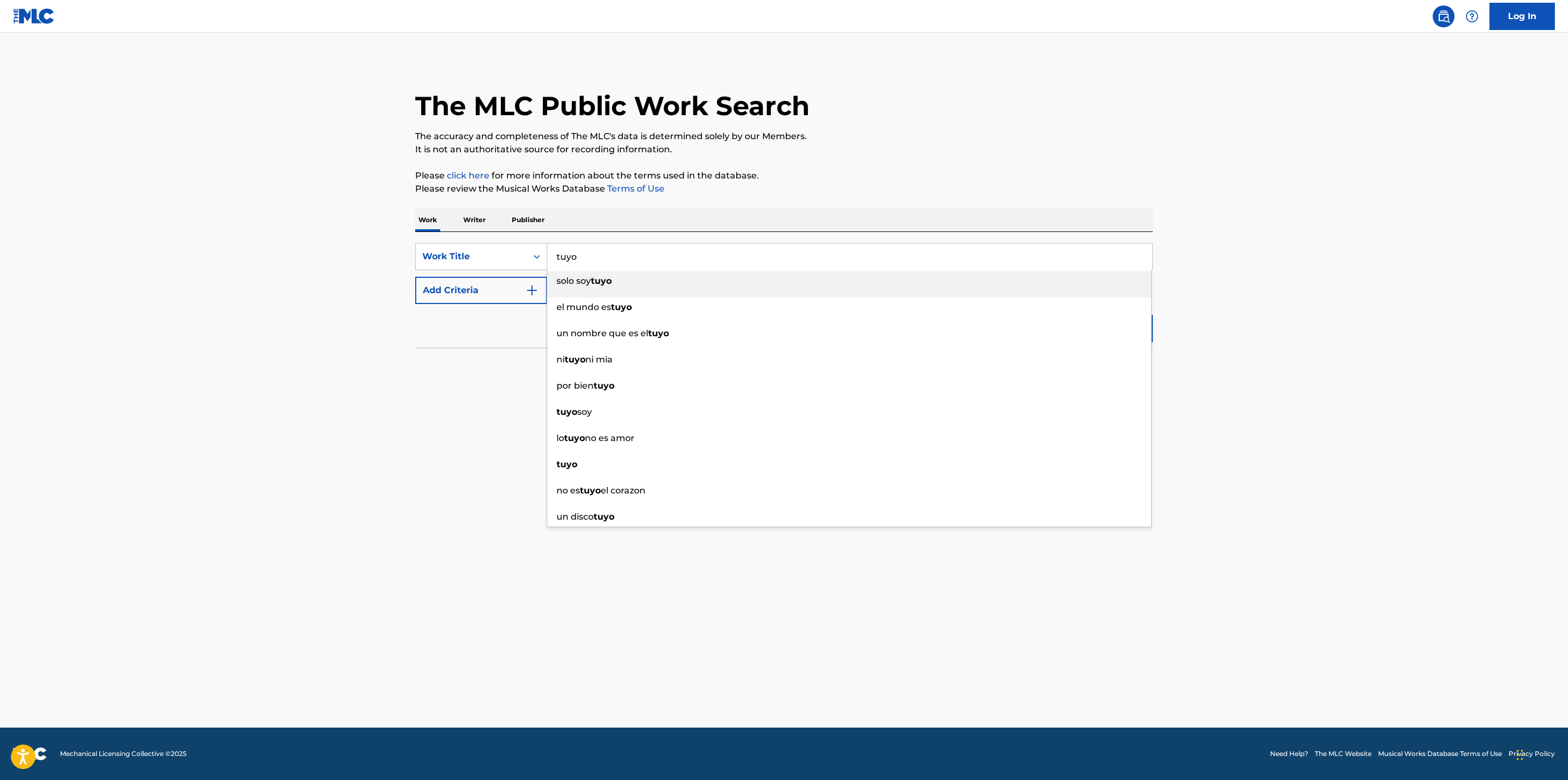
type input "tuyo"
click at [349, 255] on main "The MLC Public Work Search The accuracy and completeness of The MLC's data is d…" at bounding box center [784, 380] width 1568 height 695
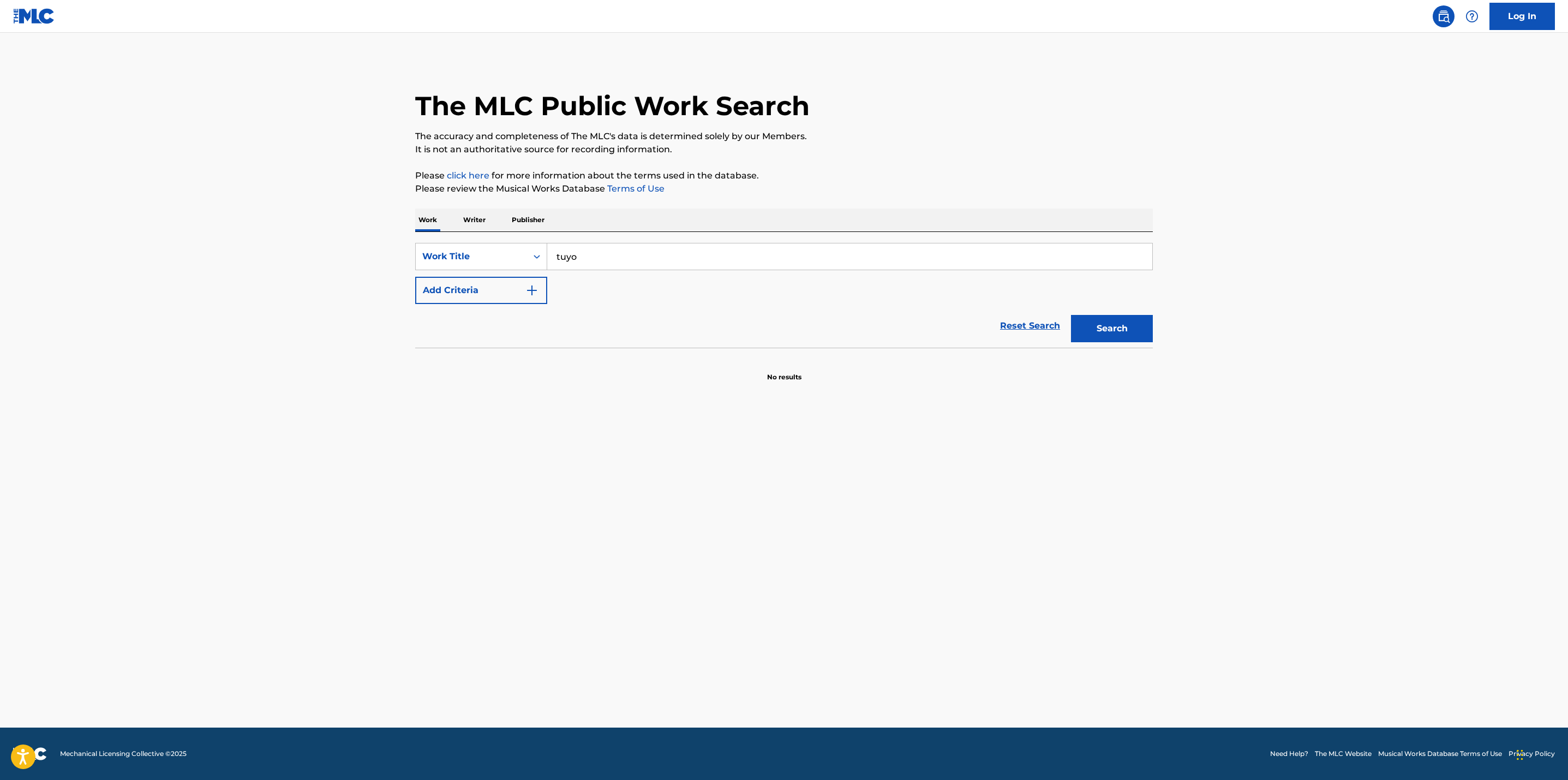
click at [524, 292] on button "Add Criteria" at bounding box center [481, 290] width 132 height 27
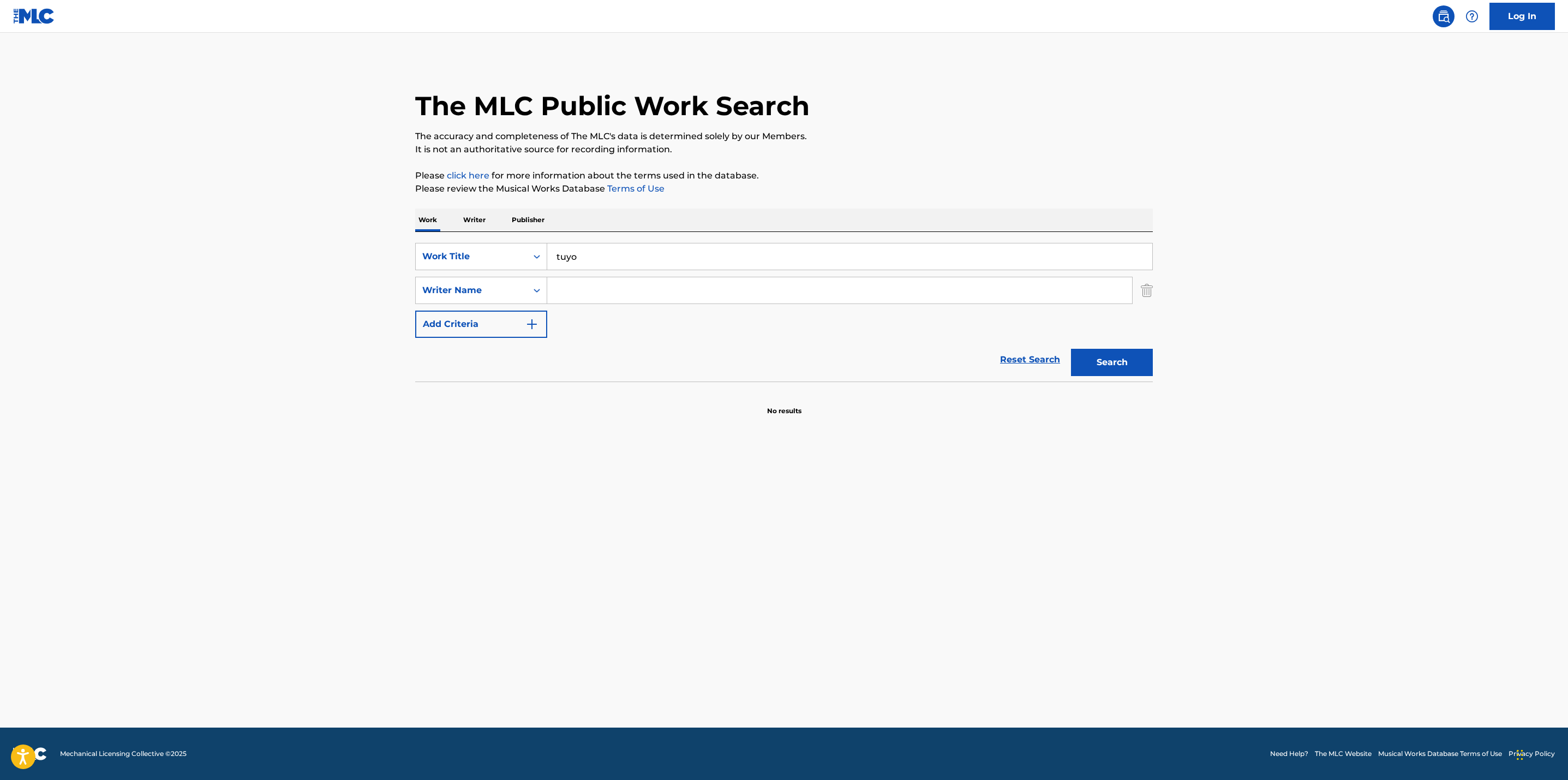
click at [580, 293] on input "Search Form" at bounding box center [839, 290] width 585 height 26
type input "amarante"
click at [1071, 349] on button "Search" at bounding box center [1112, 362] width 82 height 27
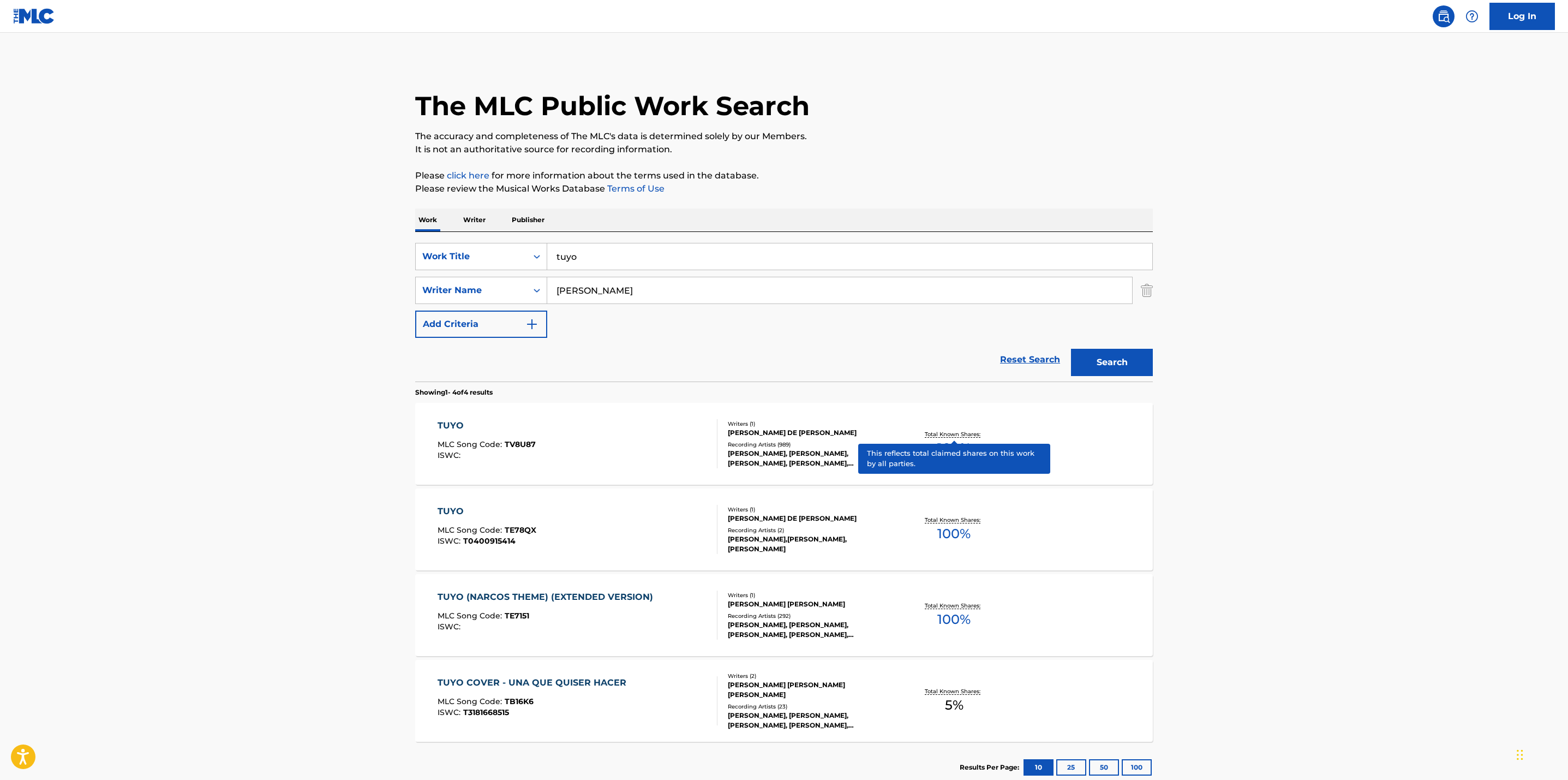
click at [952, 434] on p "Total Known Shares:" at bounding box center [954, 434] width 58 height 8
